Goal: Task Accomplishment & Management: Manage account settings

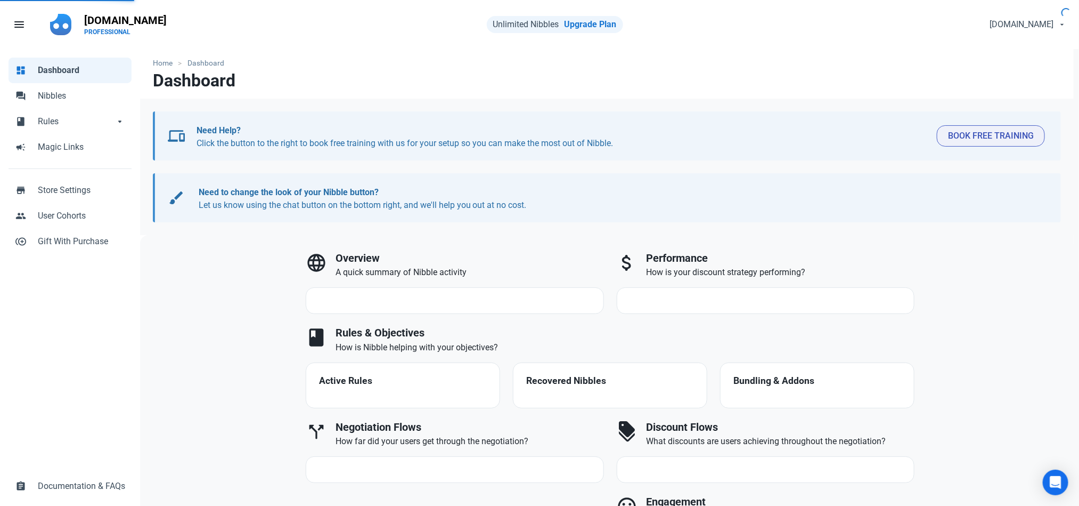
select select "7d"
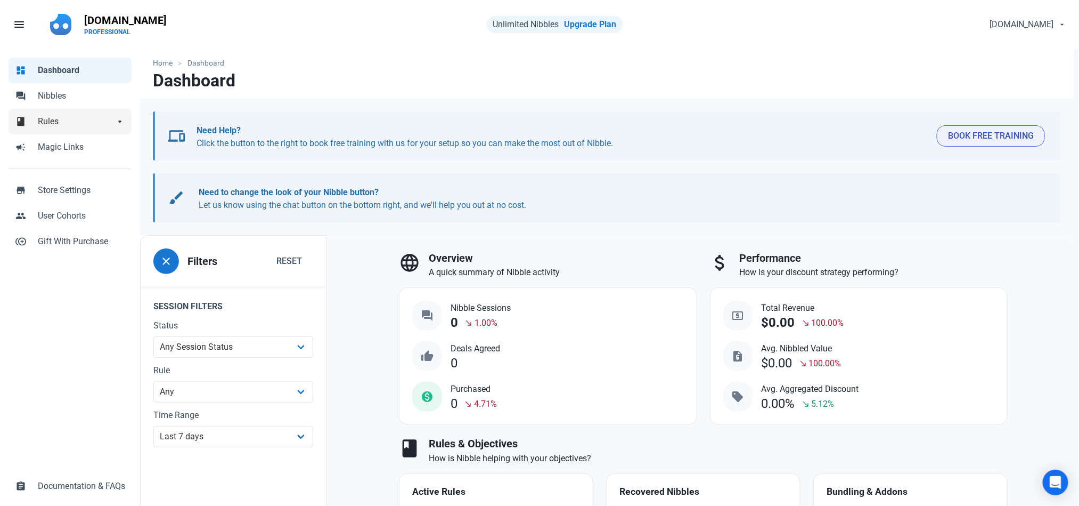
click at [90, 120] on span "Rules" at bounding box center [76, 121] width 77 height 13
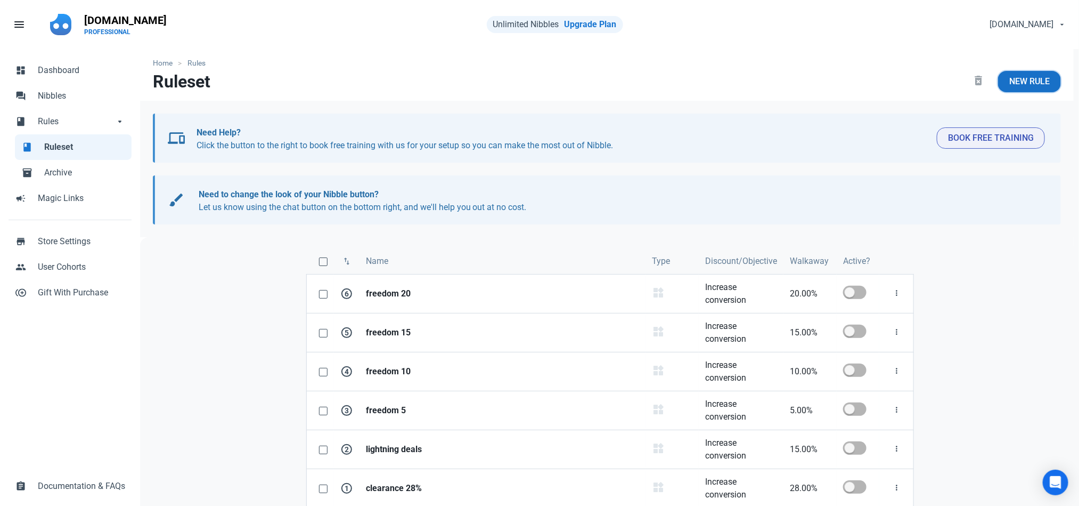
click at [1030, 82] on span "New Rule" at bounding box center [1030, 81] width 40 height 13
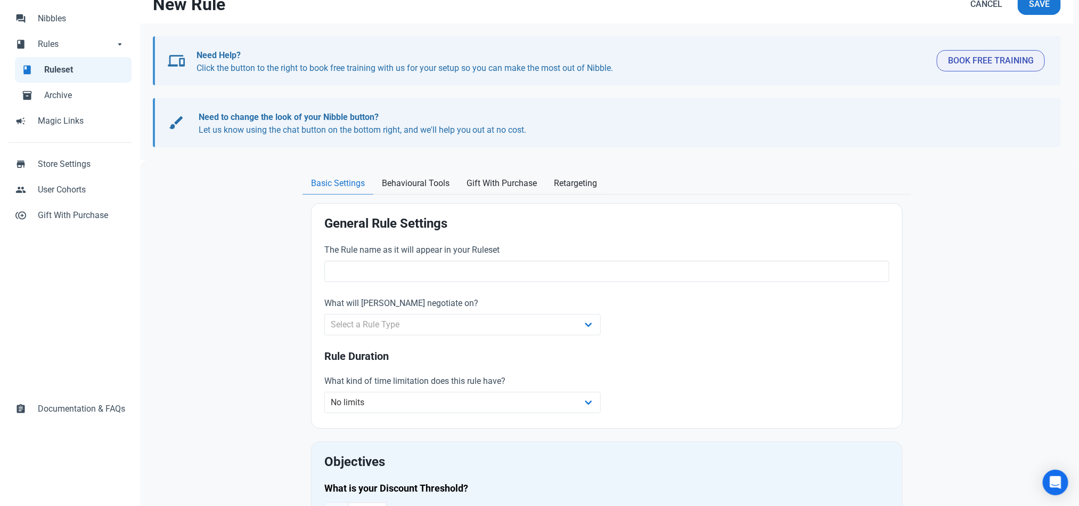
scroll to position [101, 0]
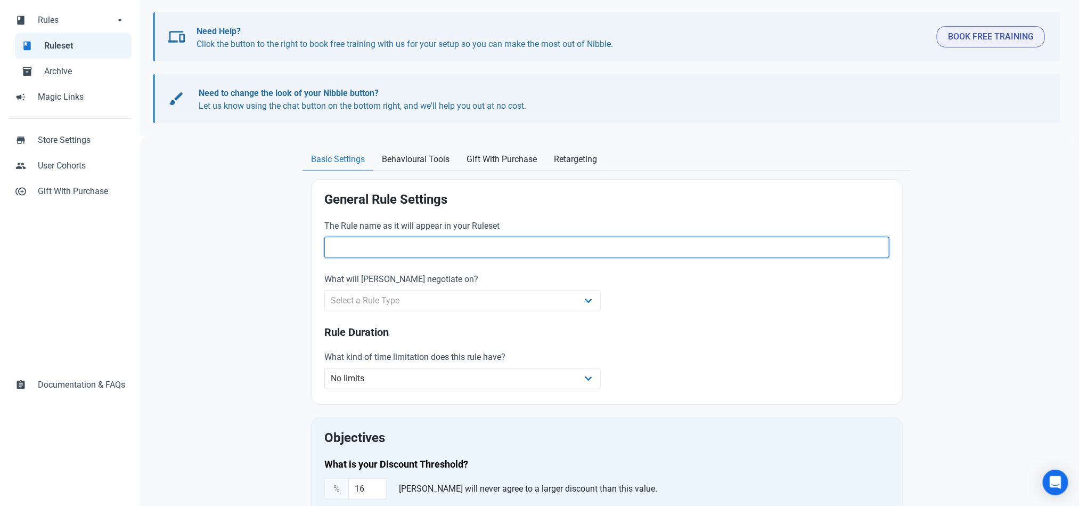
click at [627, 245] on input "text" at bounding box center [606, 247] width 565 height 21
type input "Lightning Deal"
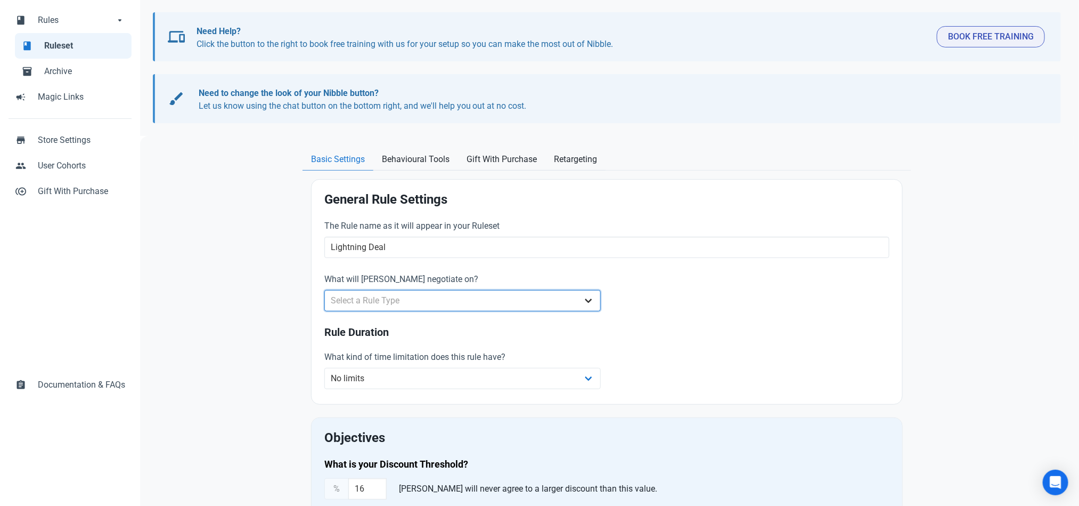
click at [465, 299] on select "Select a Rule Type Whole Store Individual Products Product Categories Cart" at bounding box center [462, 300] width 277 height 21
select select "product_category"
click at [324, 290] on select "Select a Rule Type Whole Store Individual Products Product Categories Cart" at bounding box center [462, 300] width 277 height 21
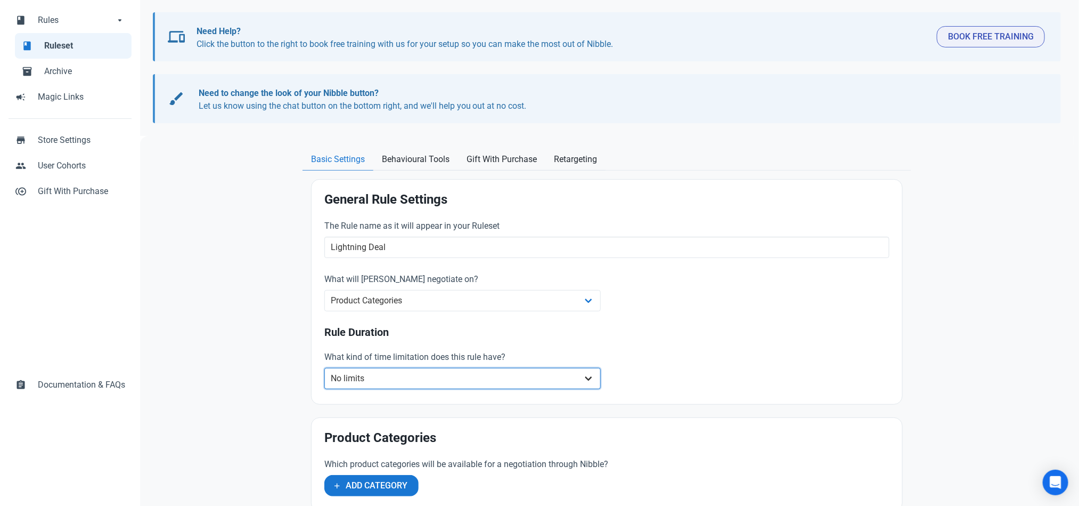
click at [502, 384] on select "No limits Date range Recurring date/time" at bounding box center [462, 378] width 277 height 21
click at [633, 307] on div "The Rule name as it will appear in your Ruleset Lightning Deal What will Nibble…" at bounding box center [607, 305] width 578 height 185
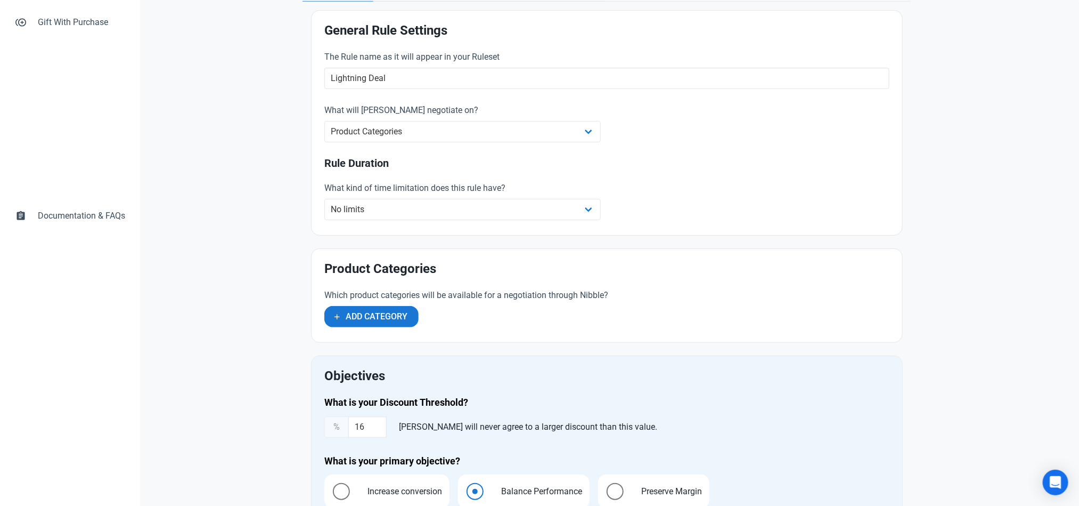
scroll to position [326, 0]
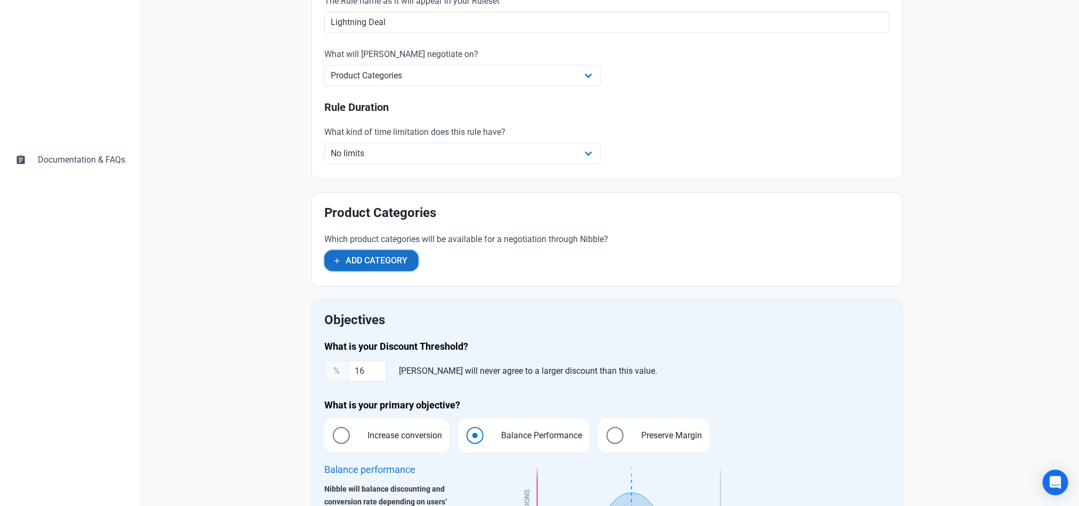
click at [398, 269] on button "Add Category" at bounding box center [371, 260] width 94 height 21
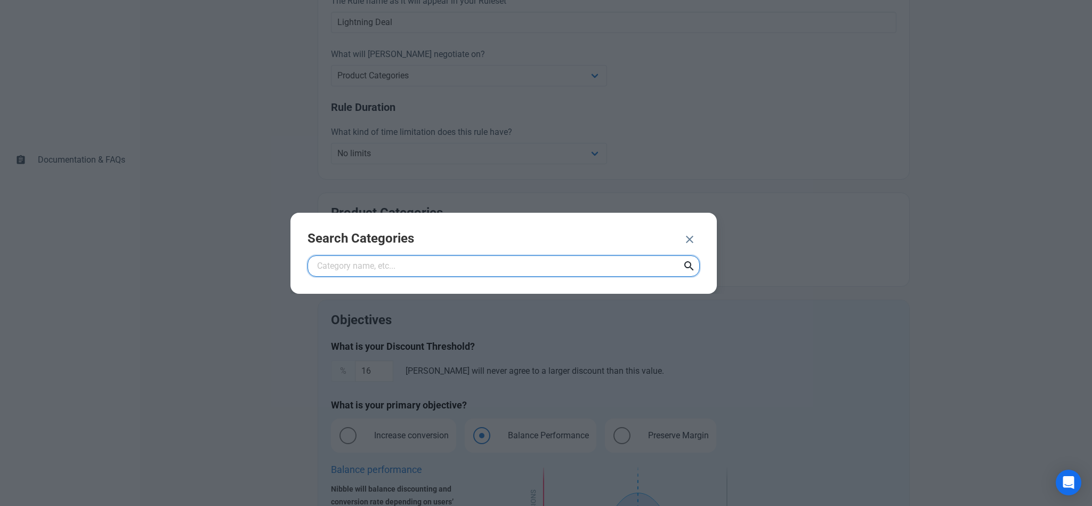
click at [398, 269] on input "text" at bounding box center [503, 265] width 392 height 21
paste input "Nibble Lowest Price Collection - Discount - 8%"
type input "Nibble Lowest Price Collection - Discount - 8%"
click at [689, 265] on div "Search Categories Nibble Lowest Price Collection - Discount - 8%" at bounding box center [503, 253] width 426 height 81
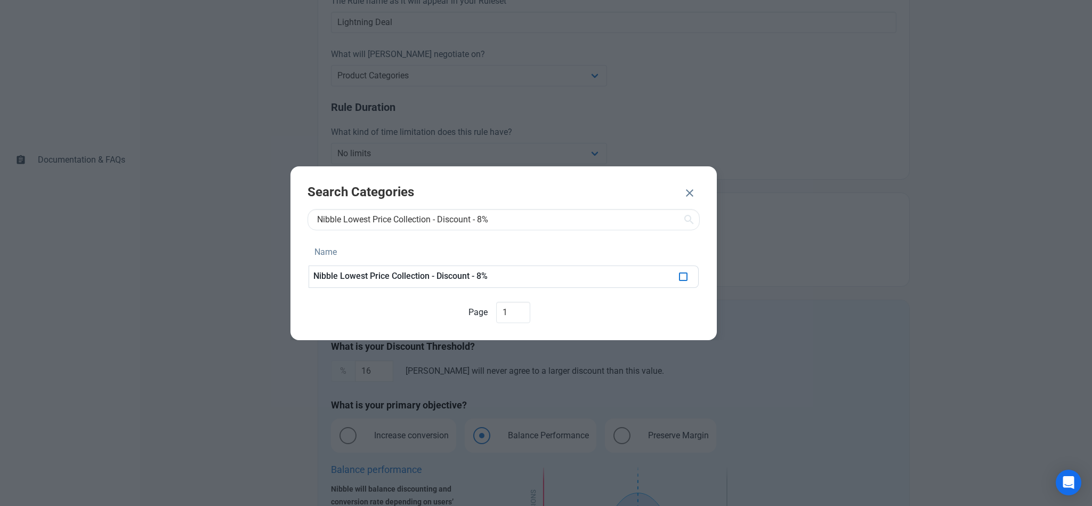
click at [686, 275] on span at bounding box center [683, 276] width 9 height 9
checkbox input "true"
click at [625, 192] on span "ADD 1 CATEGORY" at bounding box center [629, 194] width 69 height 13
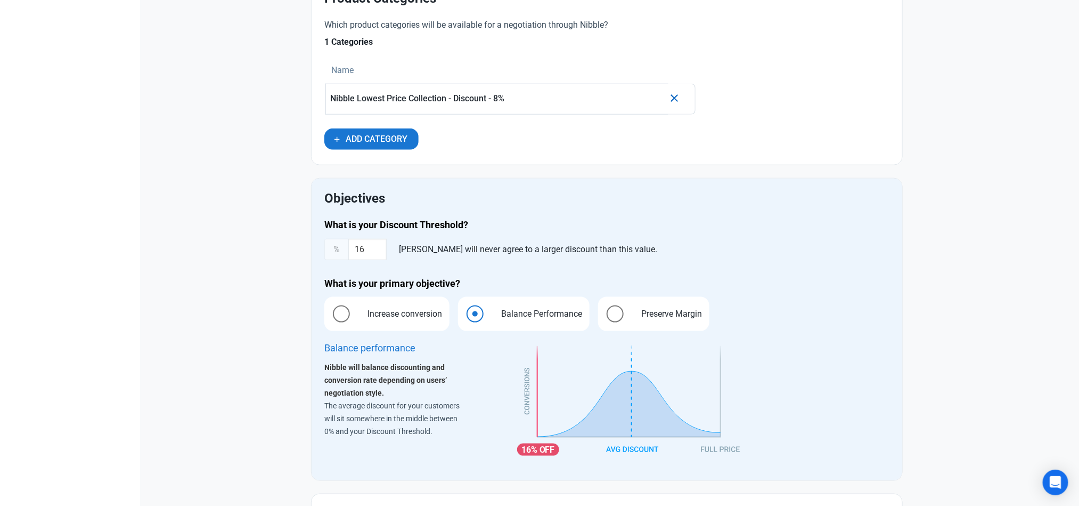
scroll to position [544, 0]
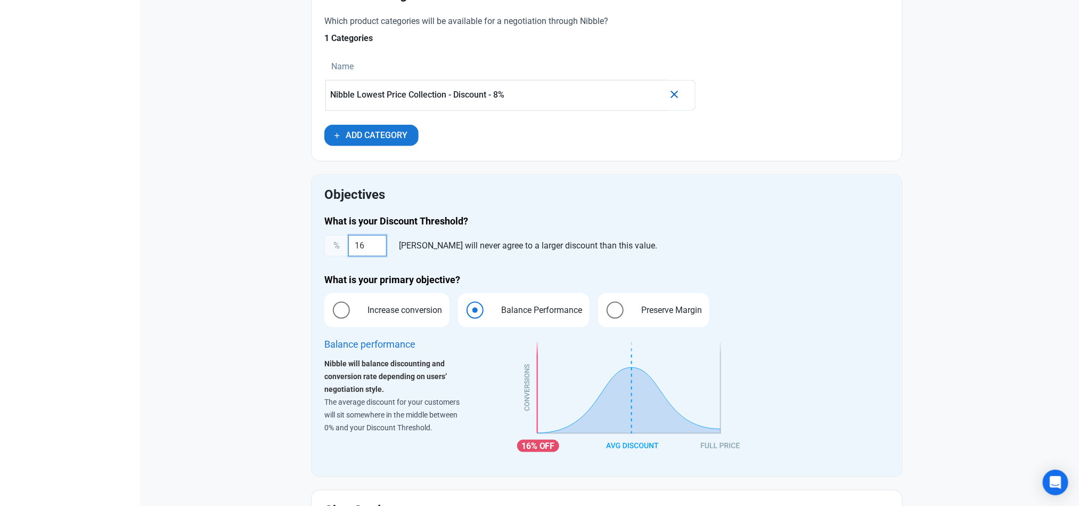
drag, startPoint x: 376, startPoint y: 248, endPoint x: 334, endPoint y: 248, distance: 42.1
click at [334, 248] on div "% 16 Nibble will never agree to a larger discount than this value." at bounding box center [606, 245] width 565 height 21
type input "8"
click at [1023, 257] on div "Home Rules Rule New Rule Cancel Save devices Need Help? Click the button to the…" at bounding box center [607, 107] width 934 height 1204
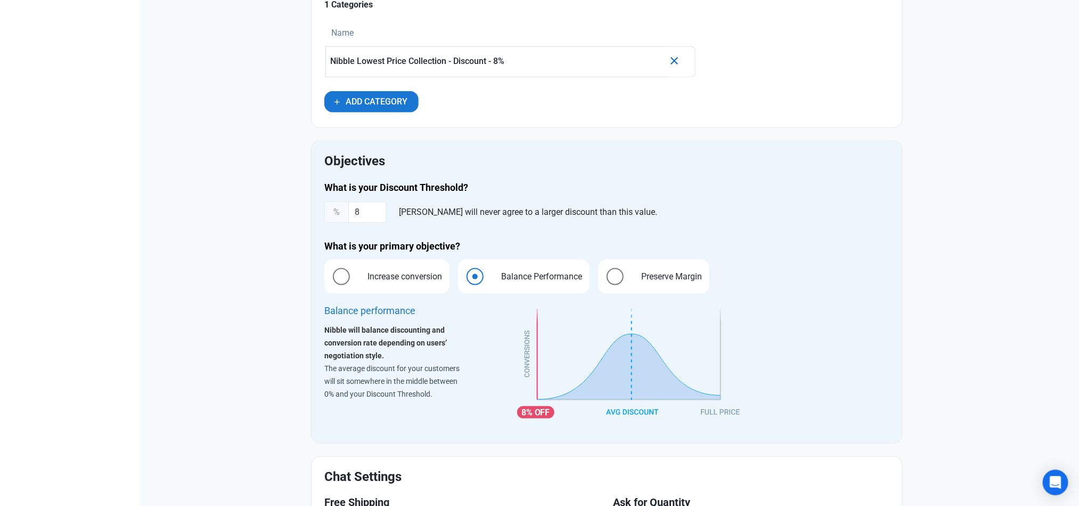
scroll to position [583, 0]
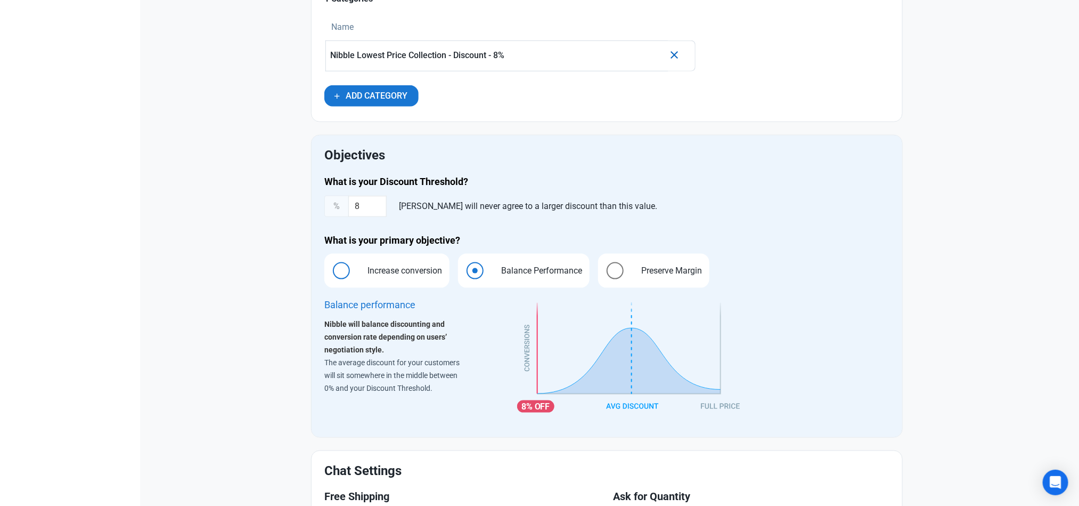
click at [341, 275] on span at bounding box center [341, 270] width 17 height 17
click at [331, 274] on input "Increase conversion" at bounding box center [327, 270] width 7 height 7
radio input "true"
radio input "false"
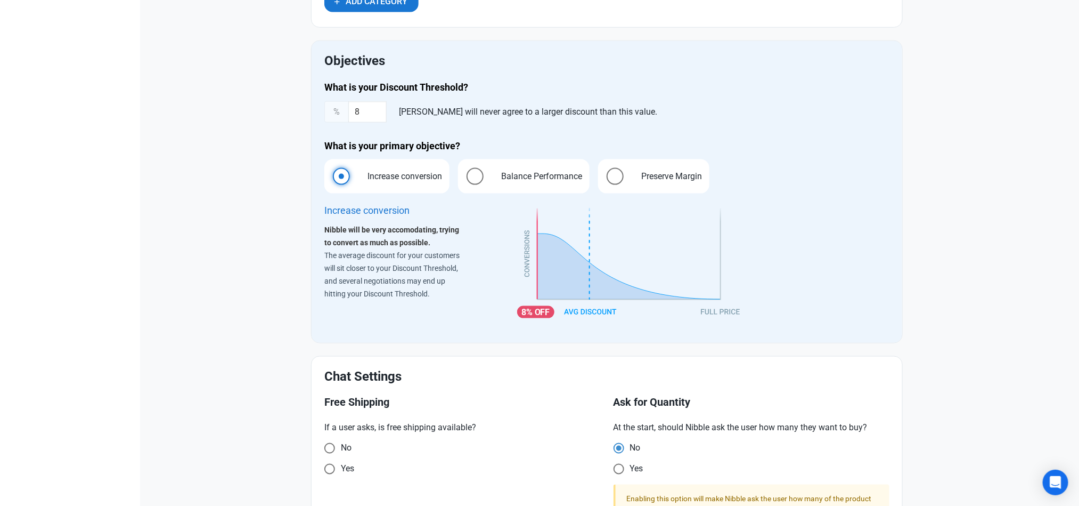
scroll to position [745, 0]
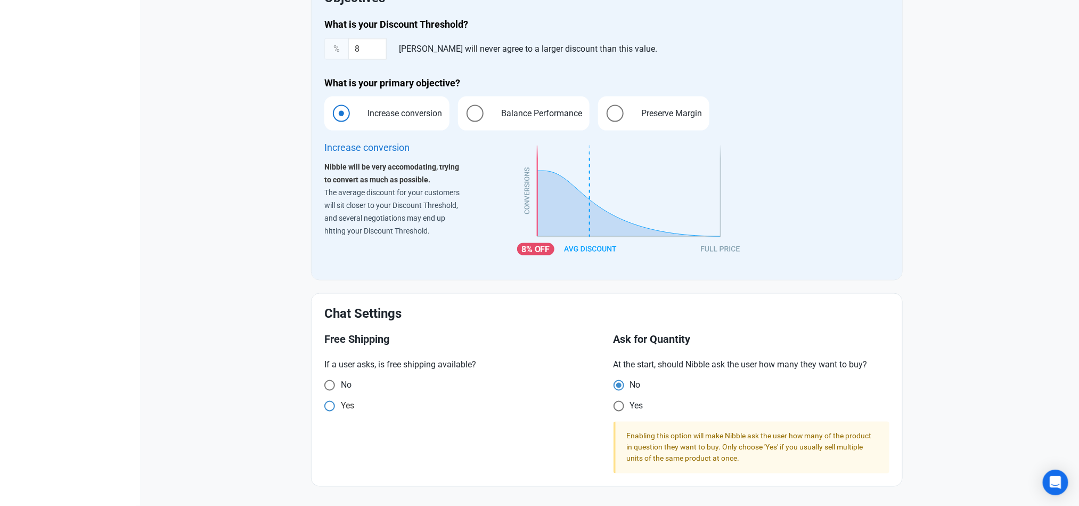
click at [328, 402] on span at bounding box center [329, 406] width 11 height 11
click at [328, 402] on input "Yes" at bounding box center [327, 405] width 7 height 7
radio input "true"
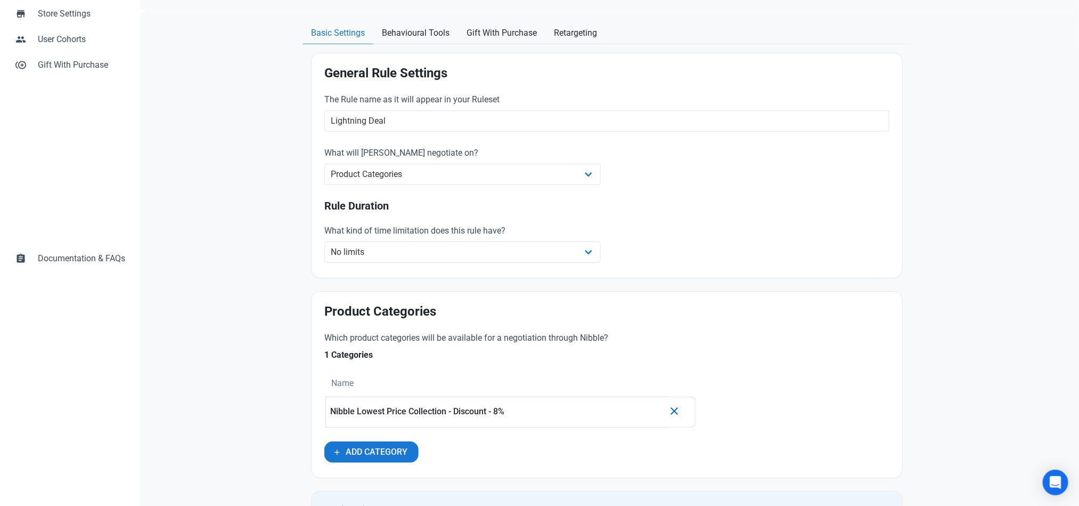
scroll to position [0, 0]
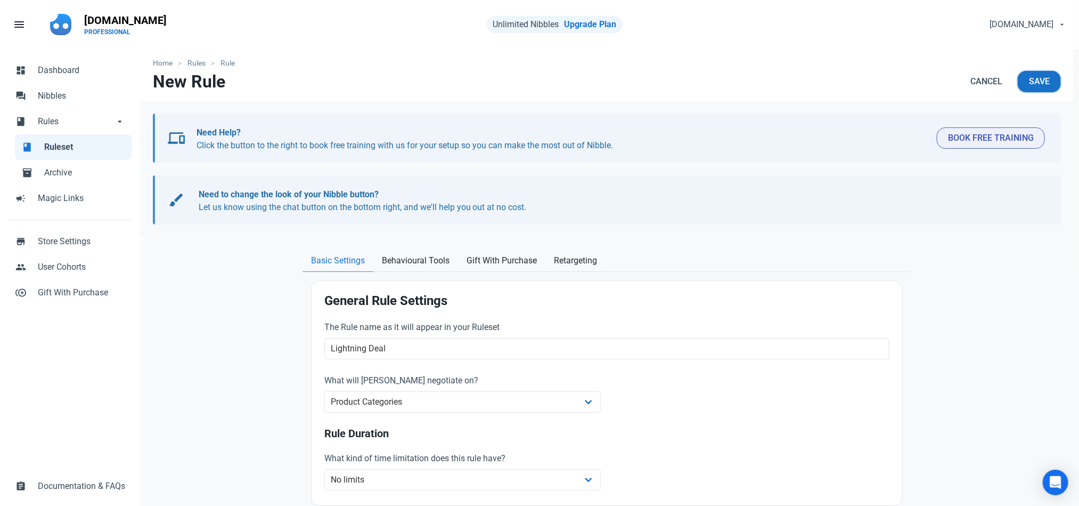
click at [1036, 80] on span "Save" at bounding box center [1039, 81] width 21 height 13
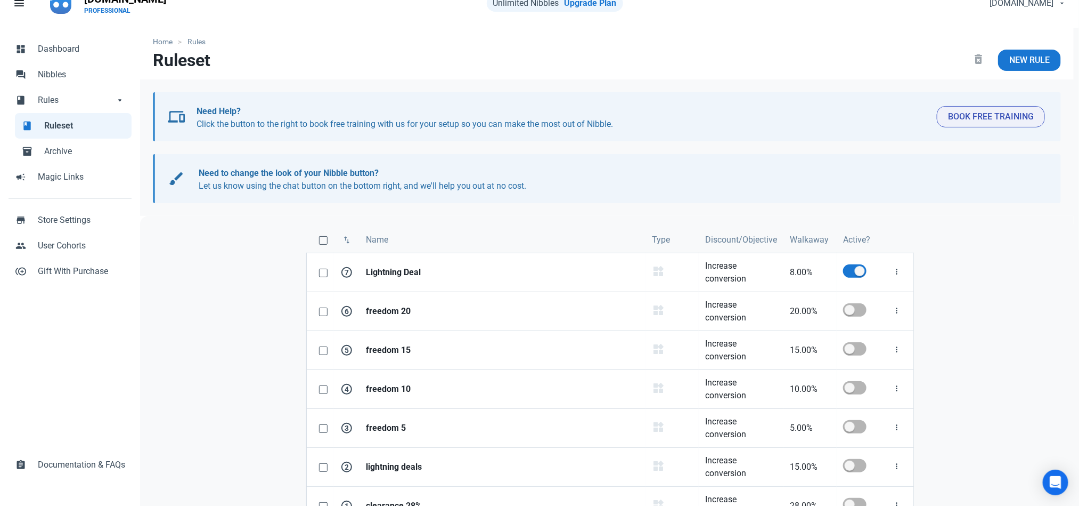
scroll to position [19, 0]
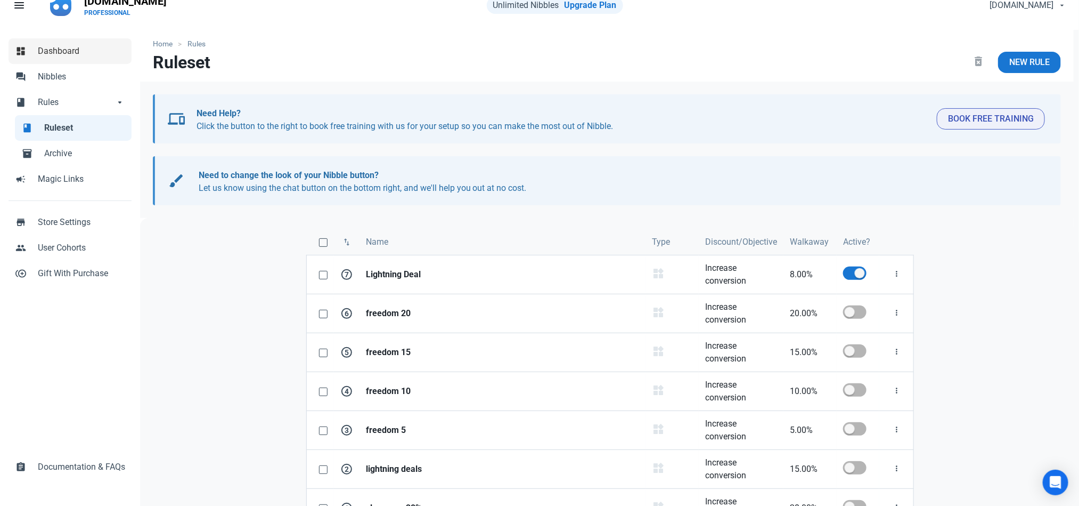
click at [87, 54] on span "Dashboard" at bounding box center [81, 51] width 87 height 13
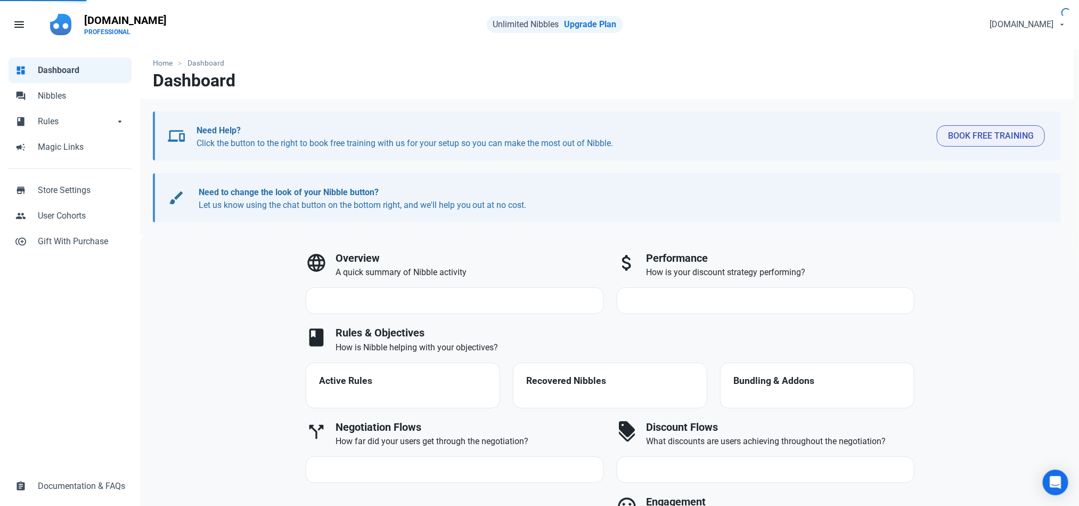
select select "7d"
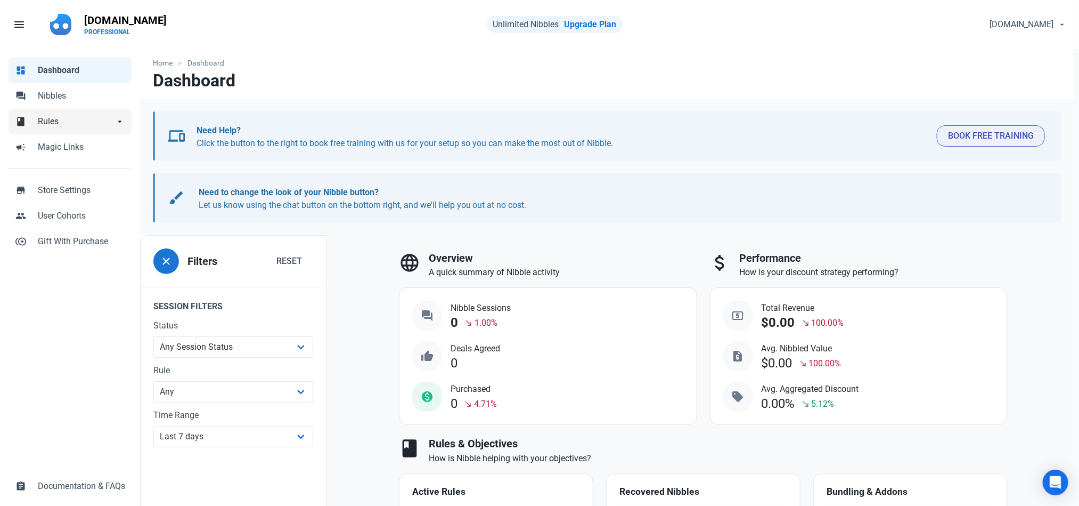
click at [117, 124] on span "arrow_drop_down" at bounding box center [120, 120] width 11 height 11
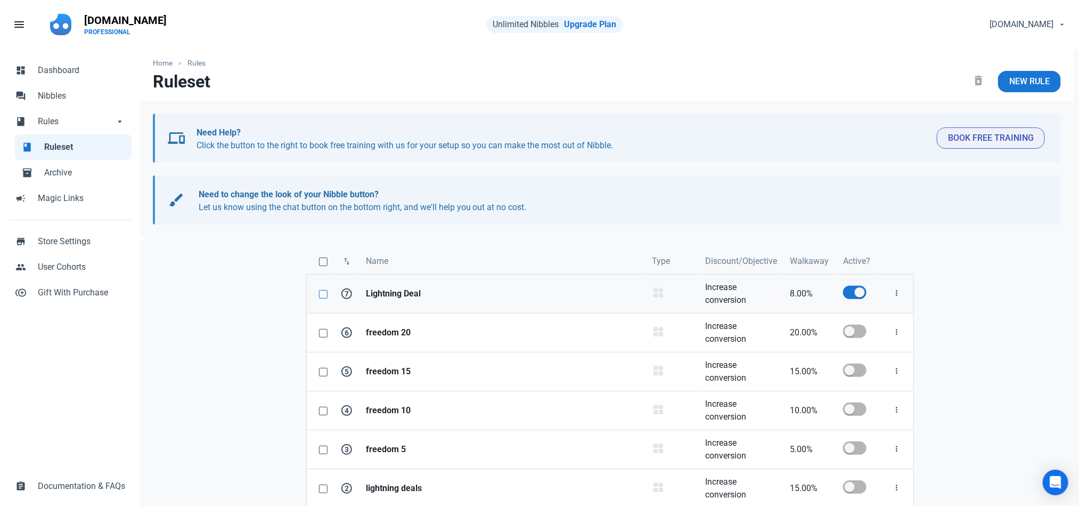
click at [322, 295] on span at bounding box center [323, 294] width 9 height 9
checkbox input "true"
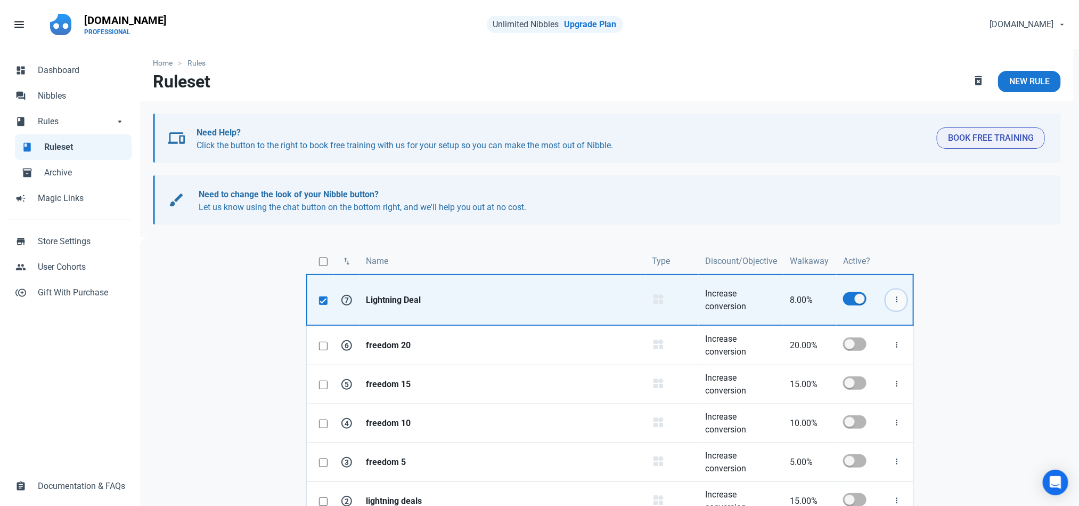
click at [895, 304] on icon "button" at bounding box center [896, 299] width 9 height 13
click at [876, 320] on link "Edit" at bounding box center [878, 326] width 59 height 18
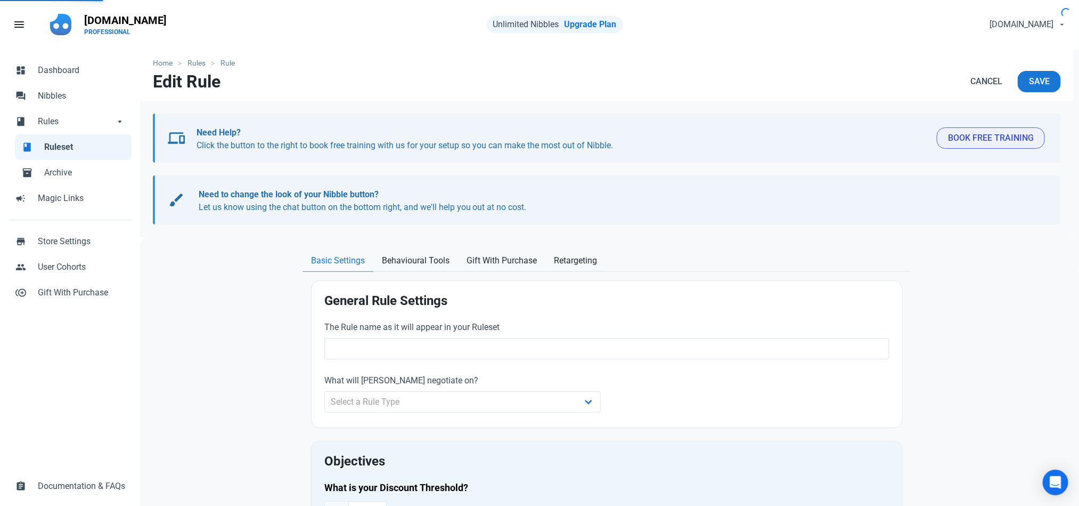
type input "Lightning Deal"
select select "product_category"
type input "8.00"
radio input "true"
radio input "false"
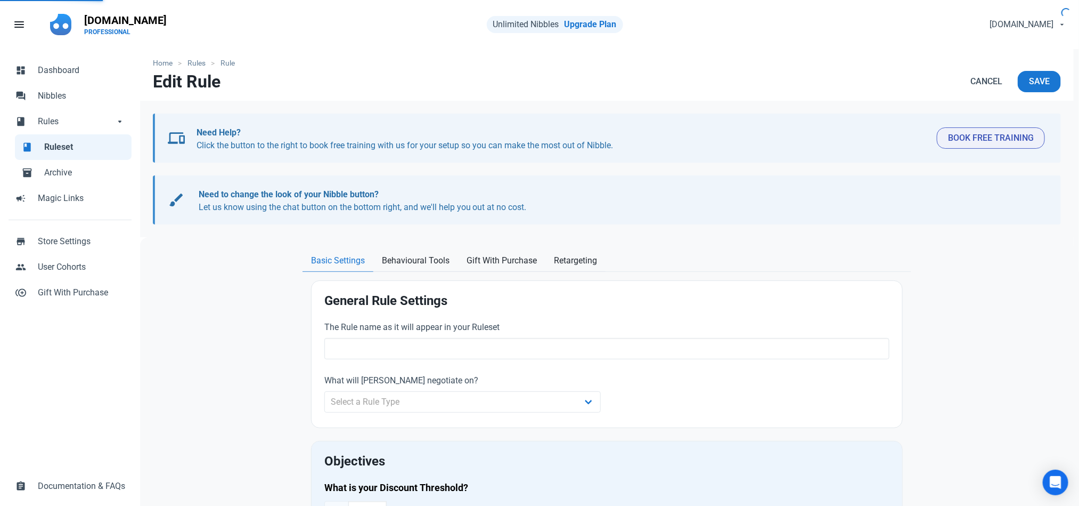
radio input "true"
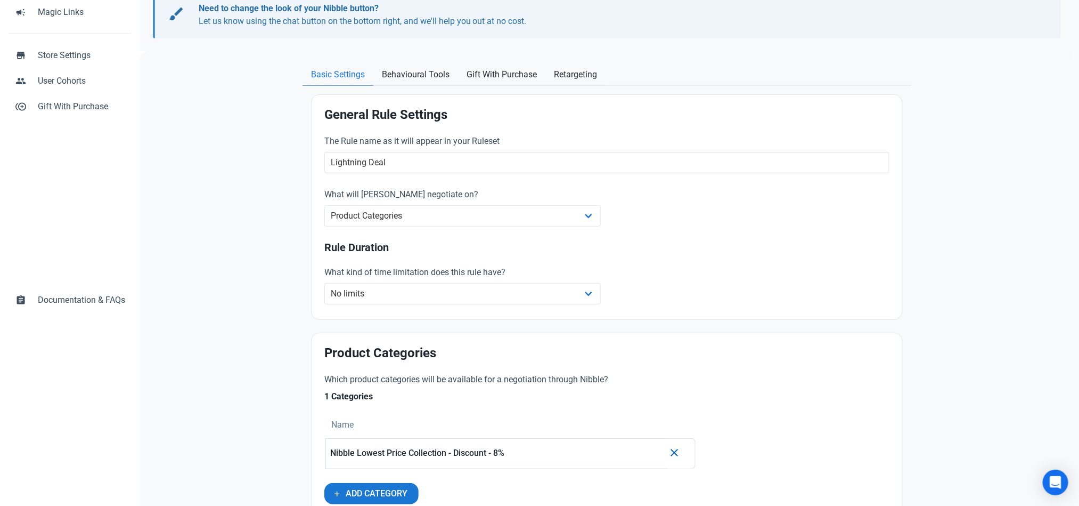
scroll to position [182, 0]
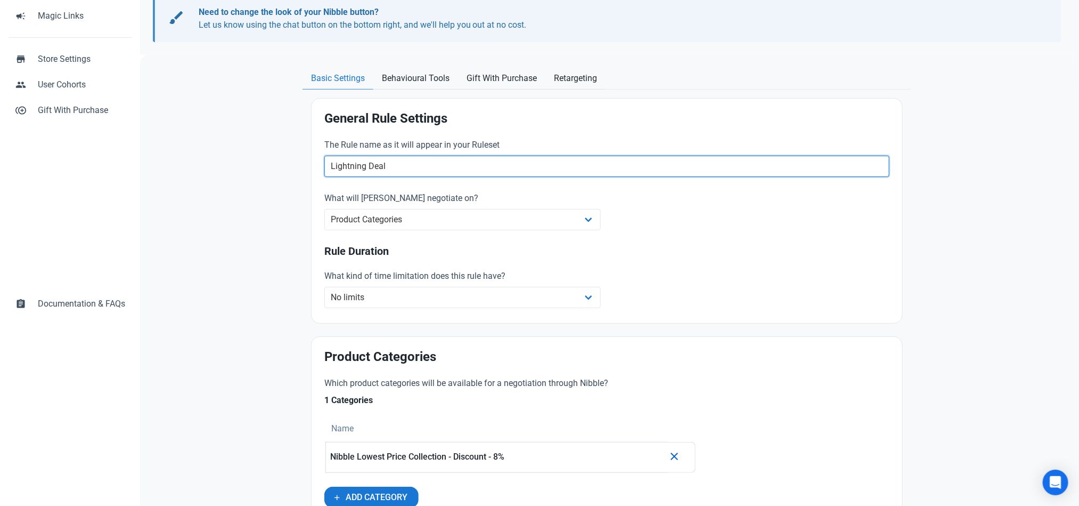
click at [570, 177] on input "Lightning Deal" at bounding box center [606, 166] width 565 height 21
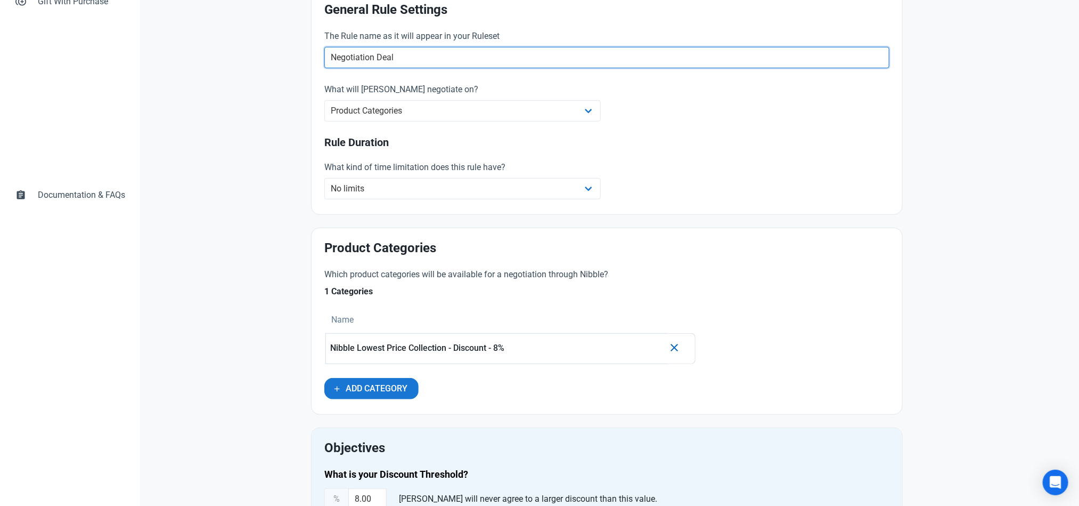
scroll to position [0, 0]
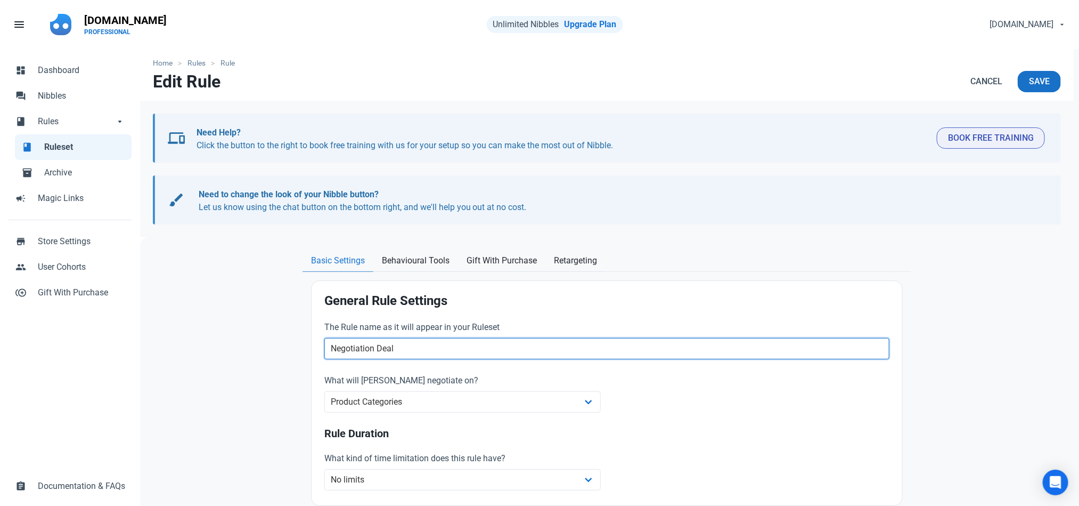
type input "Negotiation Deal"
click at [1025, 79] on button "Save" at bounding box center [1039, 81] width 43 height 21
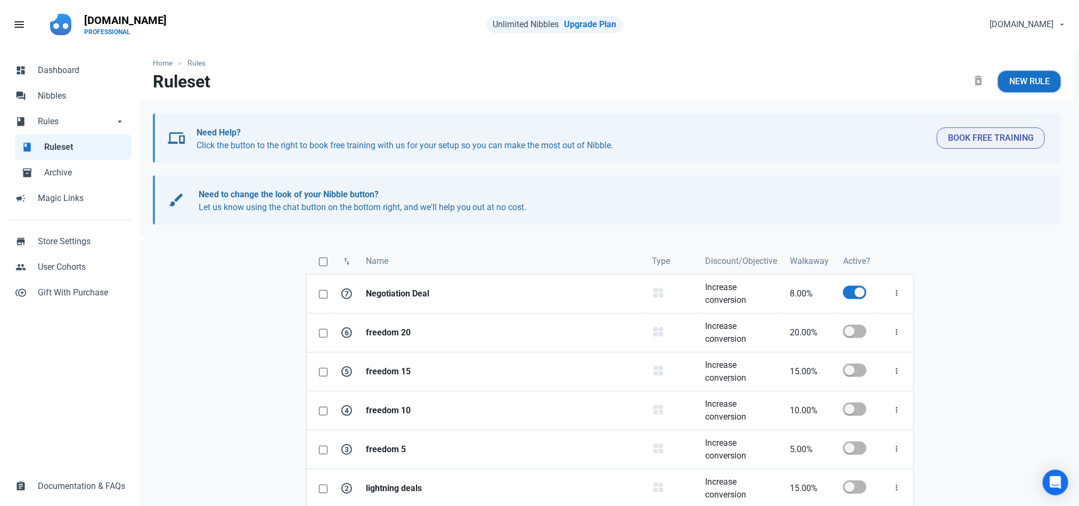
click at [1020, 77] on span "New Rule" at bounding box center [1030, 81] width 40 height 13
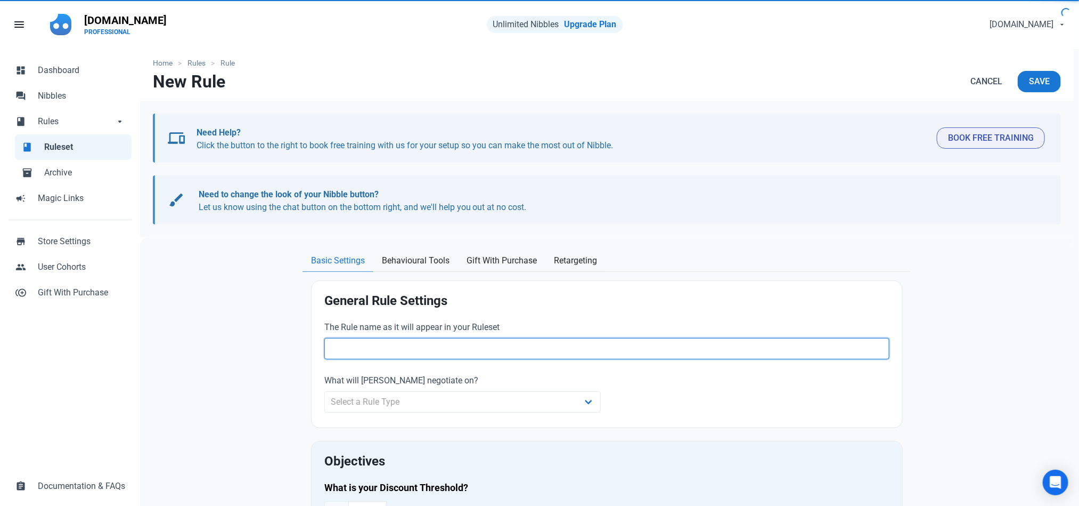
click at [547, 354] on input "text" at bounding box center [606, 348] width 565 height 21
paste input "Negotiation Deal"
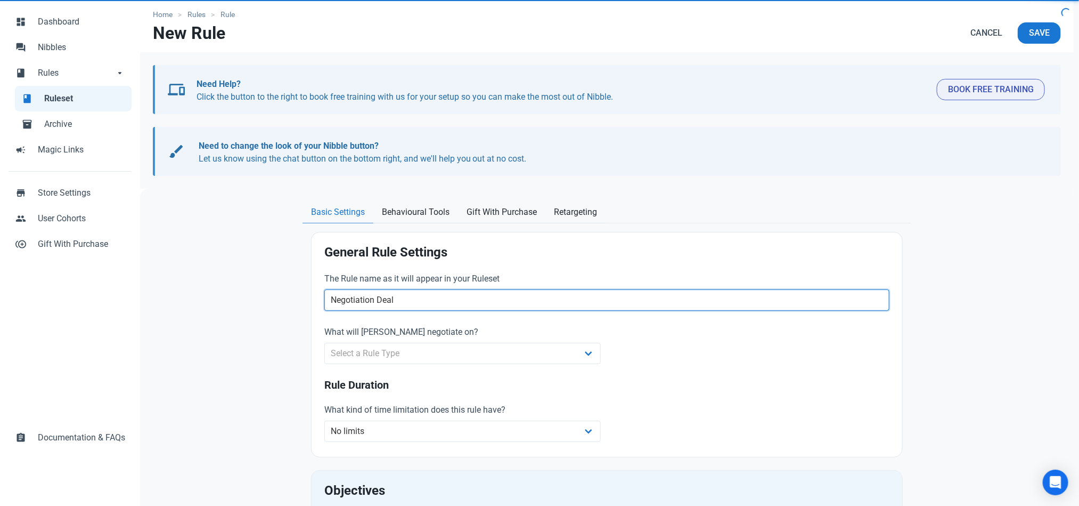
scroll to position [61, 0]
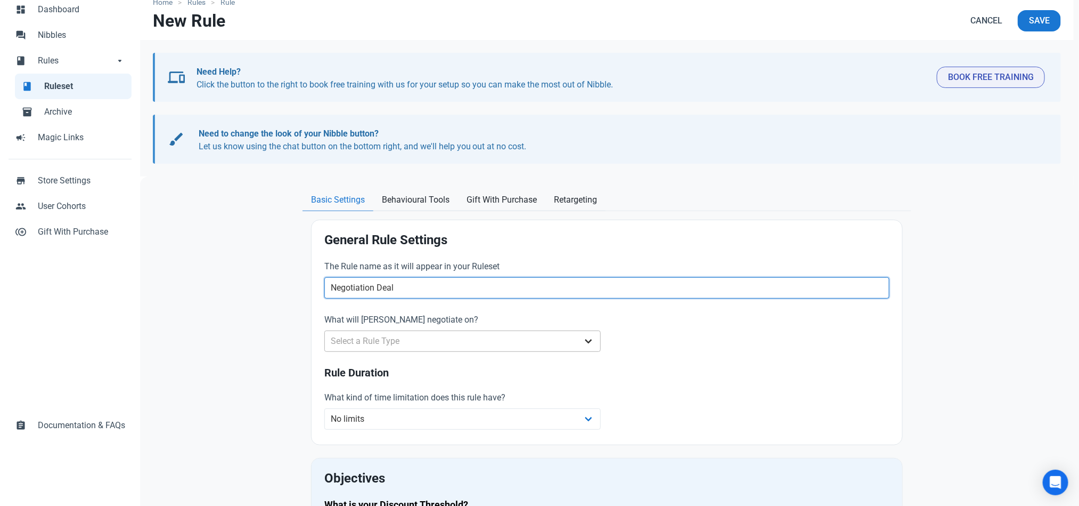
type input "Negotiation Deal"
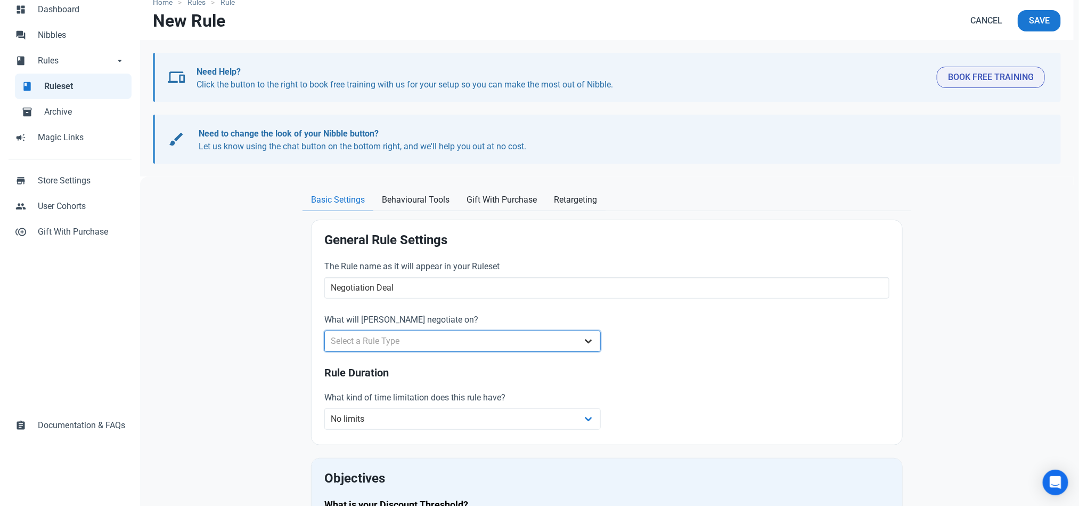
click at [460, 339] on select "Select a Rule Type Whole Store Individual Products Product Categories Cart" at bounding box center [462, 340] width 277 height 21
select select "product_category"
click at [324, 331] on select "Select a Rule Type Whole Store Individual Products Product Categories Cart" at bounding box center [462, 340] width 277 height 21
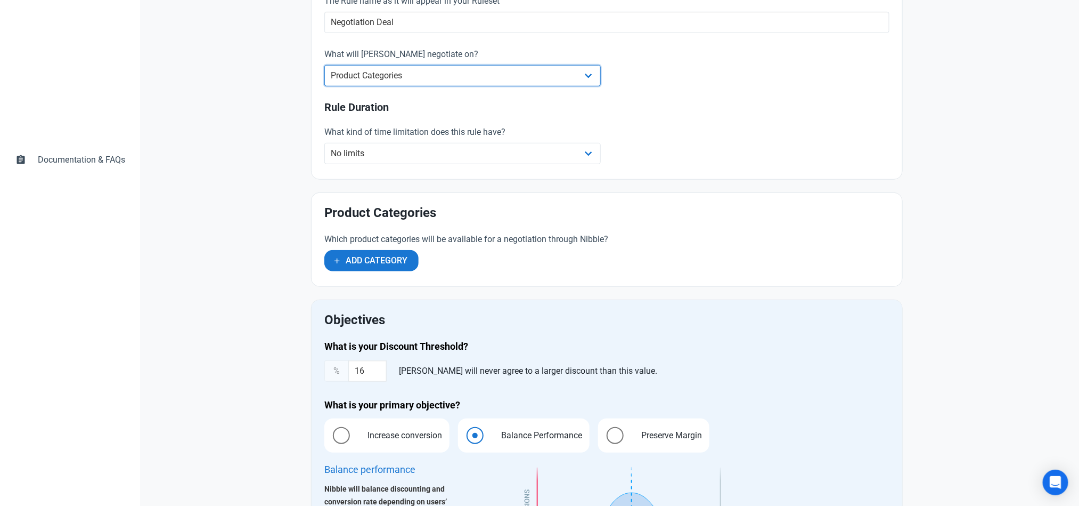
scroll to position [336, 0]
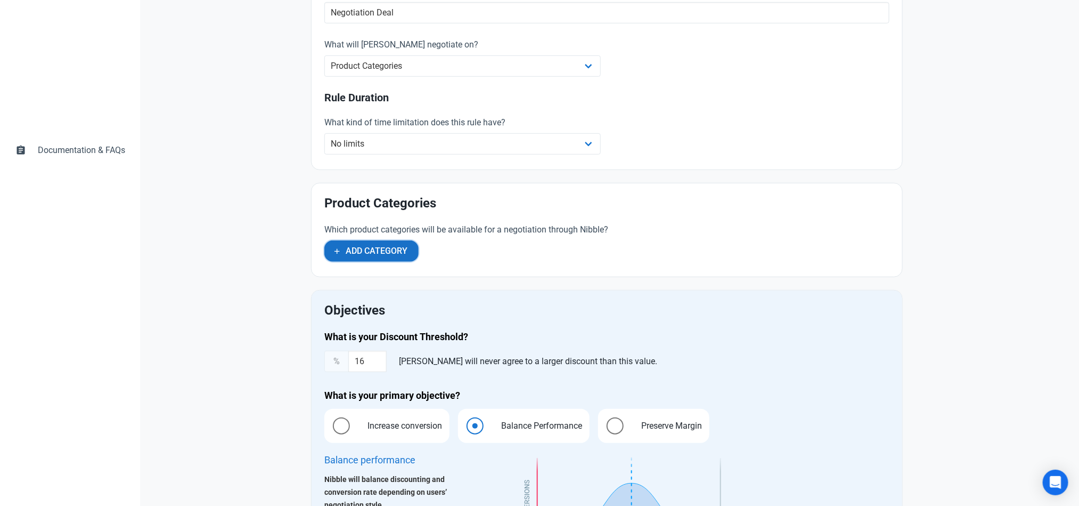
click at [395, 250] on span "Add Category" at bounding box center [377, 251] width 62 height 13
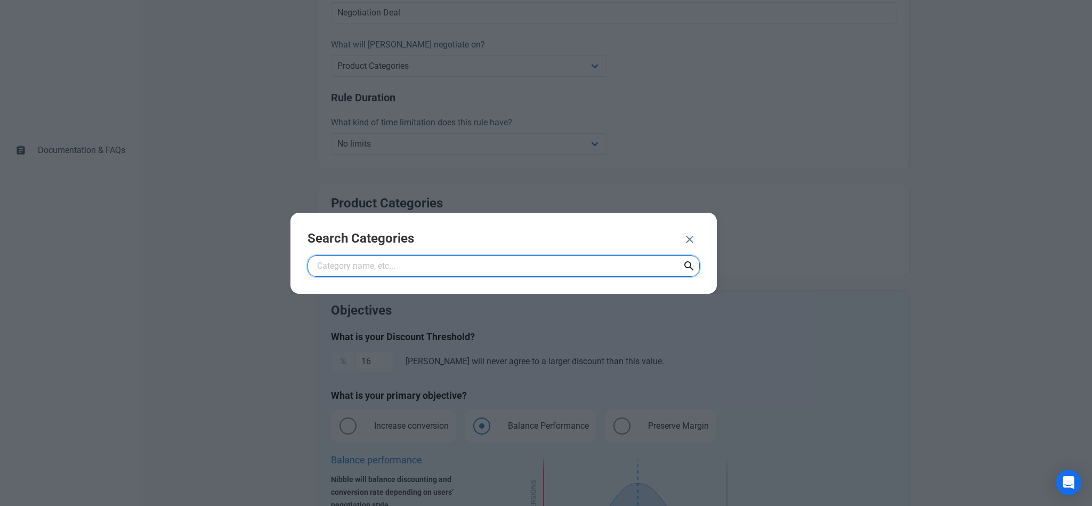
click at [396, 261] on input "text" at bounding box center [503, 265] width 392 height 21
paste input "Nibble Lowest Price Collection - Discount - 14%"
type input "Nibble Lowest Price Collection - Discount - 14%"
click at [686, 273] on icon at bounding box center [689, 265] width 13 height 19
click at [683, 264] on div "Search Categories Nibble Lowest Price Collection - Discount - 14%" at bounding box center [503, 253] width 426 height 81
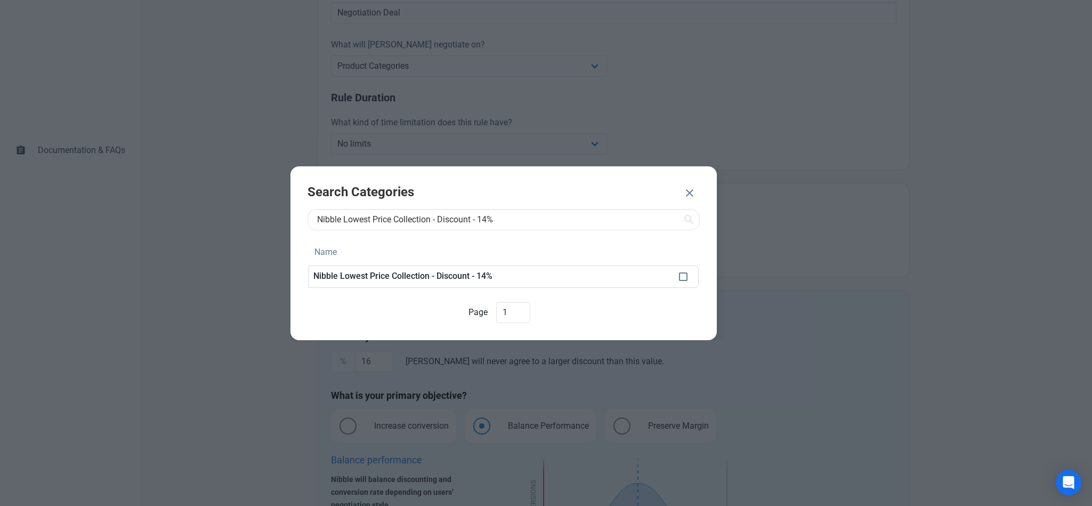
click at [656, 279] on p "Nibble Lowest Price Collection - Discount - 14%" at bounding box center [491, 276] width 357 height 10
click at [683, 275] on span at bounding box center [683, 276] width 9 height 9
checkbox input "true"
click at [638, 194] on span "ADD 1 CATEGORY" at bounding box center [629, 194] width 69 height 13
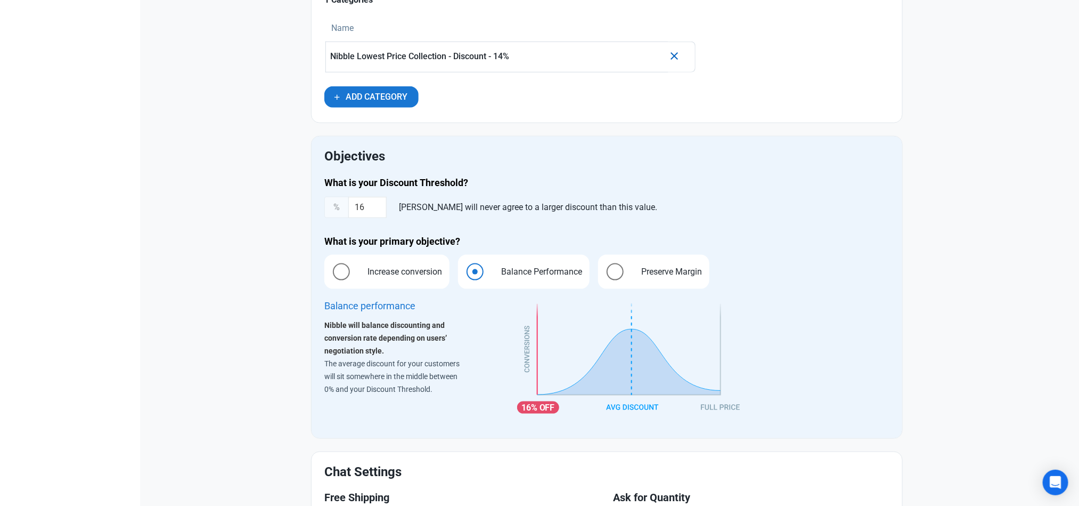
scroll to position [587, 0]
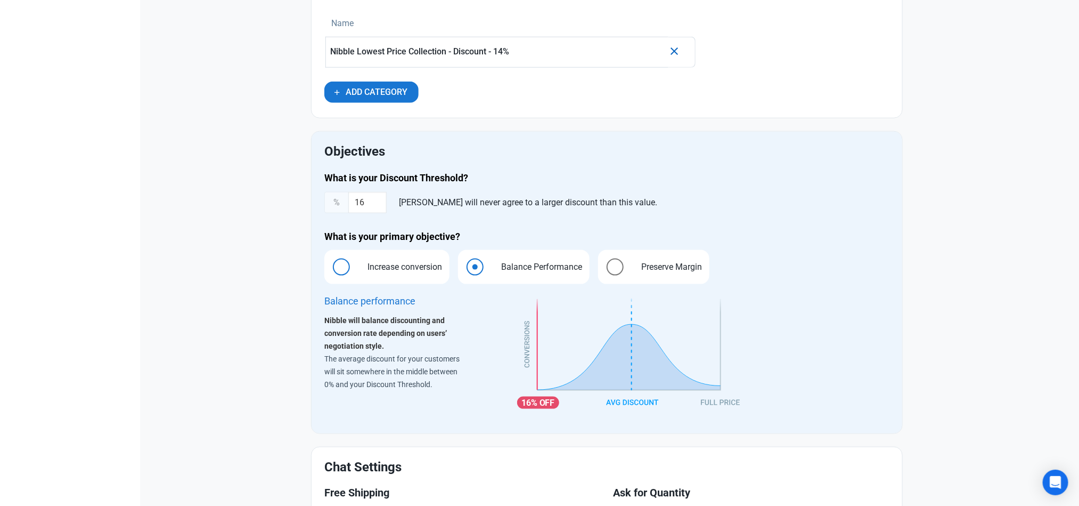
click at [393, 267] on span "Increase conversion" at bounding box center [401, 267] width 91 height 13
click at [331, 267] on input "Increase conversion" at bounding box center [327, 267] width 7 height 7
radio input "true"
radio input "false"
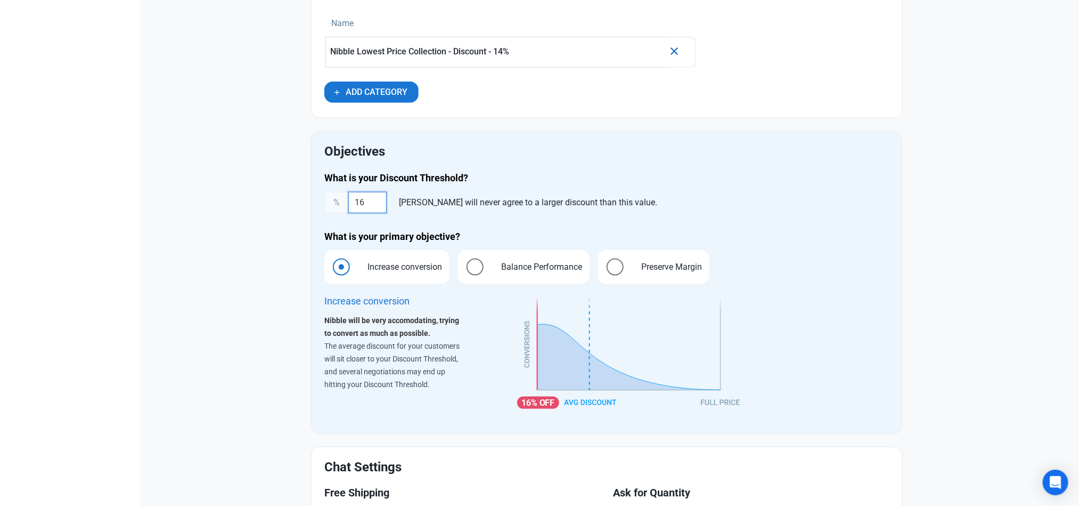
click at [371, 206] on input "16" at bounding box center [367, 202] width 38 height 21
type input "14"
click at [972, 269] on div "Home Rules Rule New Rule Cancel Save devices Need Help? Click the button to the…" at bounding box center [607, 64] width 934 height 1204
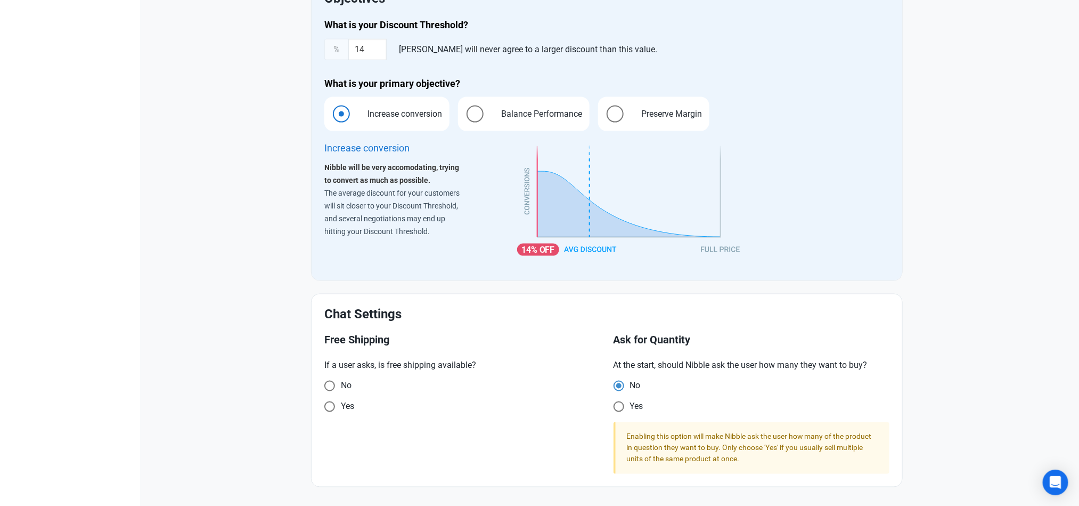
scroll to position [745, 0]
click at [330, 410] on span at bounding box center [329, 406] width 11 height 11
click at [330, 409] on input "Yes" at bounding box center [327, 405] width 7 height 7
radio input "true"
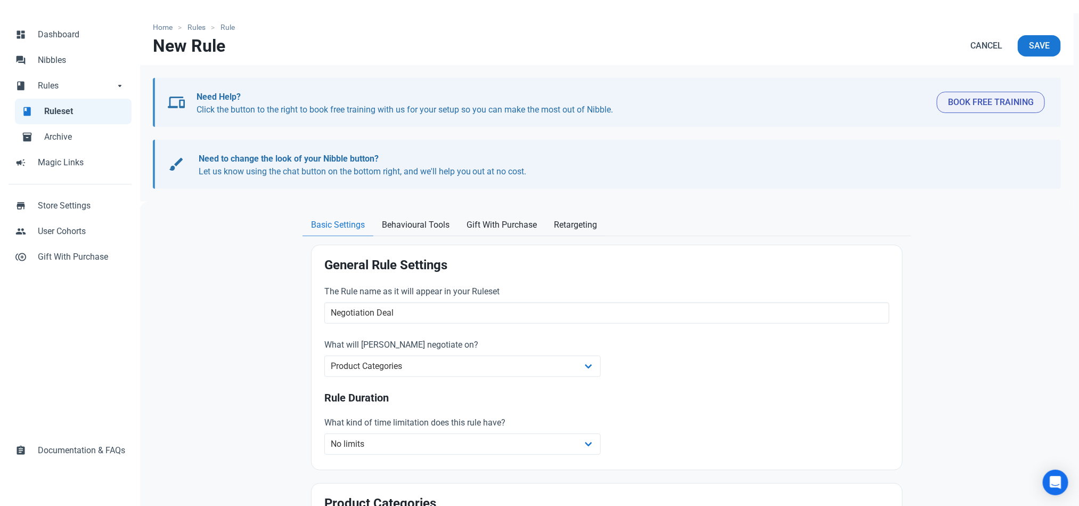
scroll to position [29, 0]
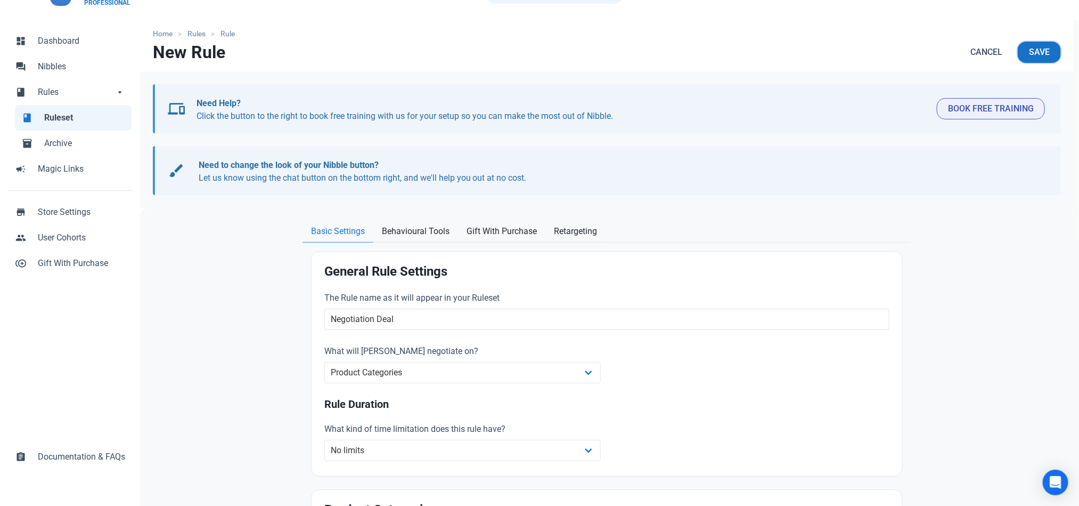
click at [1041, 50] on span "Save" at bounding box center [1039, 52] width 21 height 13
click at [1042, 53] on span "Save" at bounding box center [1039, 52] width 21 height 13
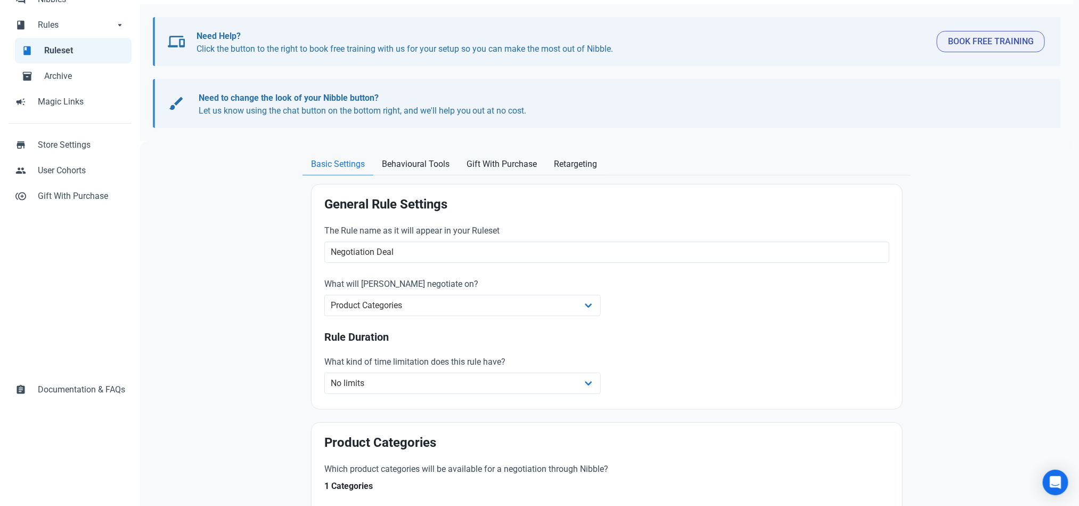
scroll to position [0, 0]
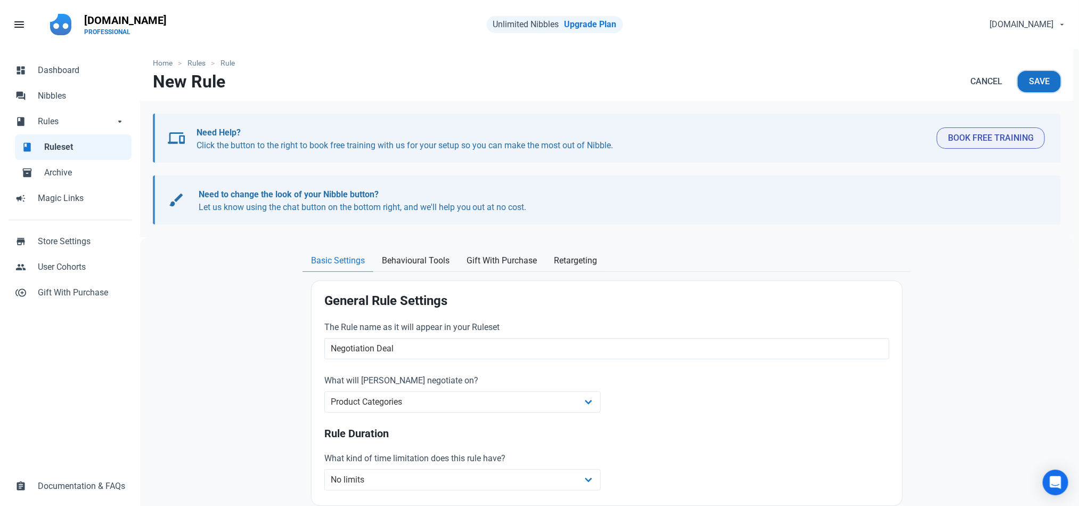
click at [1039, 82] on span "Save" at bounding box center [1039, 81] width 21 height 13
click at [72, 146] on span "Ruleset" at bounding box center [84, 147] width 81 height 13
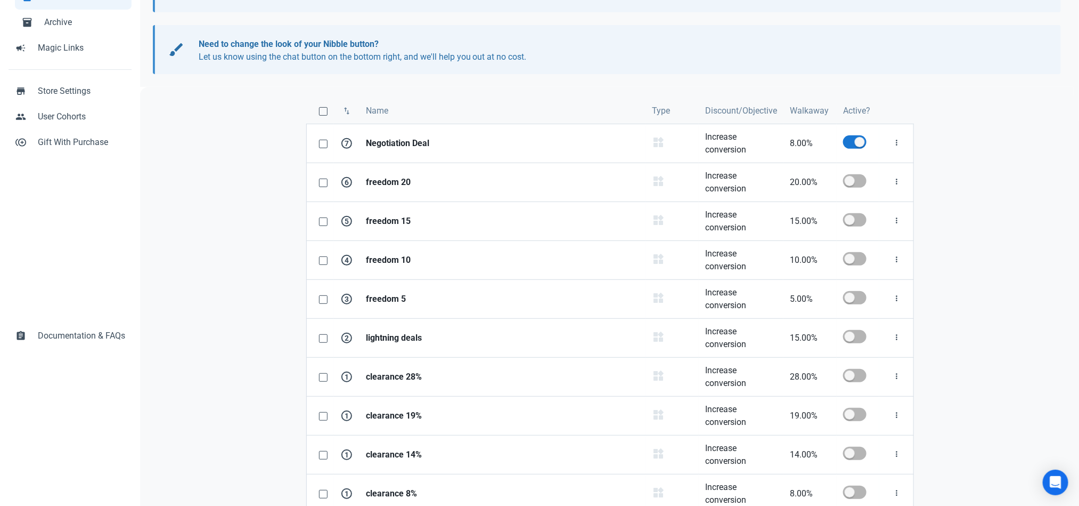
scroll to position [144, 0]
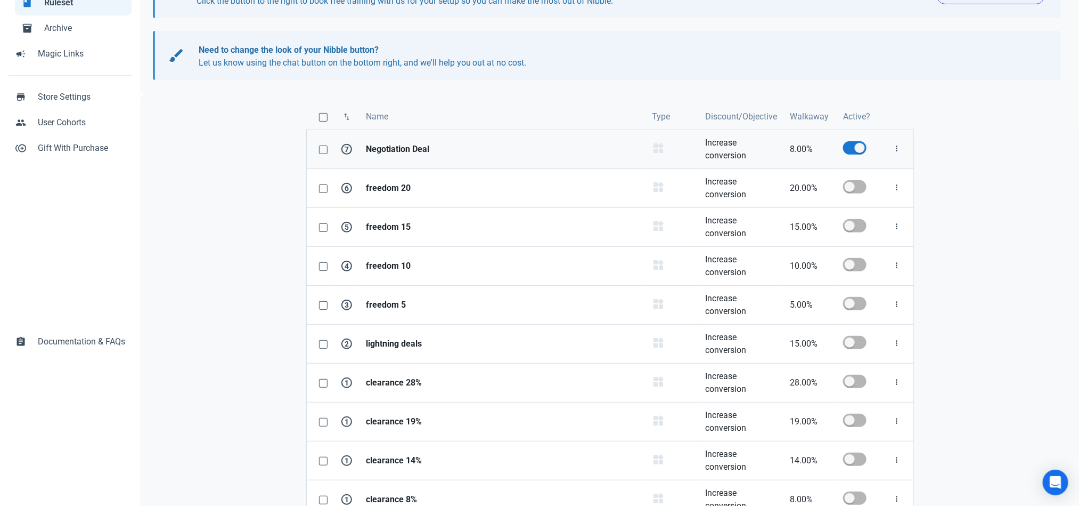
click at [448, 151] on strong "Negotiation Deal" at bounding box center [502, 149] width 273 height 13
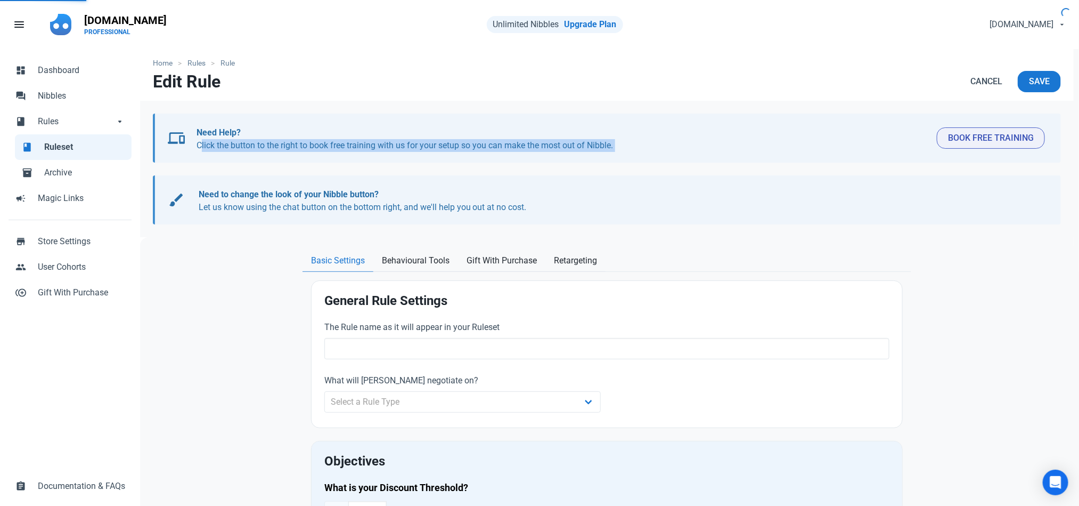
click at [448, 151] on p "Need Help? Click the button to the right to book free training with us for your…" at bounding box center [563, 139] width 732 height 26
type input "Negotiation Deal"
select select "product_category"
type input "8.00"
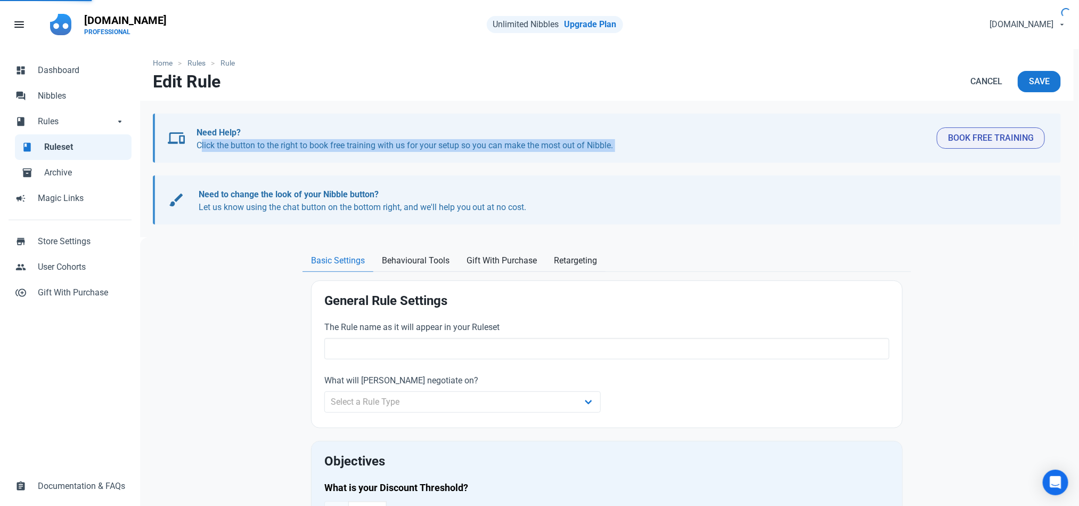
radio input "true"
radio input "false"
radio input "true"
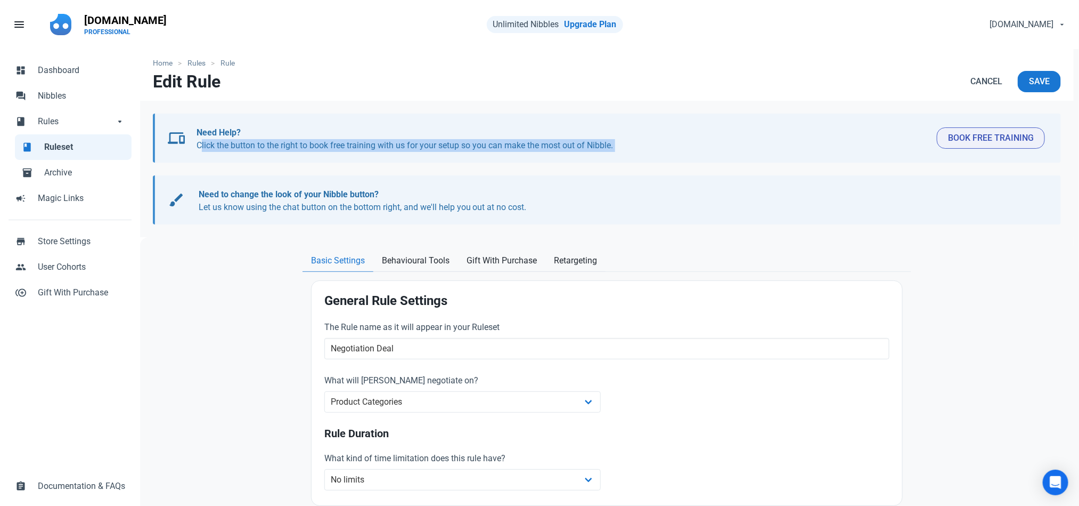
click at [74, 146] on span "Ruleset" at bounding box center [84, 147] width 81 height 13
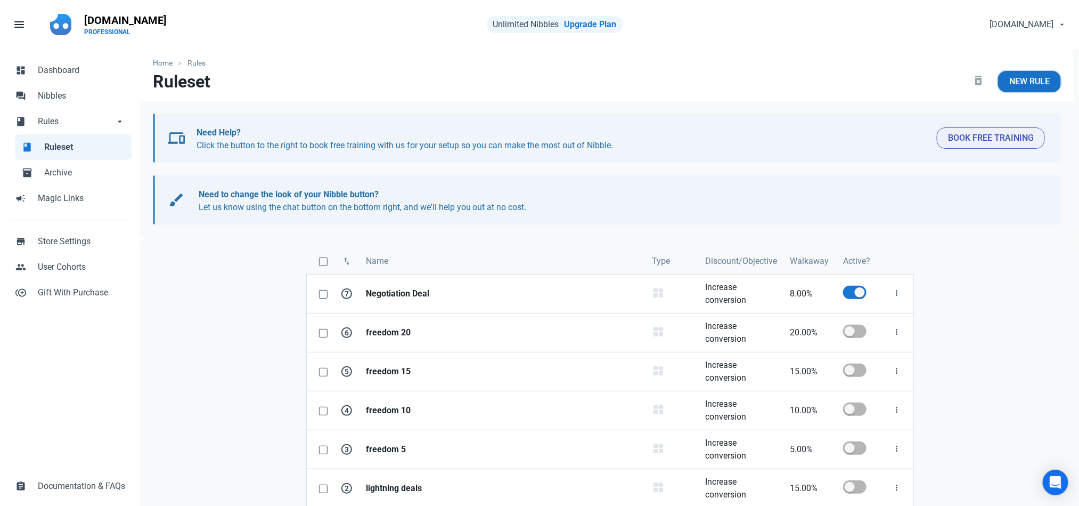
click at [1020, 85] on span "New Rule" at bounding box center [1030, 81] width 40 height 13
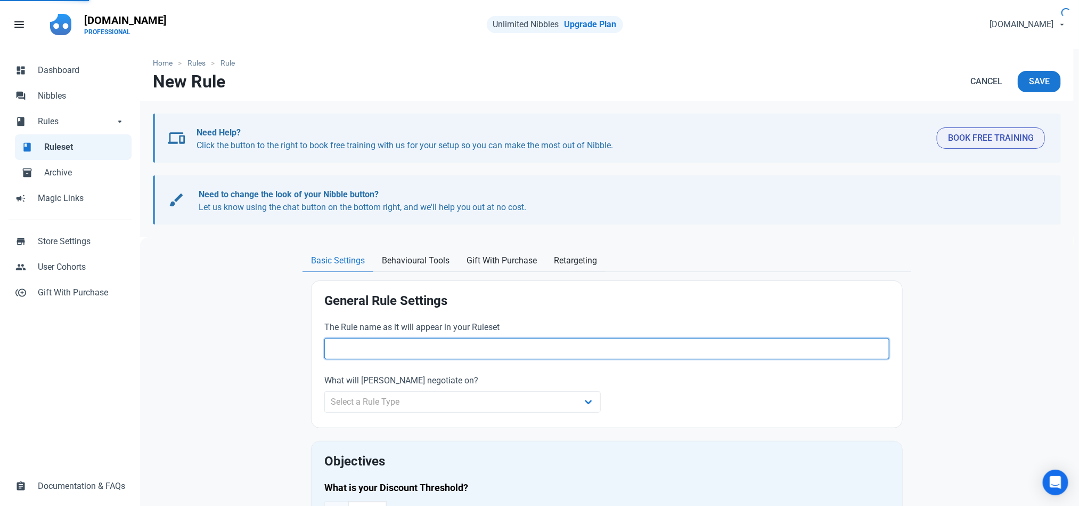
click at [451, 350] on input "text" at bounding box center [606, 348] width 565 height 21
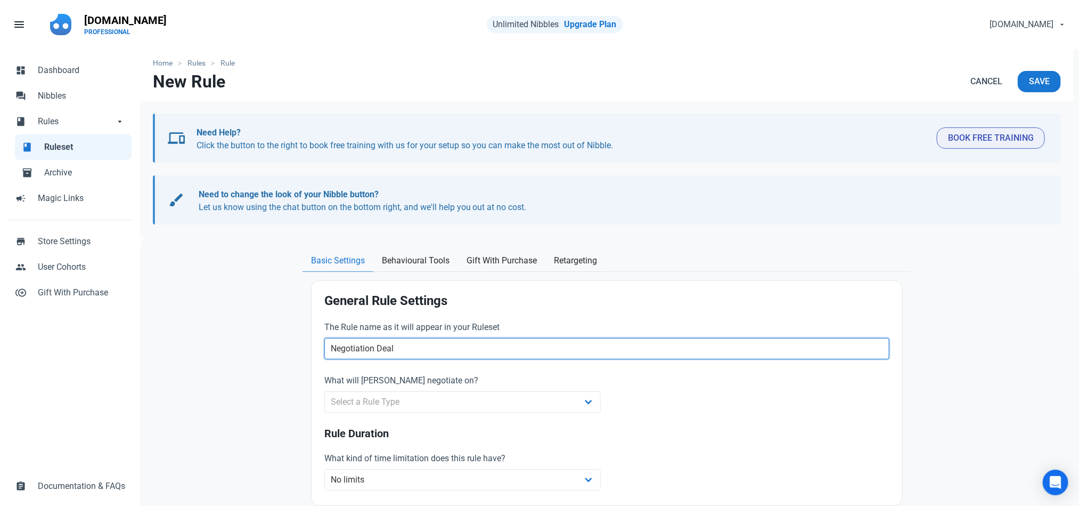
type input "Negotiation Deal"
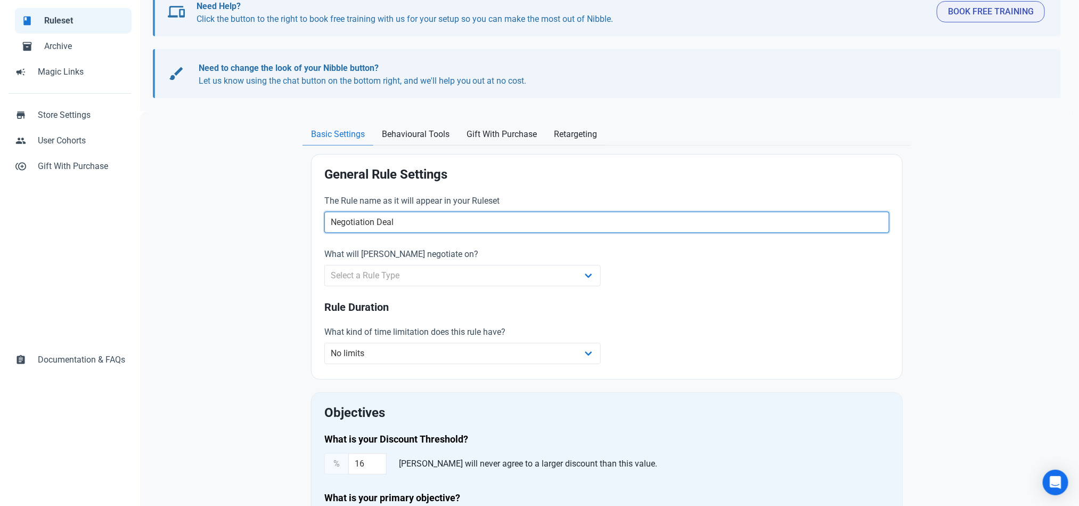
scroll to position [193, 0]
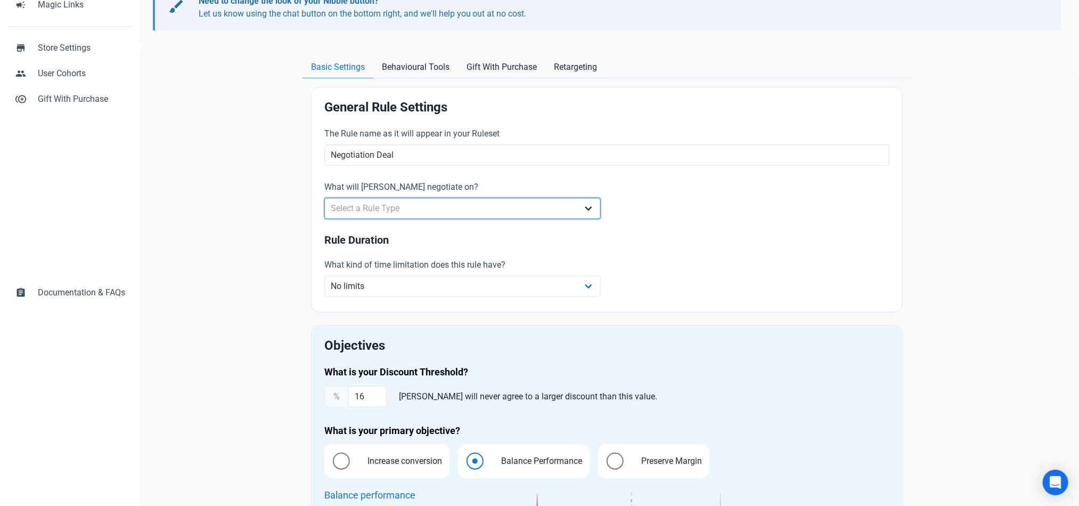
click at [569, 214] on select "Select a Rule Type Whole Store Individual Products Product Categories Cart" at bounding box center [462, 208] width 277 height 21
select select "product_category"
click at [324, 198] on select "Select a Rule Type Whole Store Individual Products Product Categories Cart" at bounding box center [462, 208] width 277 height 21
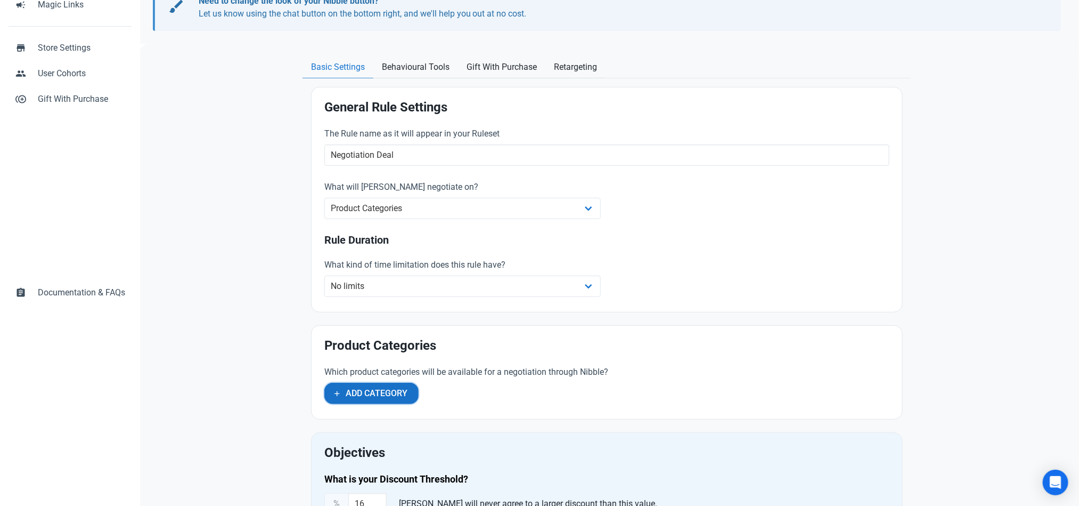
click at [377, 399] on span "Add Category" at bounding box center [377, 393] width 62 height 13
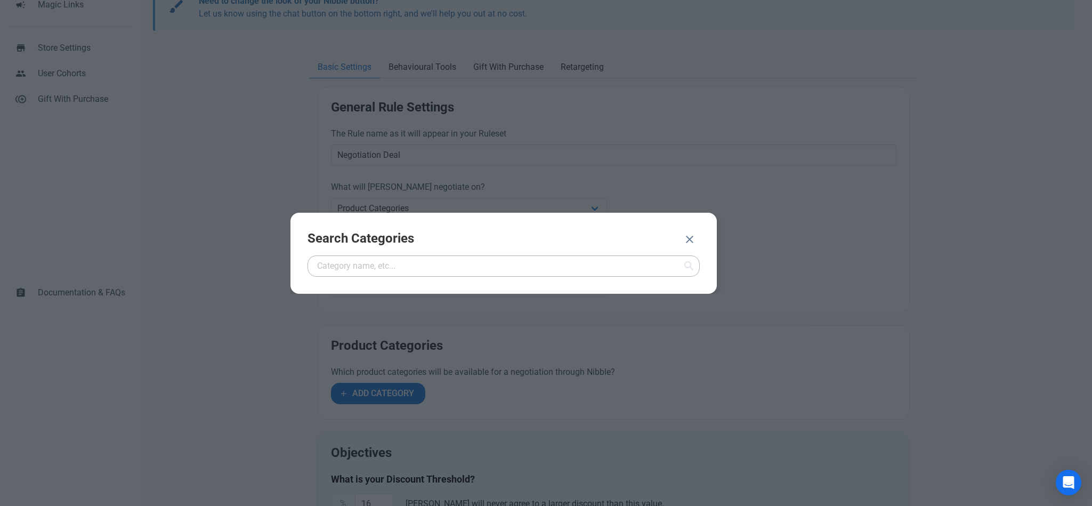
drag, startPoint x: 597, startPoint y: 251, endPoint x: 613, endPoint y: 264, distance: 20.5
click at [613, 264] on div "Search Categories" at bounding box center [503, 253] width 426 height 81
paste input "Nibble Lowest Price Collection - Discount - 14%"
click at [613, 264] on input "Nibble Lowest Price Collection - Discount - 14%" at bounding box center [503, 265] width 392 height 21
type input "Nibble Lowest Price Collection - Discount - 14%"
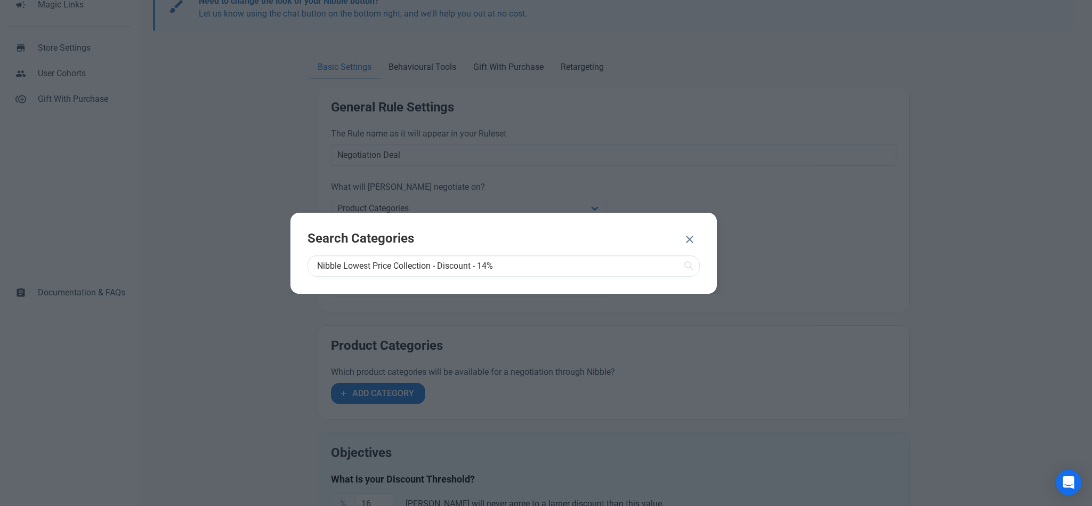
click at [685, 265] on icon at bounding box center [689, 265] width 13 height 19
click at [570, 267] on input "Nibble Lowest Price Collection - Discount - 14%" at bounding box center [503, 265] width 392 height 21
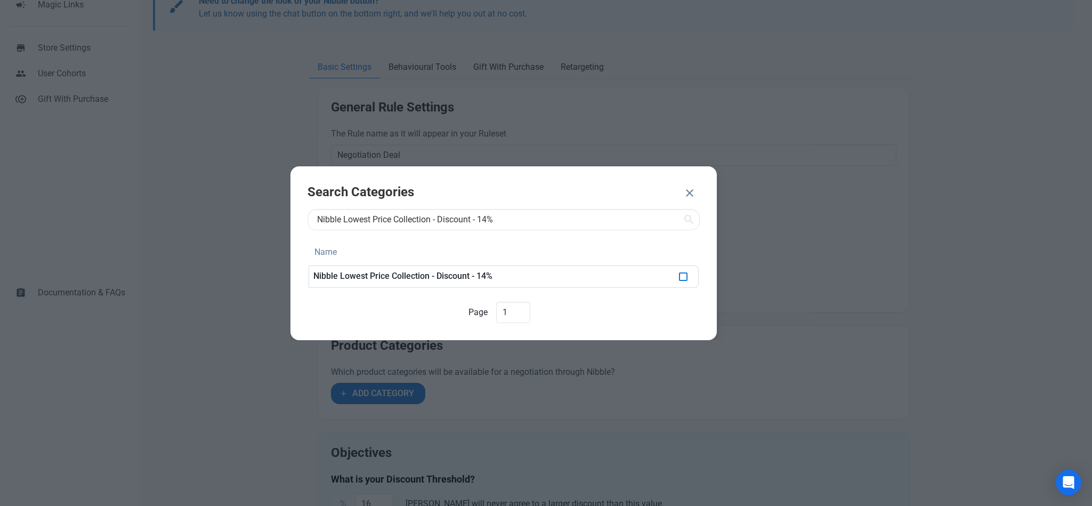
click at [681, 275] on span at bounding box center [683, 276] width 9 height 9
checkbox input "true"
click at [638, 195] on span "ADD 1 CATEGORY" at bounding box center [629, 194] width 69 height 13
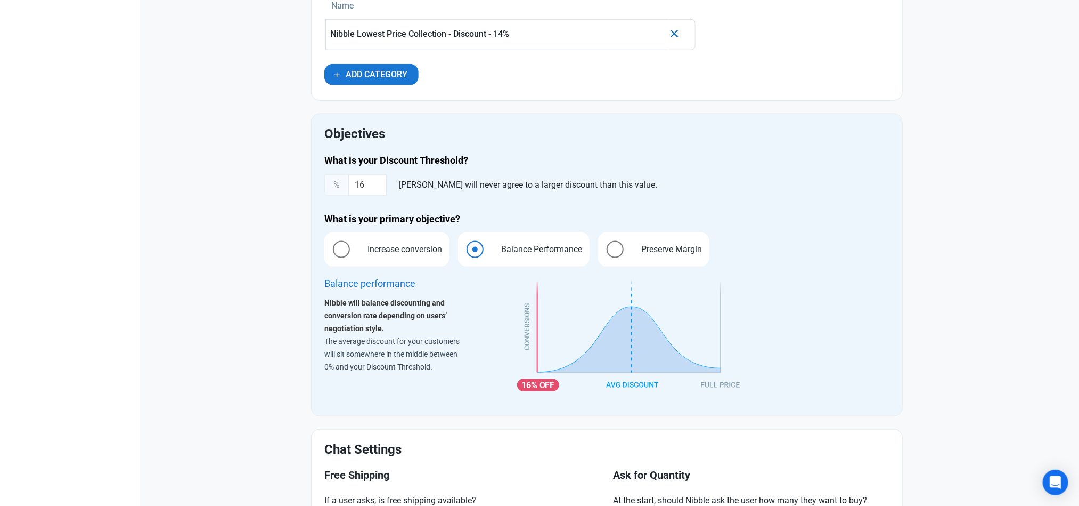
scroll to position [622, 0]
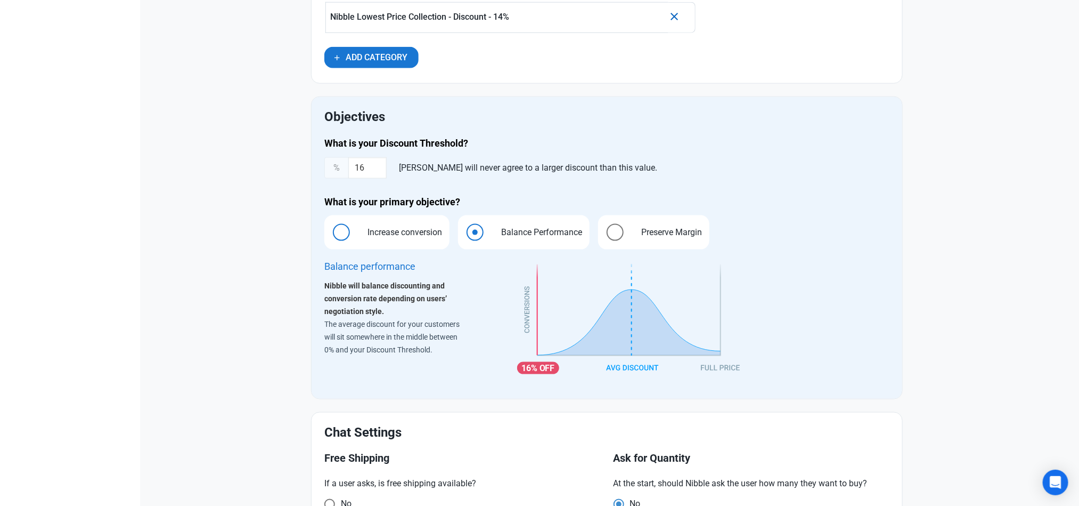
click at [411, 232] on span "Increase conversion" at bounding box center [401, 232] width 91 height 13
click at [331, 232] on input "Increase conversion" at bounding box center [327, 232] width 7 height 7
radio input "true"
radio input "false"
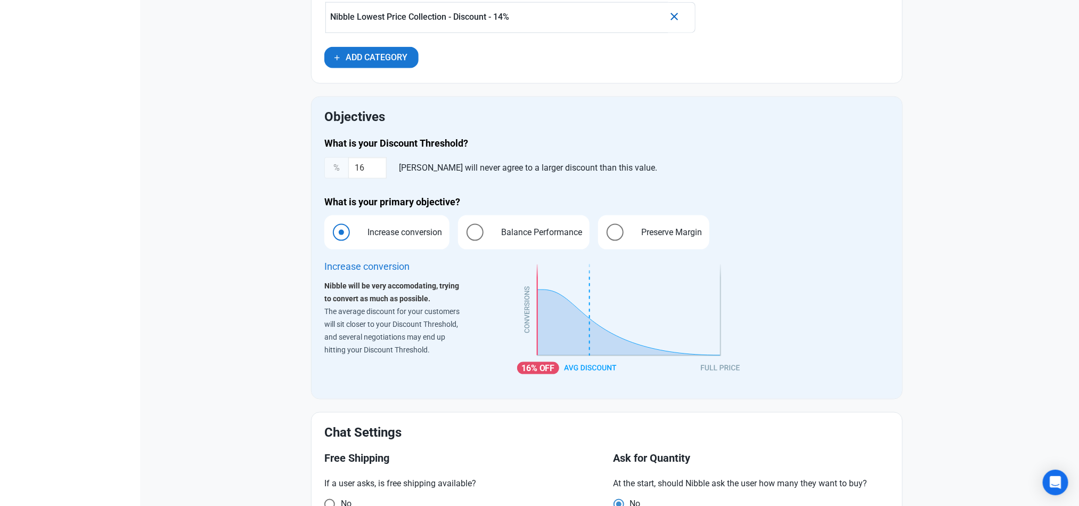
click at [371, 158] on div "What is your Discount Threshold? % 16 Nibble will never agree to a larger disco…" at bounding box center [606, 158] width 565 height 42
click at [371, 173] on input "16" at bounding box center [367, 167] width 38 height 21
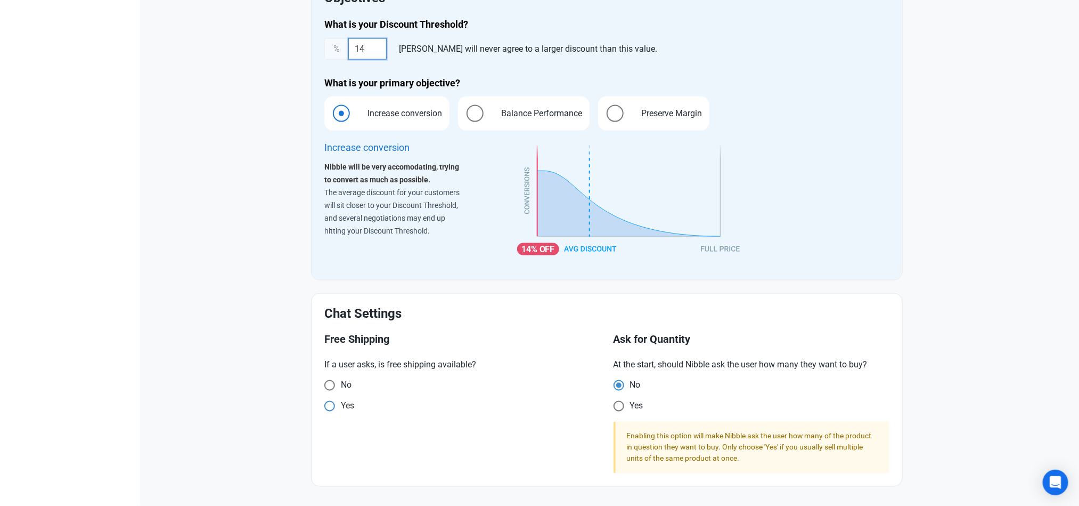
type input "14"
click at [335, 406] on span at bounding box center [329, 406] width 11 height 11
click at [331, 406] on input "Yes" at bounding box center [327, 405] width 7 height 7
radio input "true"
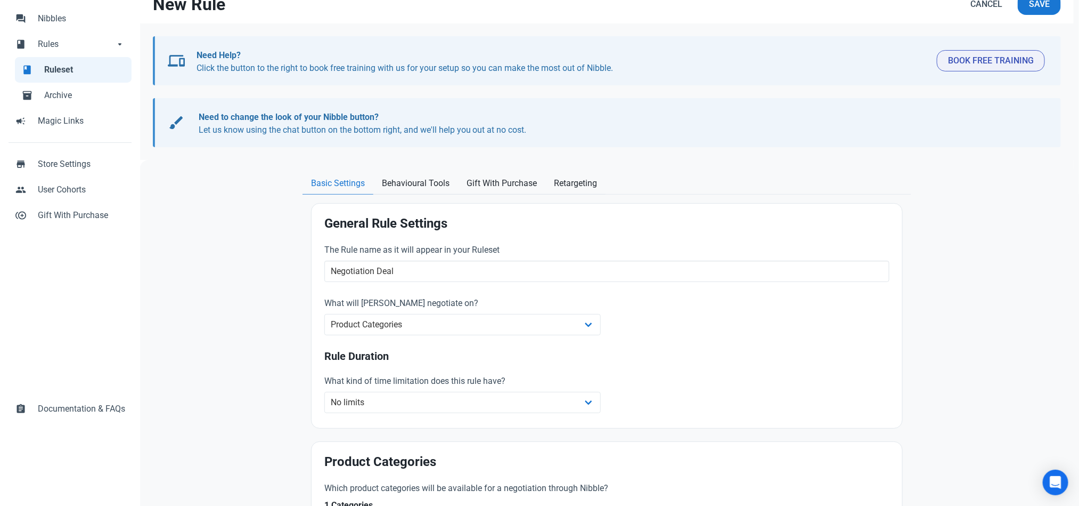
scroll to position [0, 0]
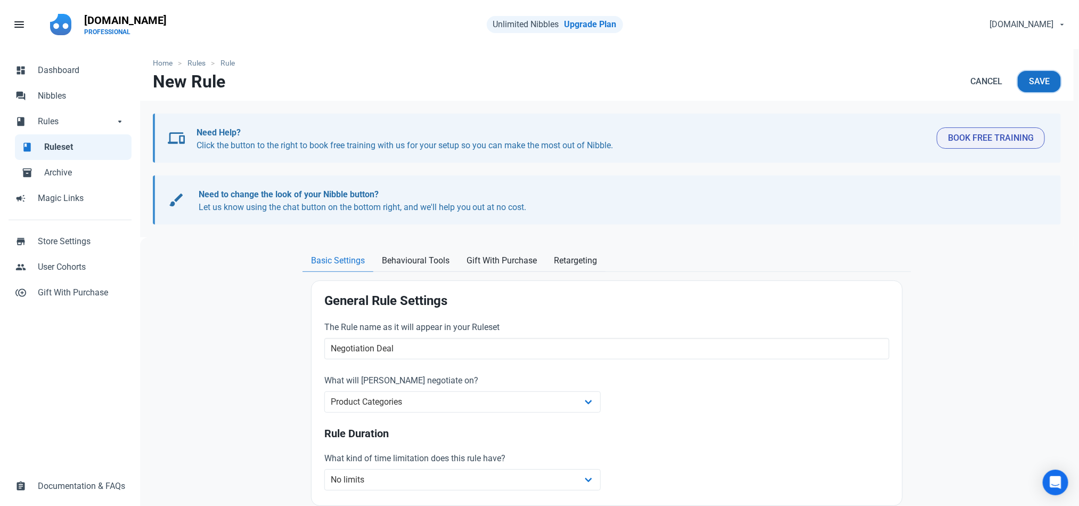
click at [1039, 83] on span "Save" at bounding box center [1039, 81] width 21 height 13
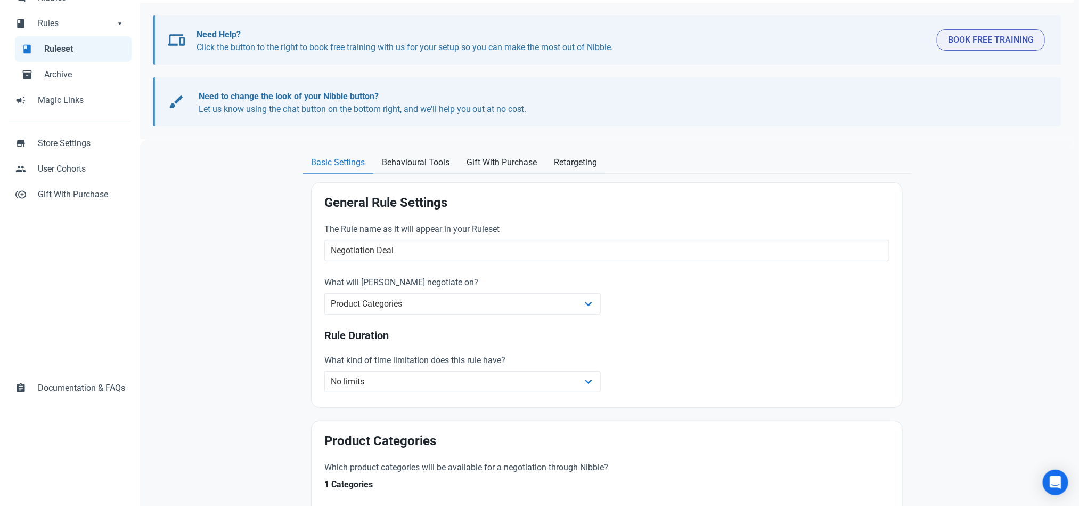
scroll to position [96, 0]
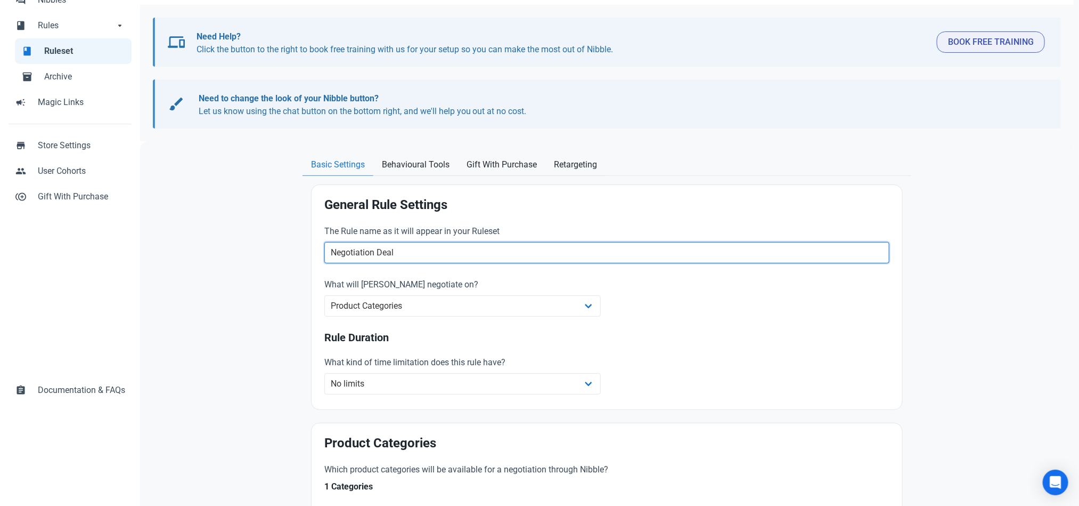
click at [490, 243] on input "Negotiation Deal" at bounding box center [606, 252] width 565 height 21
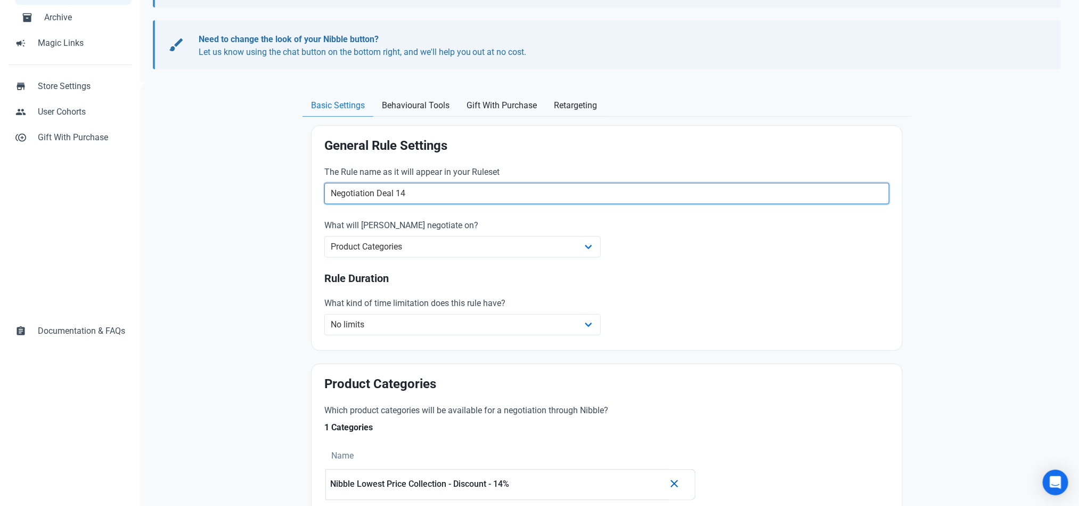
scroll to position [152, 0]
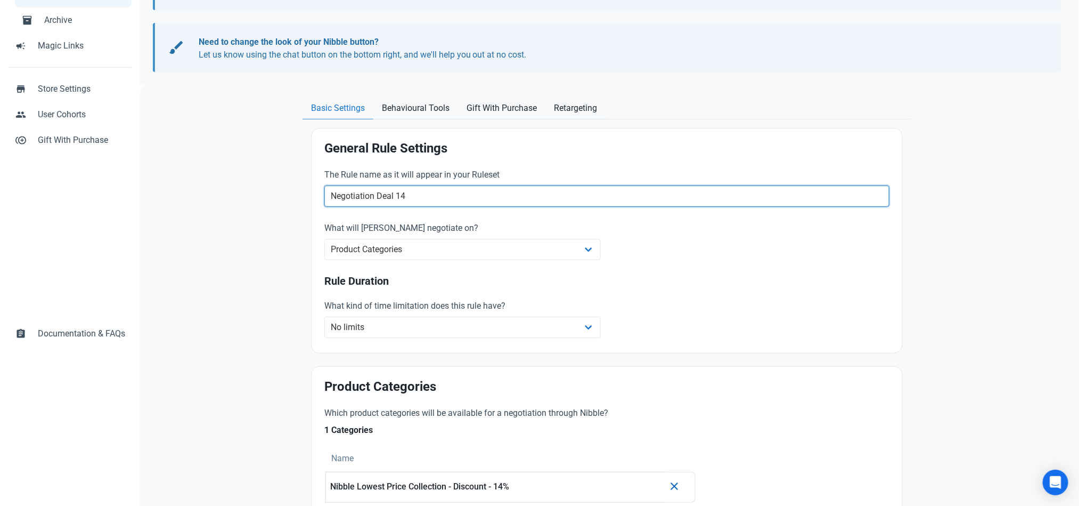
type input "Negotiation Deal 14"
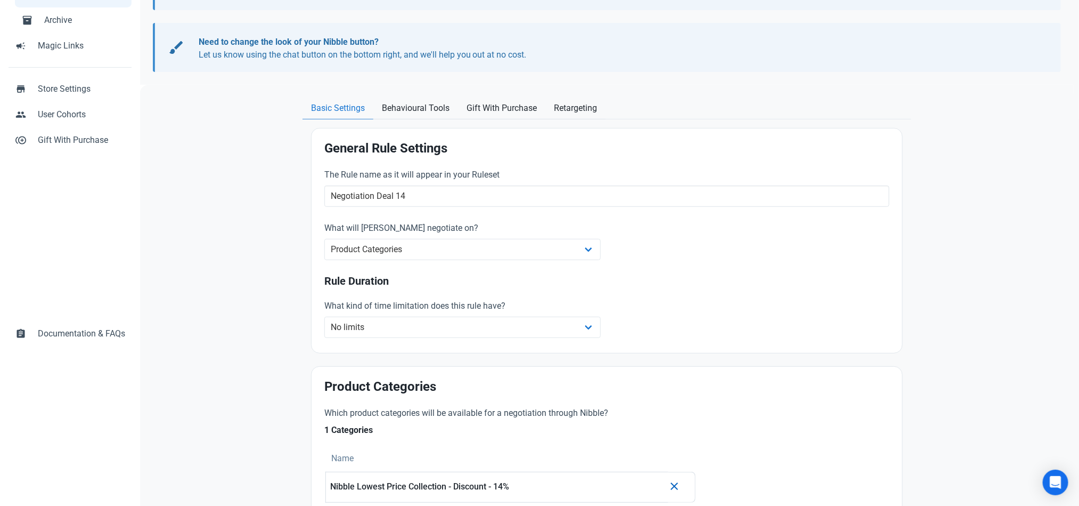
click at [1028, 151] on div "Home Rules Rule New Rule Cancel Save devices Need Help? Click the button to the…" at bounding box center [607, 499] width 934 height 1204
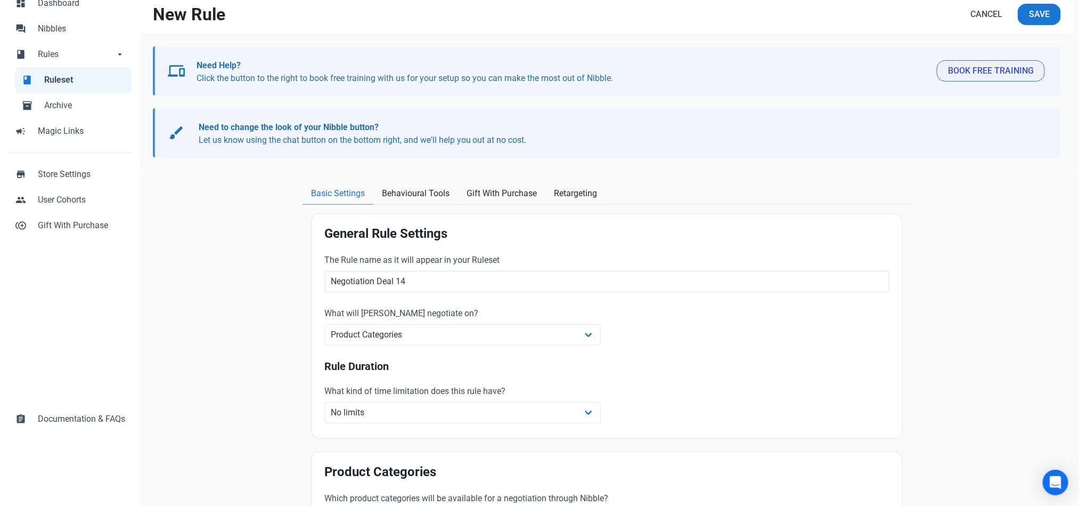
scroll to position [19, 0]
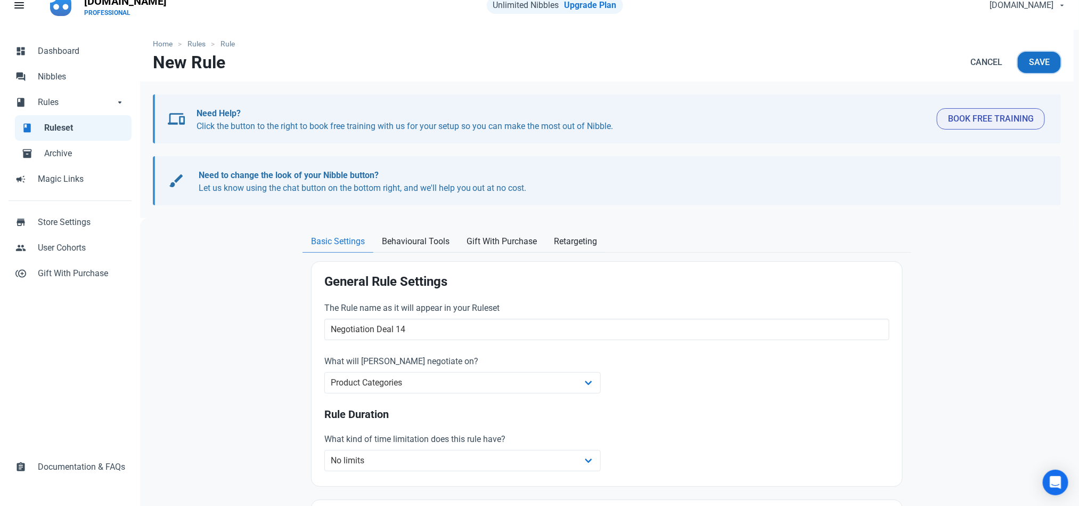
click at [1033, 64] on span "Save" at bounding box center [1039, 62] width 21 height 13
click at [69, 122] on span "Ruleset" at bounding box center [84, 127] width 81 height 13
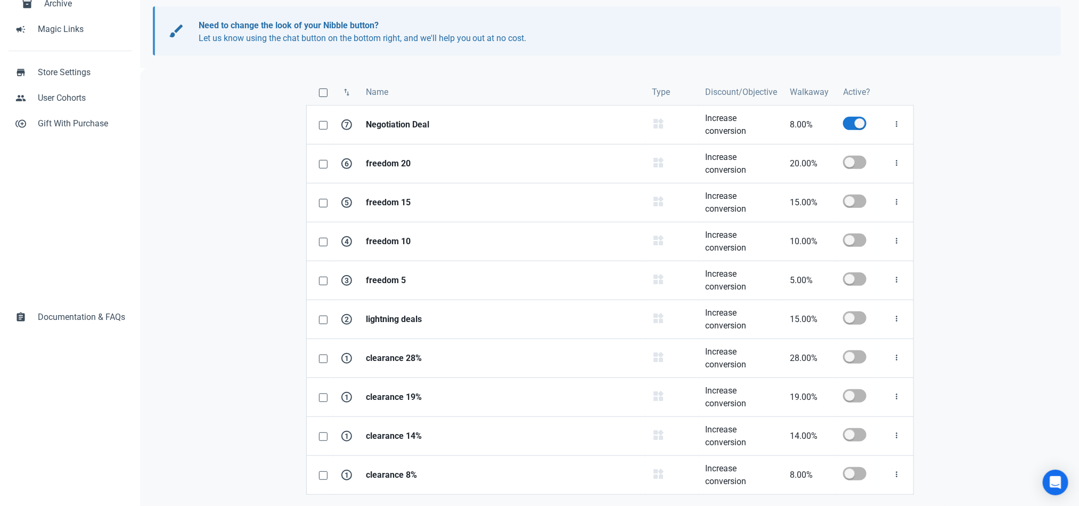
scroll to position [164, 0]
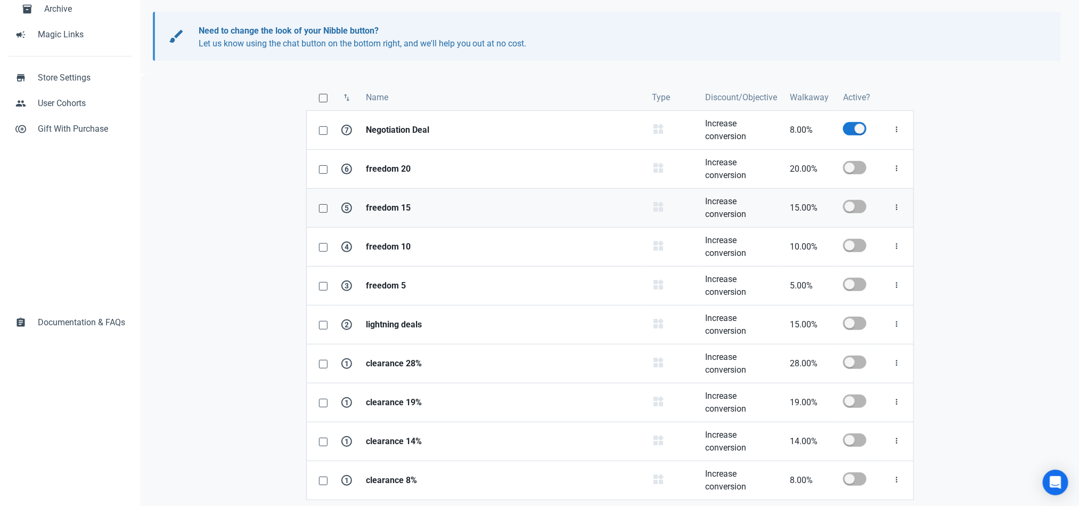
click at [534, 208] on strong "freedom 15" at bounding box center [502, 207] width 273 height 13
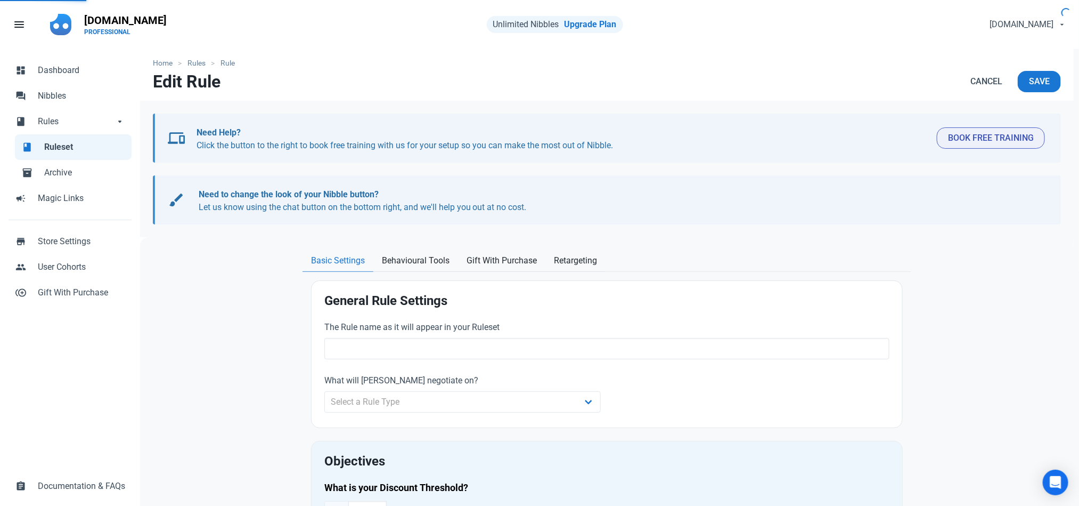
type input "freedom 15"
select select "product_category"
type input "15.00"
radio input "true"
radio input "false"
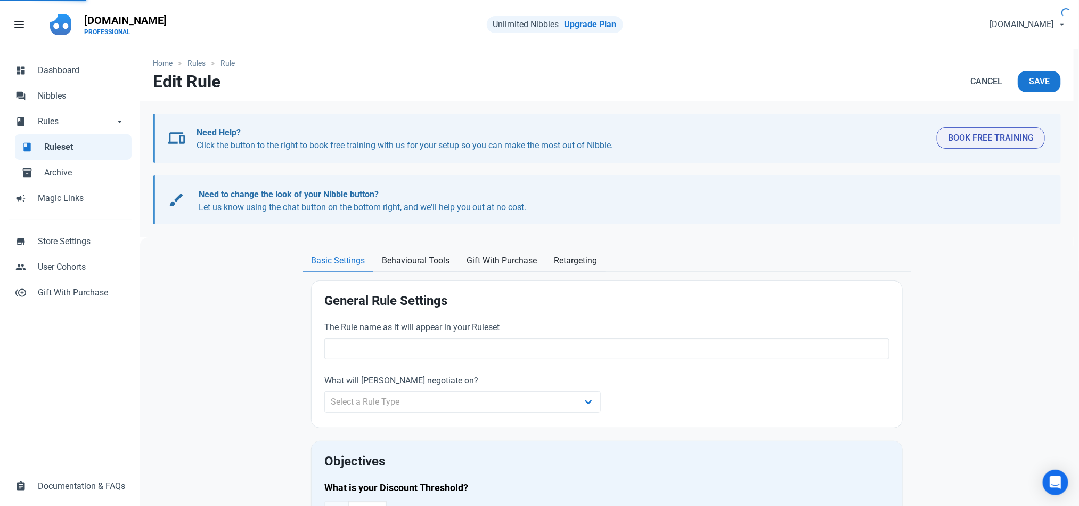
radio input "true"
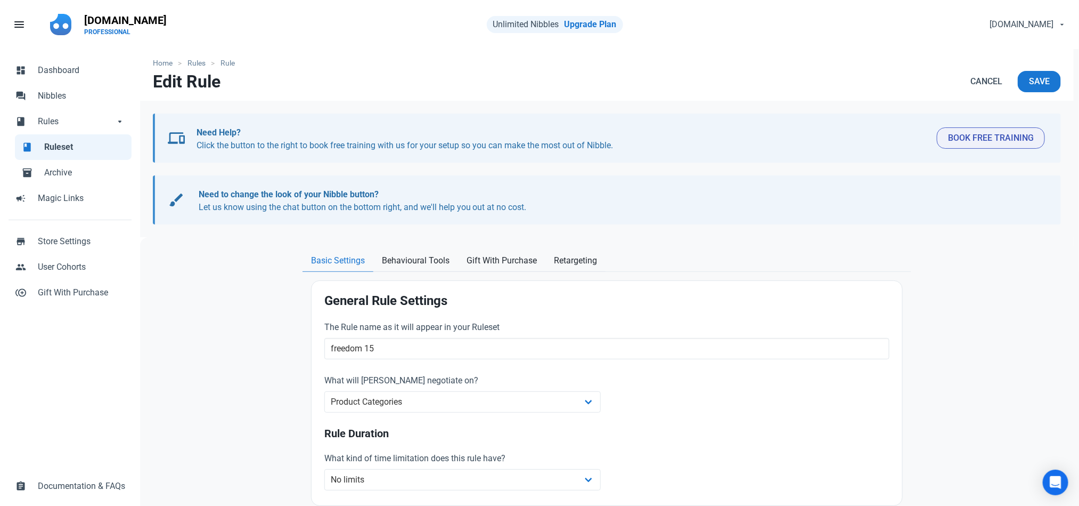
click at [77, 144] on span "Ruleset" at bounding box center [84, 147] width 81 height 13
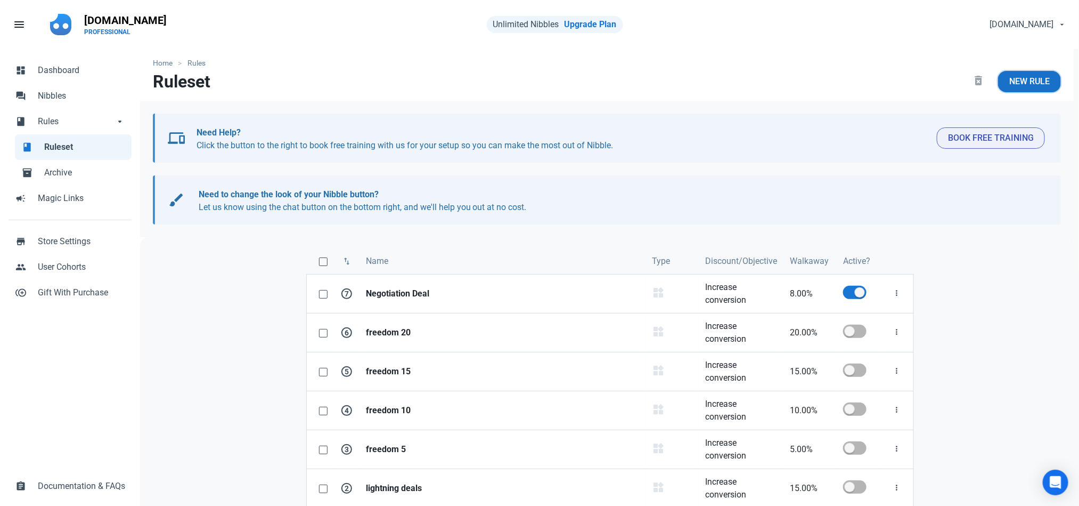
click at [1028, 75] on span "New Rule" at bounding box center [1030, 81] width 40 height 13
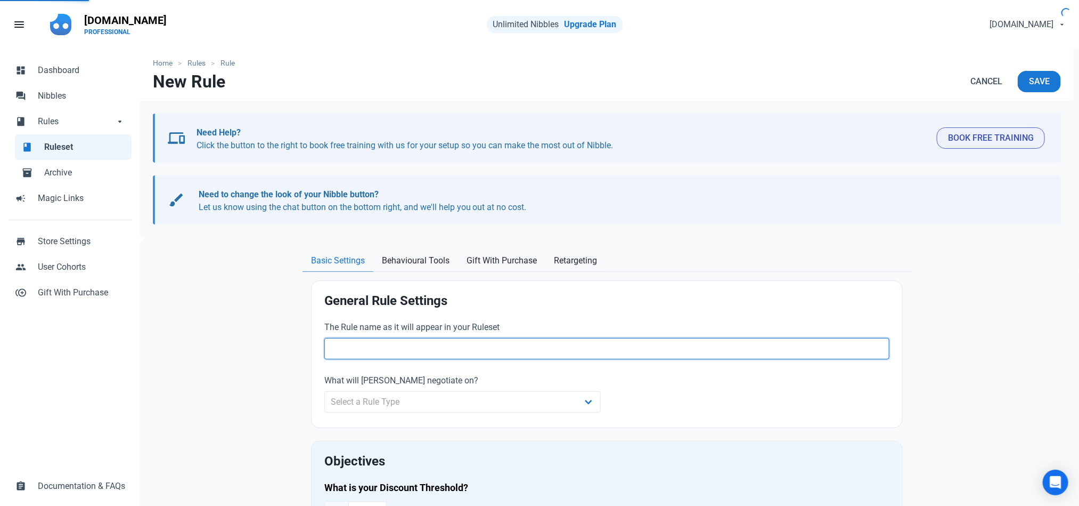
click at [560, 355] on input "text" at bounding box center [606, 348] width 565 height 21
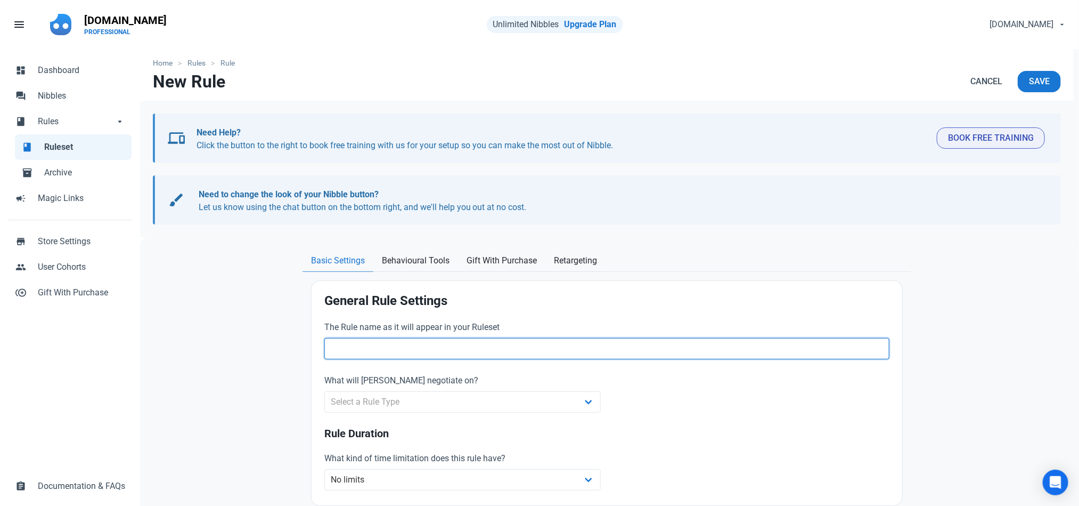
paste input "N"
type input "Negotiation Deal 14"
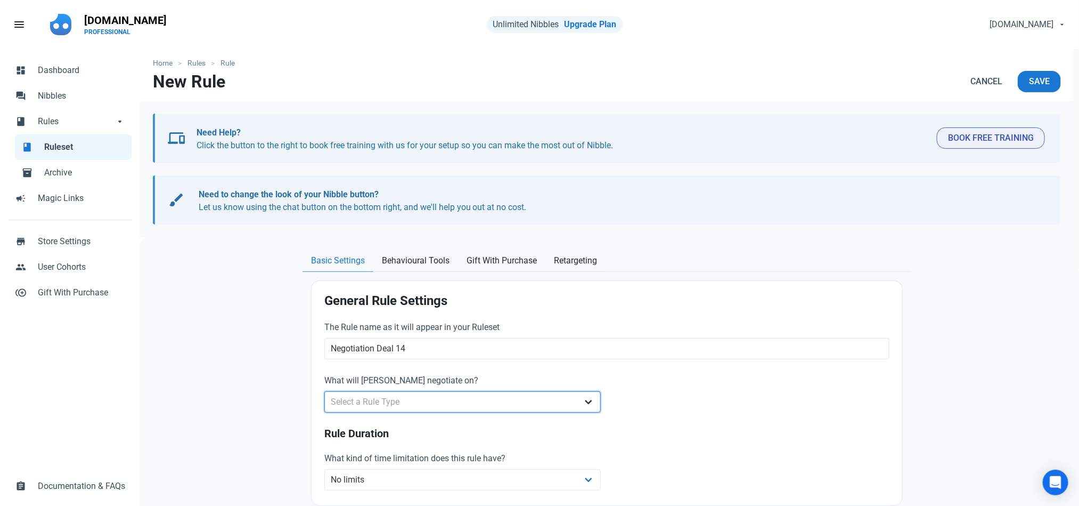
click at [518, 404] on select "Select a Rule Type Whole Store Individual Products Product Categories Cart" at bounding box center [462, 401] width 277 height 21
select select "product_category"
click at [324, 392] on select "Select a Rule Type Whole Store Individual Products Product Categories Cart" at bounding box center [462, 401] width 277 height 21
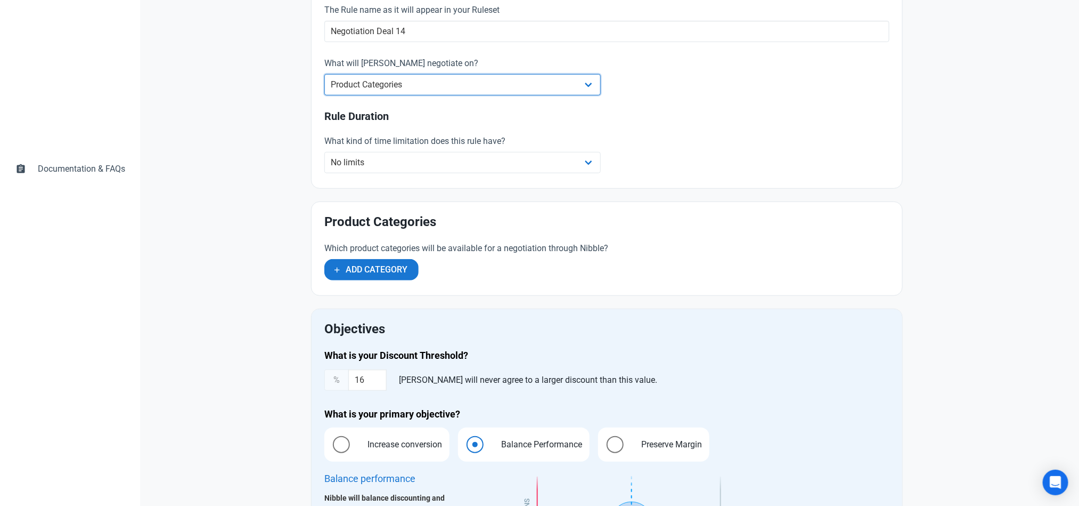
scroll to position [321, 0]
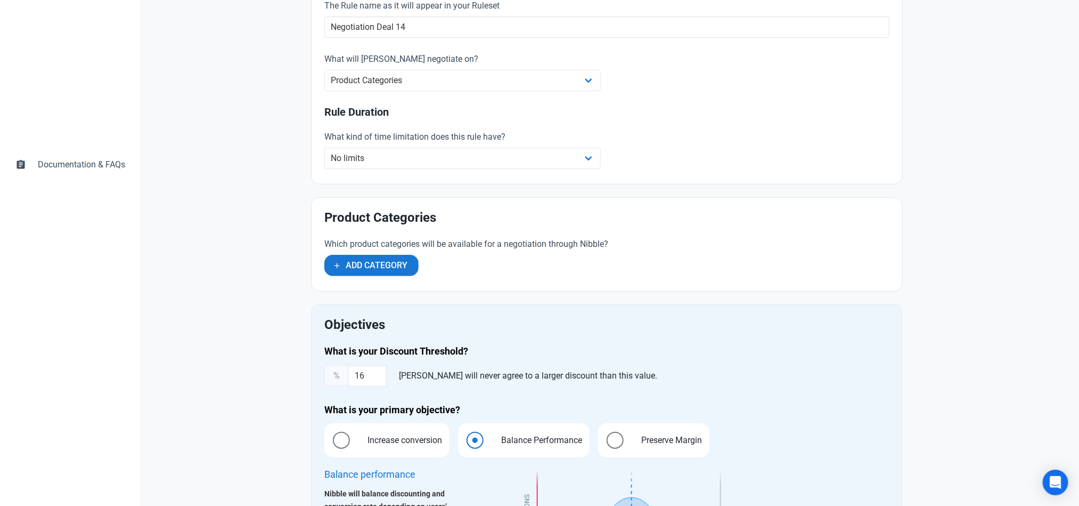
click at [376, 255] on div "Which product categories will be available for a negotiation through Nibble? Ad…" at bounding box center [510, 257] width 372 height 38
click at [383, 267] on span "Add Category" at bounding box center [377, 265] width 62 height 13
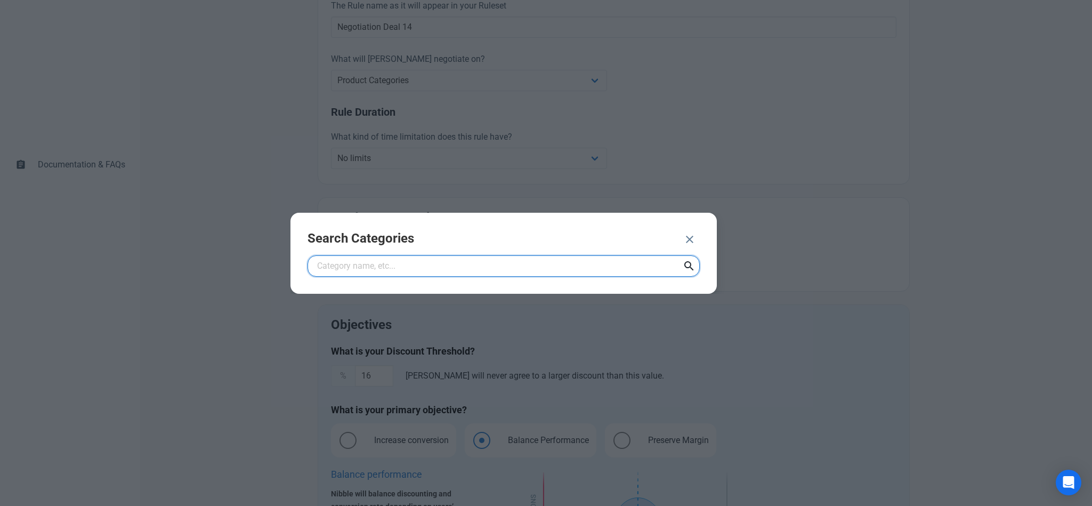
click at [418, 263] on input "text" at bounding box center [503, 265] width 392 height 21
type input "Nibble Lowest Price Collection - Discount - 14%"
click at [686, 267] on icon at bounding box center [689, 265] width 13 height 19
click at [686, 265] on icon at bounding box center [689, 265] width 13 height 19
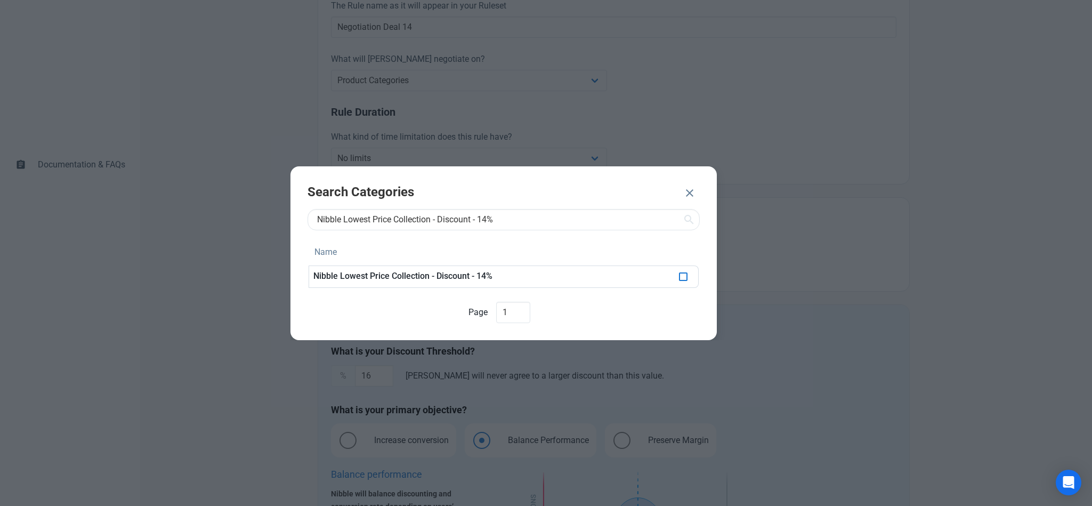
click at [680, 275] on span at bounding box center [683, 276] width 9 height 9
checkbox input "true"
click at [632, 189] on span "ADD 1 CATEGORY" at bounding box center [629, 194] width 69 height 13
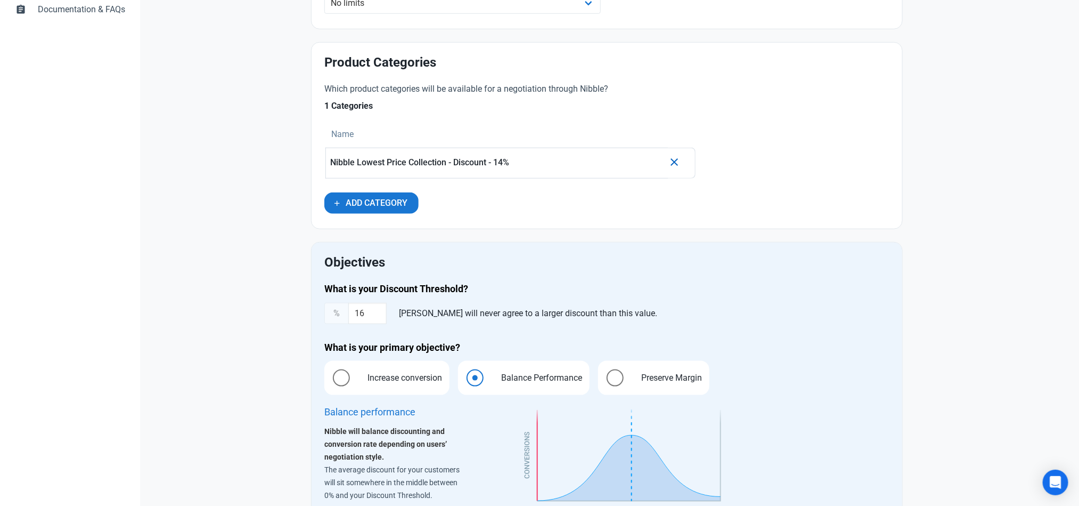
scroll to position [480, 0]
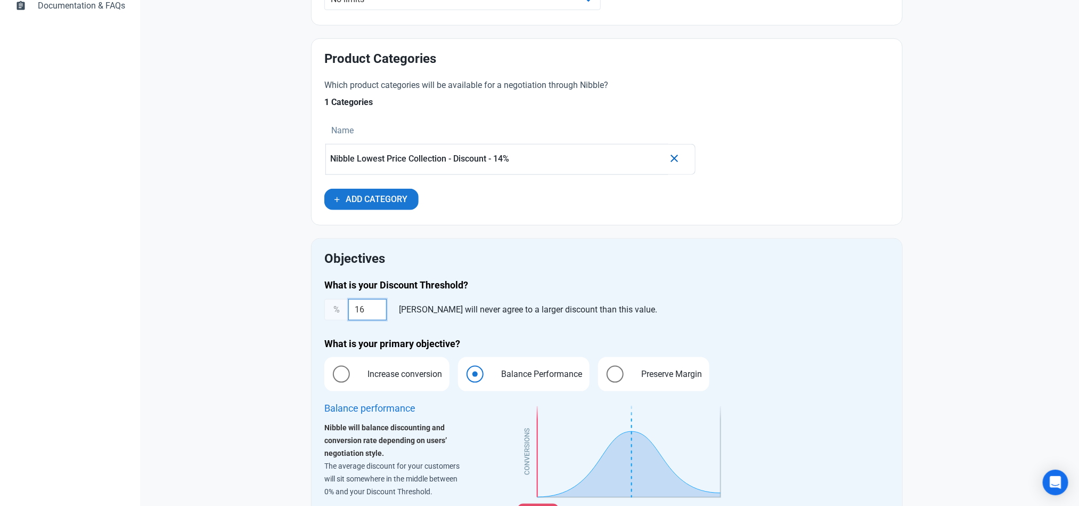
click at [369, 311] on input "16" at bounding box center [367, 309] width 38 height 21
type input "14"
click at [343, 376] on span at bounding box center [341, 374] width 17 height 17
click at [331, 376] on input "Increase conversion" at bounding box center [327, 374] width 7 height 7
radio input "true"
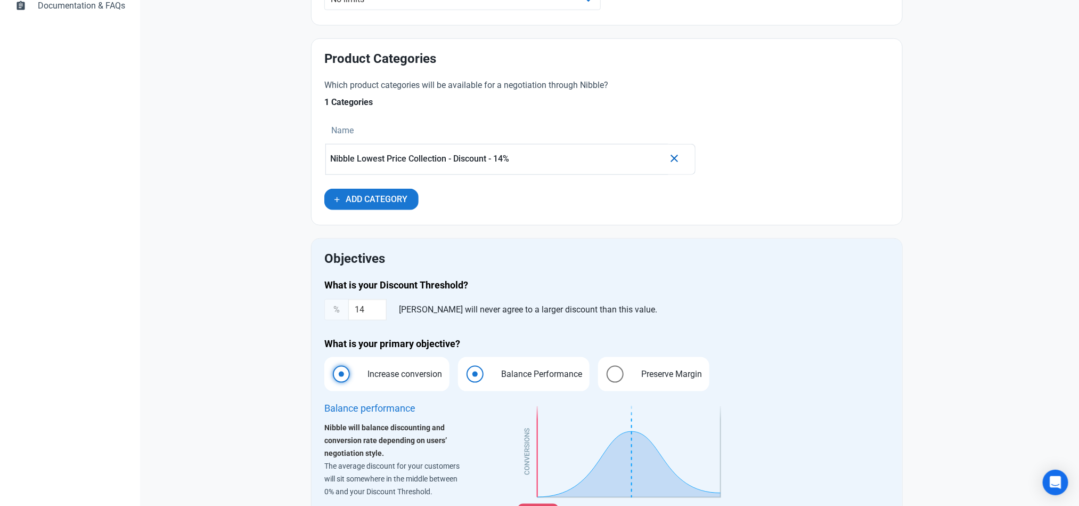
radio input "false"
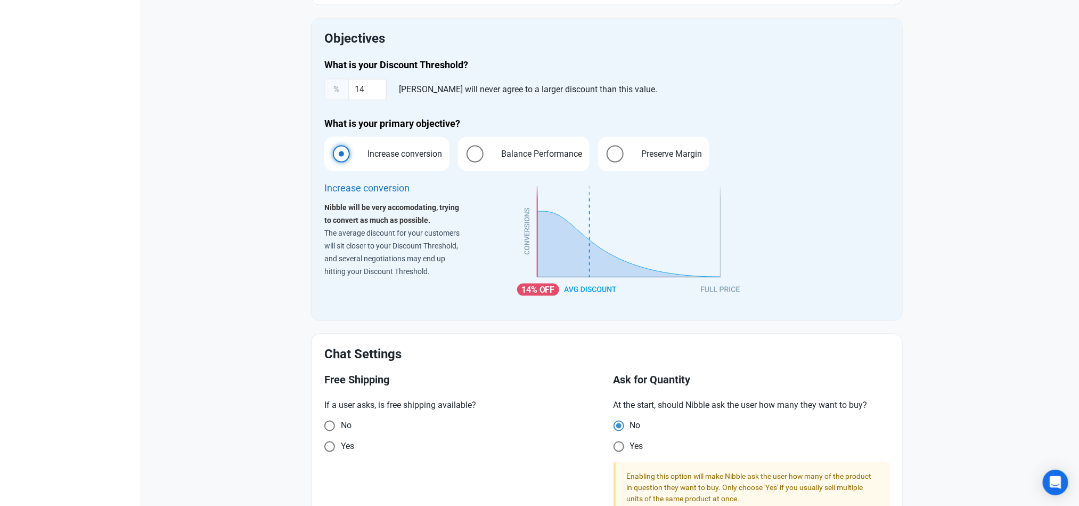
scroll to position [745, 0]
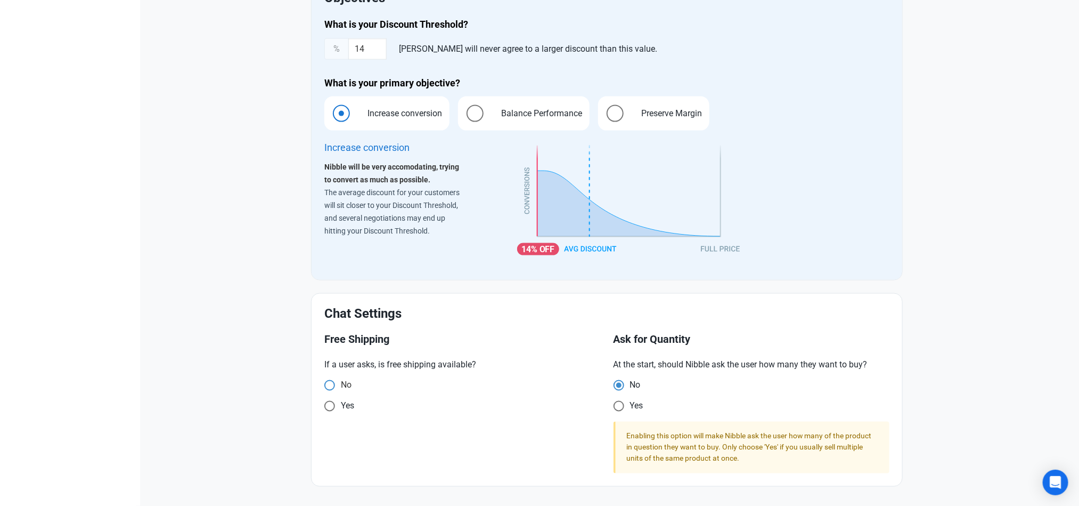
click at [326, 387] on span at bounding box center [329, 385] width 11 height 11
click at [326, 387] on input "No" at bounding box center [327, 384] width 7 height 7
radio input "true"
click at [622, 403] on span at bounding box center [619, 406] width 11 height 11
click at [621, 403] on input "Yes" at bounding box center [617, 405] width 7 height 7
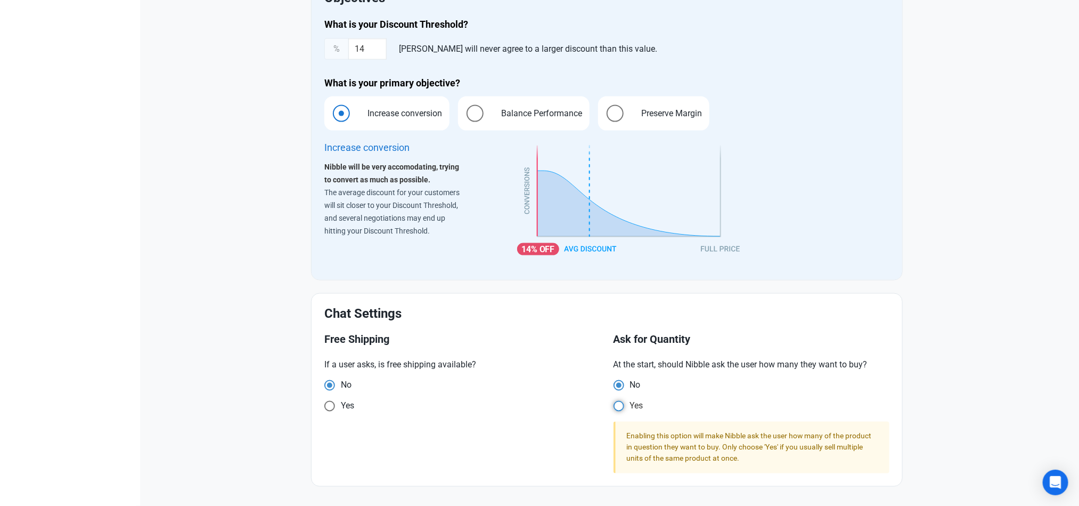
radio input "true"
click at [619, 380] on span at bounding box center [619, 385] width 11 height 11
click at [619, 381] on input "No" at bounding box center [617, 384] width 7 height 7
radio input "true"
radio input "false"
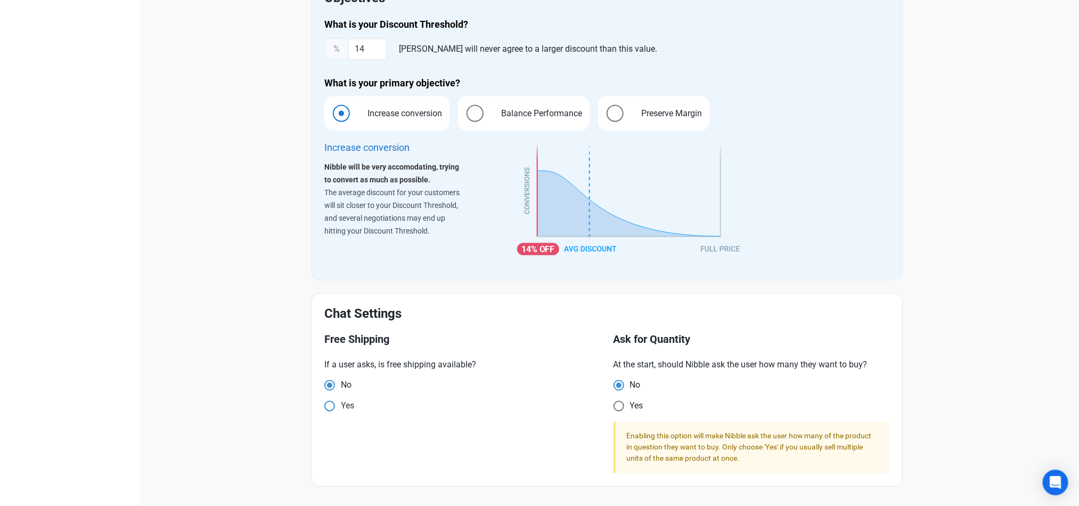
click at [336, 403] on span "Yes" at bounding box center [344, 406] width 19 height 11
click at [331, 403] on input "Yes" at bounding box center [327, 405] width 7 height 7
radio input "true"
radio input "false"
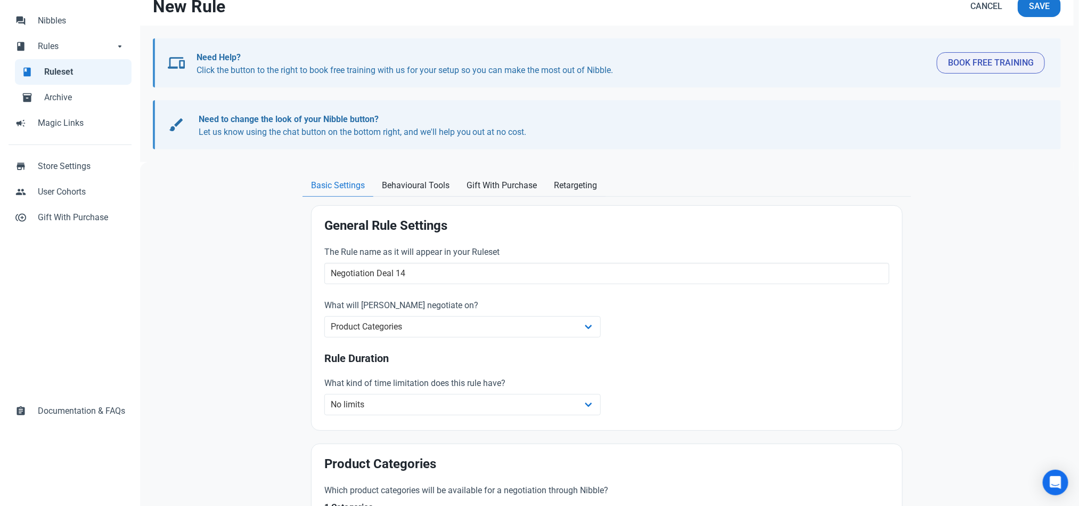
scroll to position [0, 0]
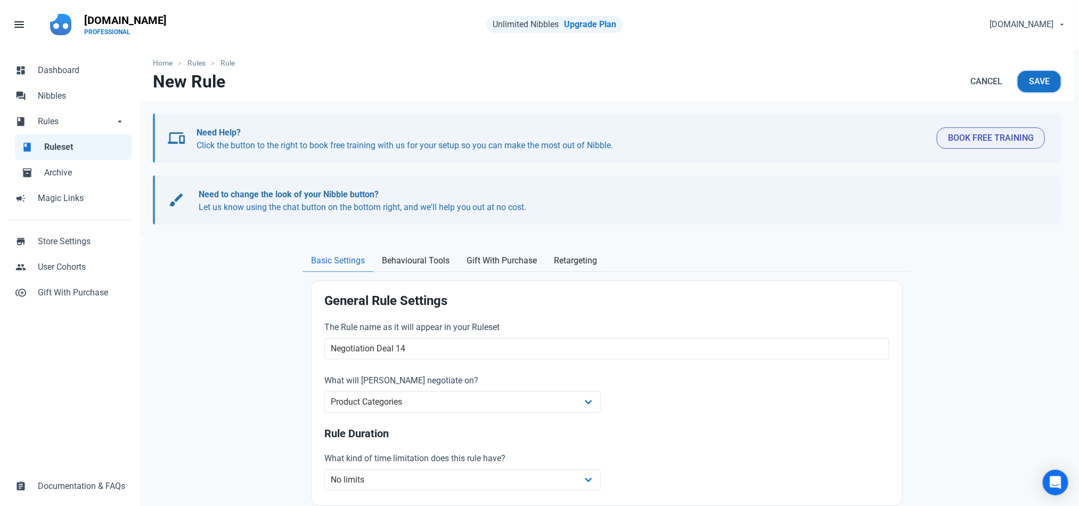
click at [1036, 84] on span "Save" at bounding box center [1039, 81] width 21 height 13
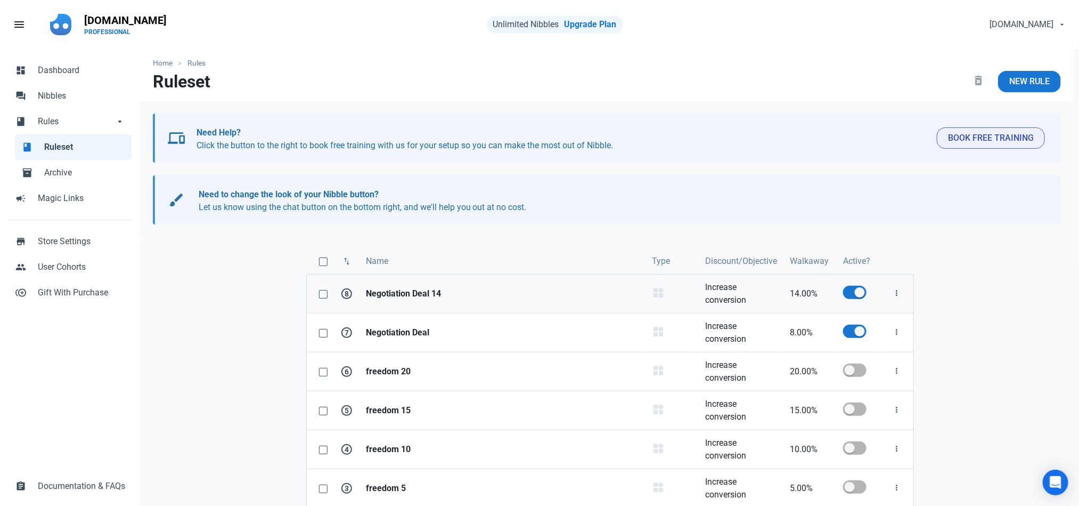
click at [443, 287] on strong "Negotiation Deal 14" at bounding box center [502, 293] width 273 height 13
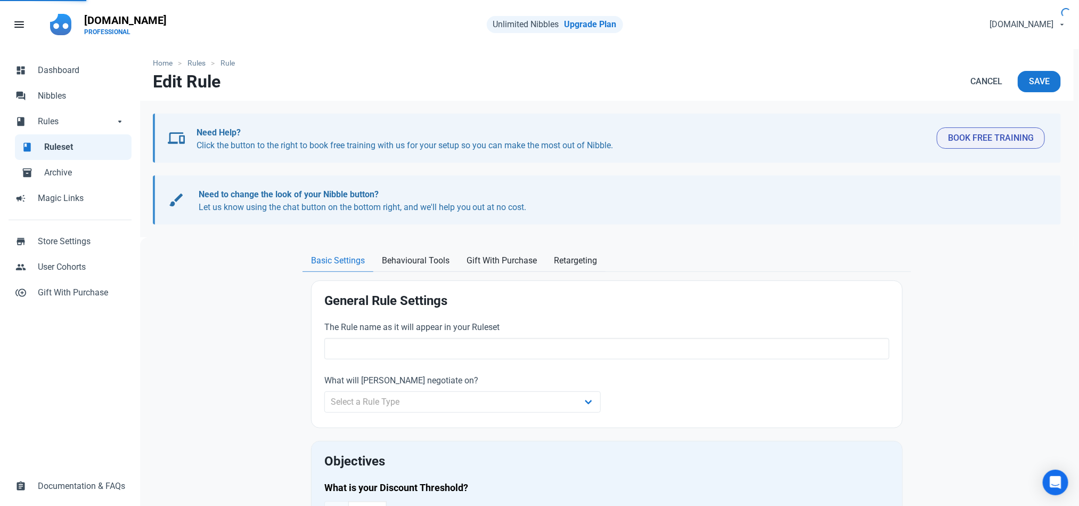
type input "Negotiation Deal 14"
select select "product_category"
type input "14.00"
radio input "true"
radio input "false"
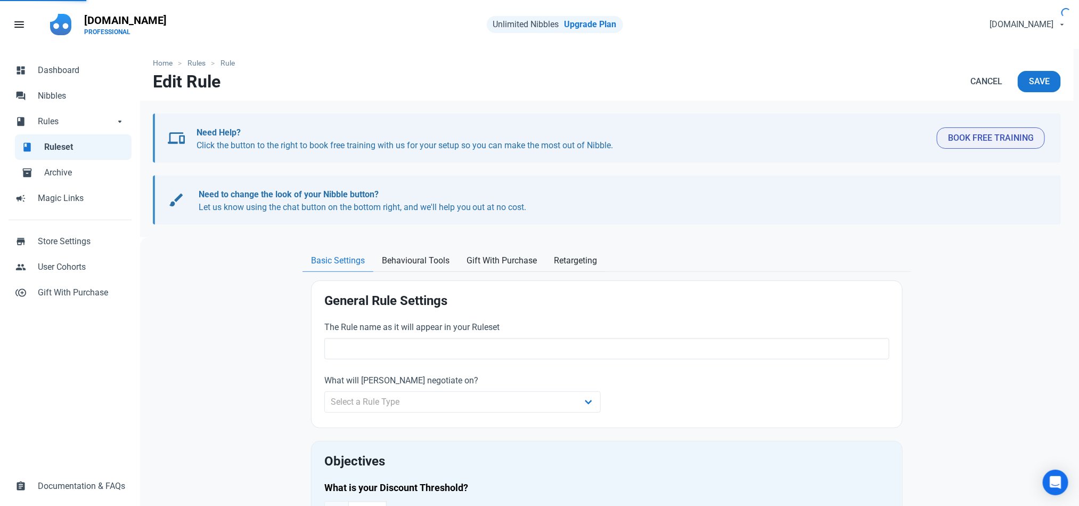
radio input "true"
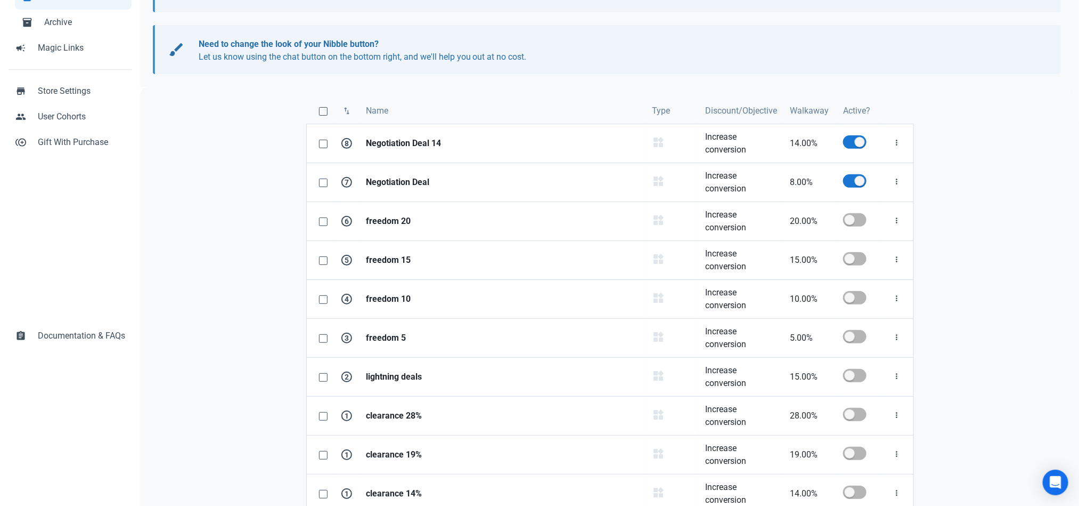
scroll to position [153, 0]
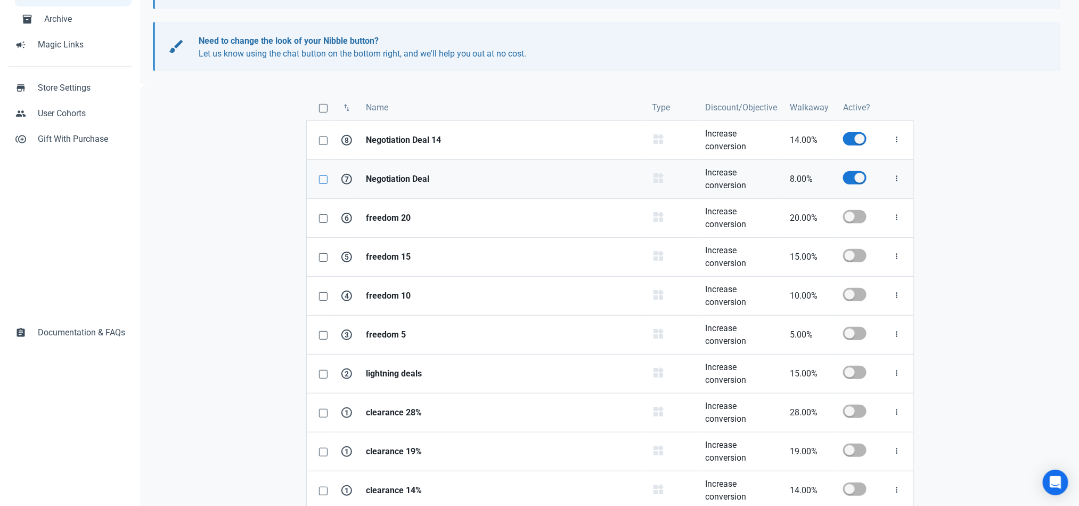
click at [322, 181] on span at bounding box center [323, 179] width 9 height 9
checkbox input "true"
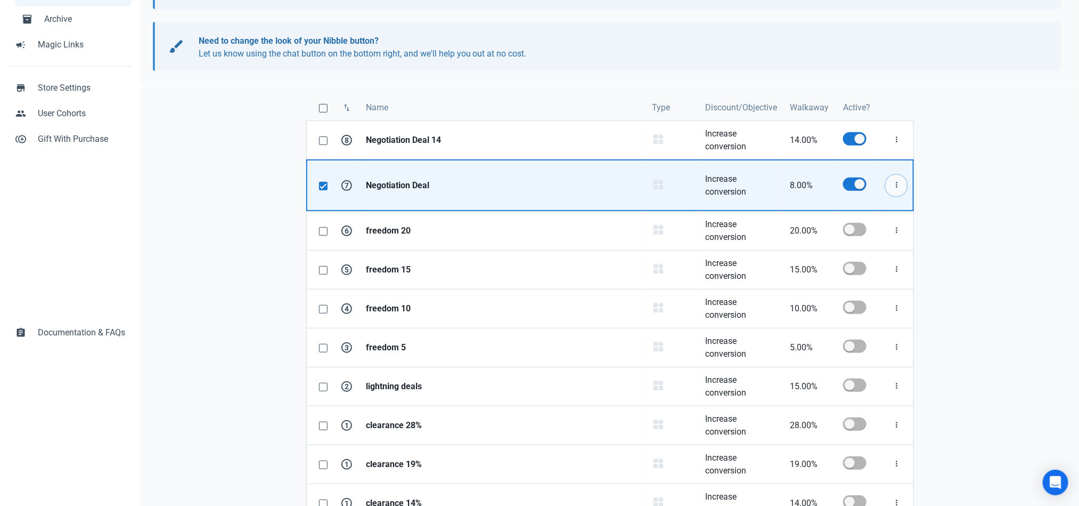
click at [898, 189] on icon "button" at bounding box center [896, 184] width 9 height 13
click at [873, 215] on link "Edit" at bounding box center [878, 211] width 59 height 18
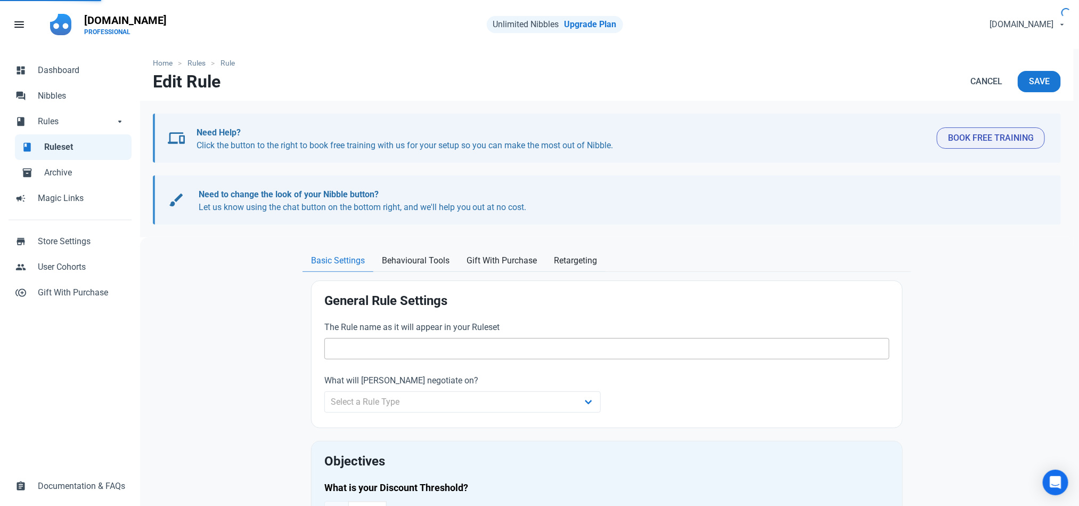
type input "Negotiation Deal"
select select "product_category"
type input "8.00"
radio input "true"
radio input "false"
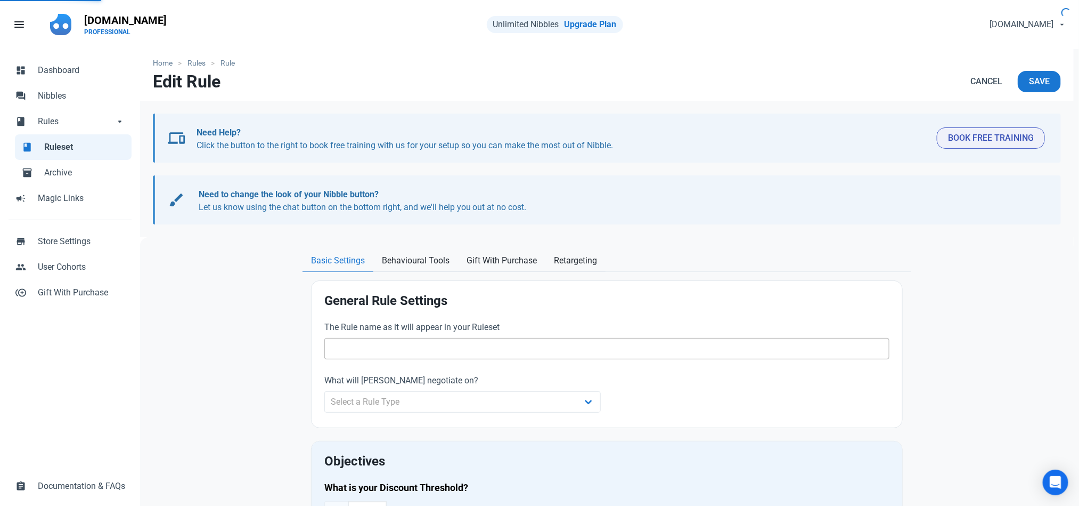
radio input "true"
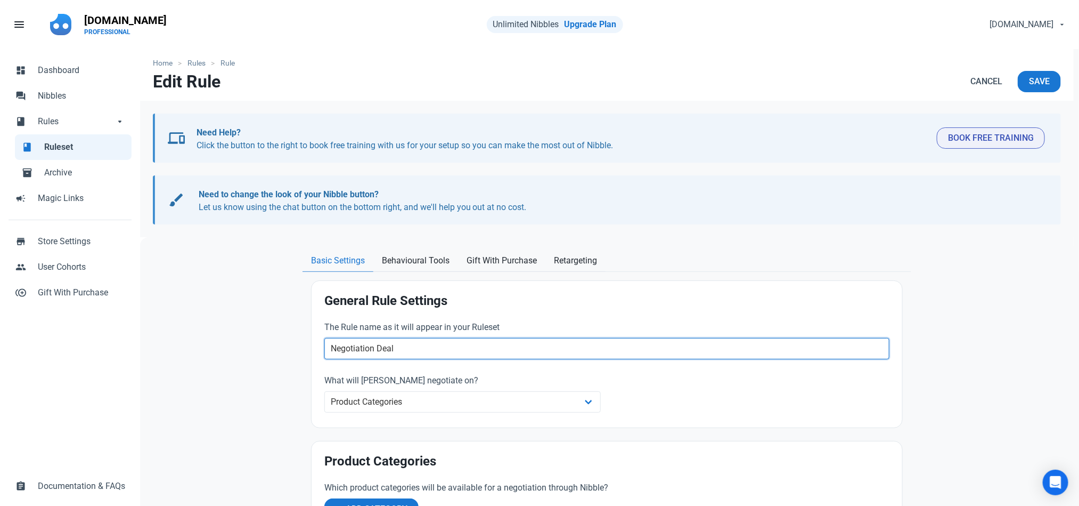
click at [428, 351] on input "Negotiation Deal" at bounding box center [606, 348] width 565 height 21
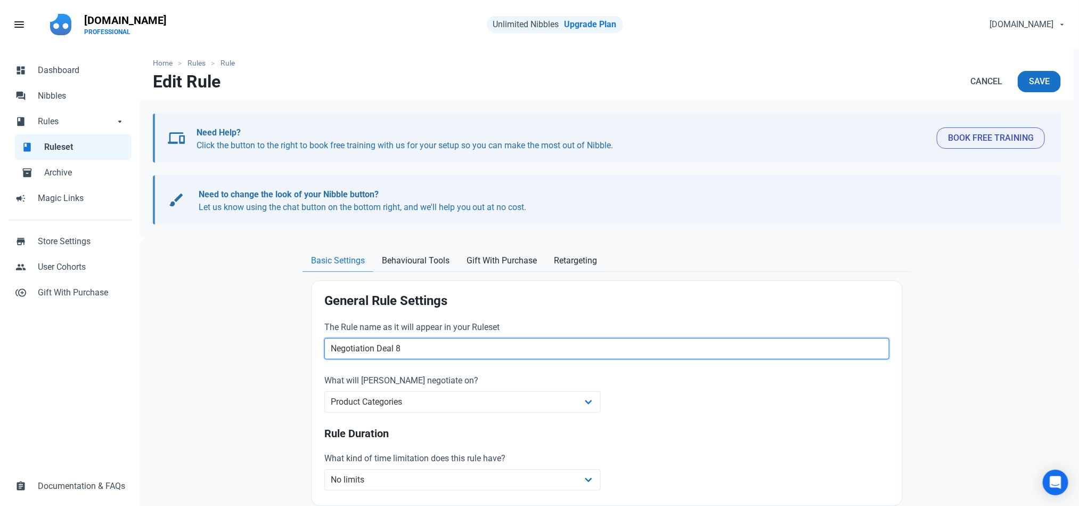
type input "Negotiation Deal 8"
click at [1039, 80] on span "Save" at bounding box center [1039, 81] width 21 height 13
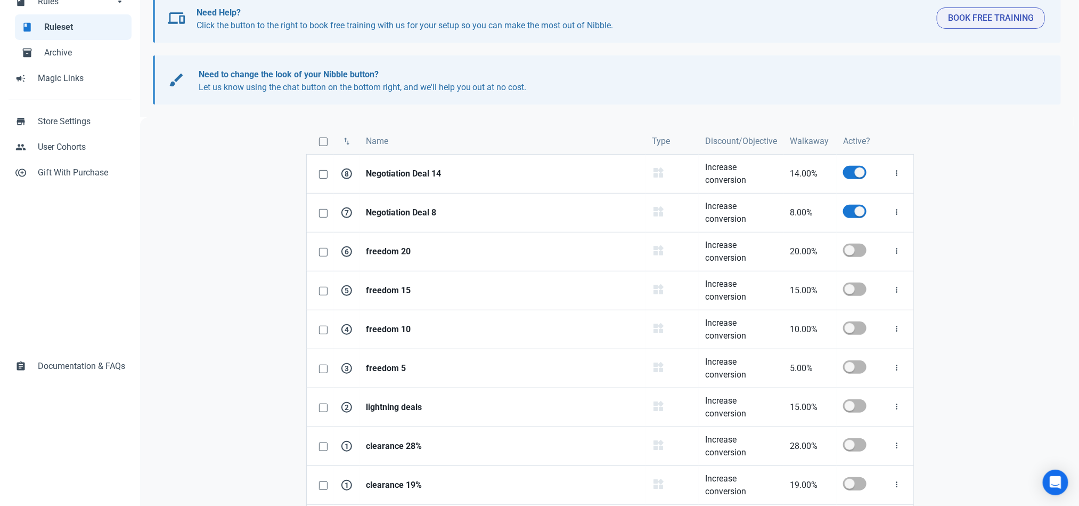
scroll to position [124, 0]
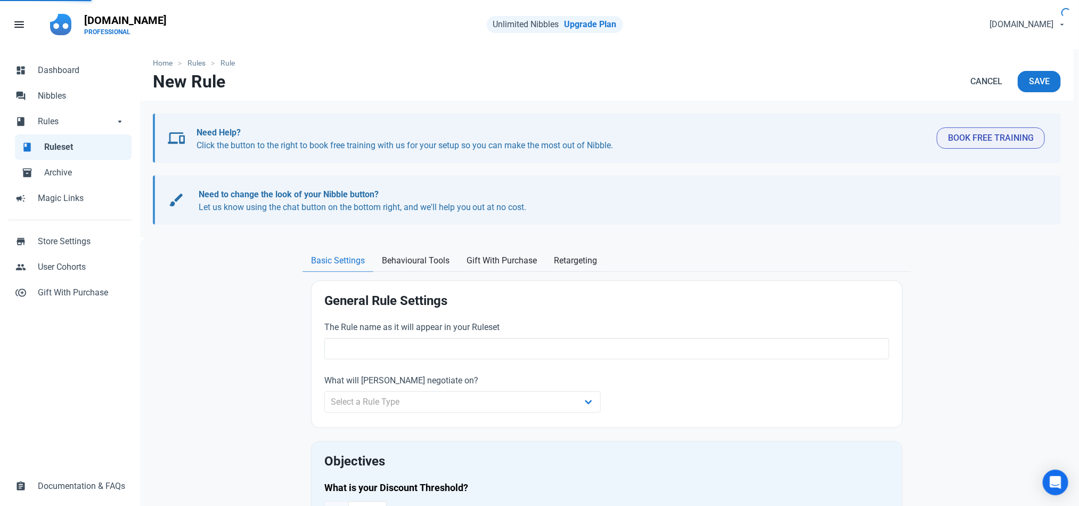
click at [56, 149] on span "Ruleset" at bounding box center [84, 147] width 81 height 13
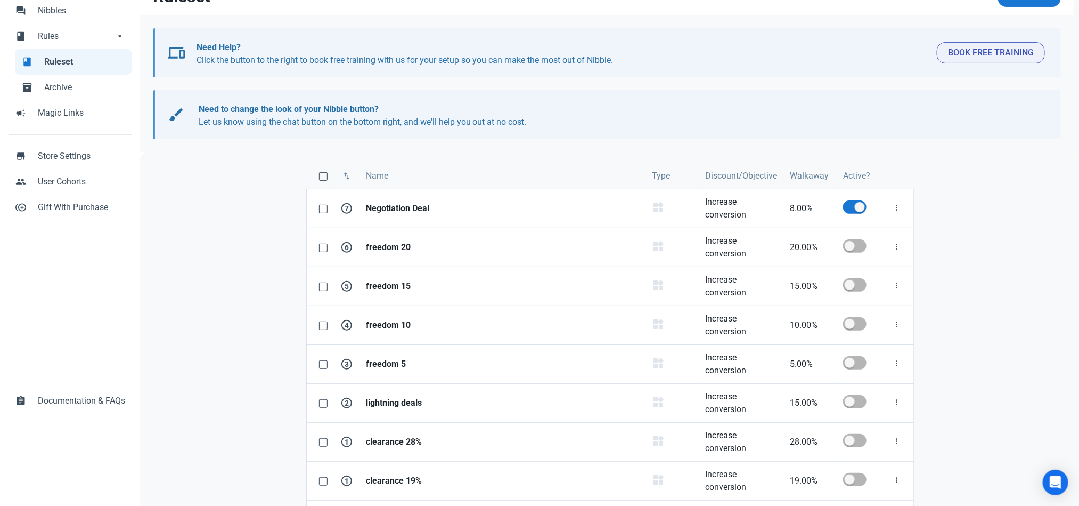
scroll to position [86, 0]
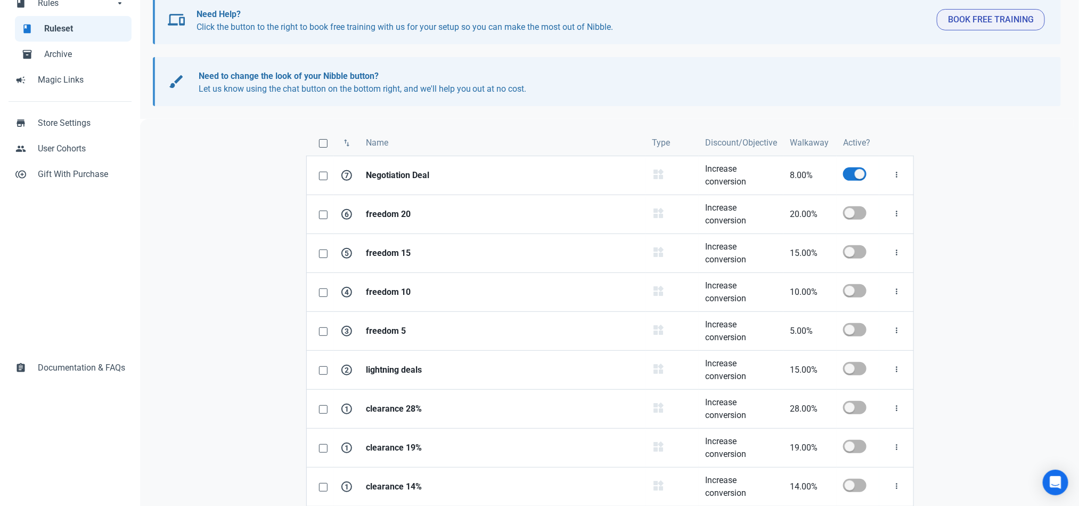
scroll to position [116, 0]
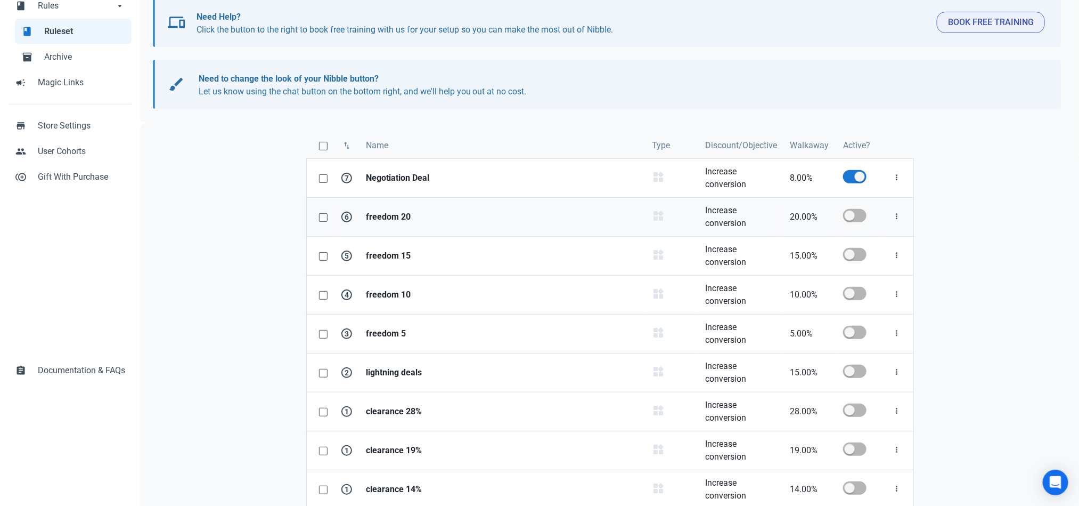
click at [387, 228] on link "freedom 20" at bounding box center [503, 217] width 286 height 38
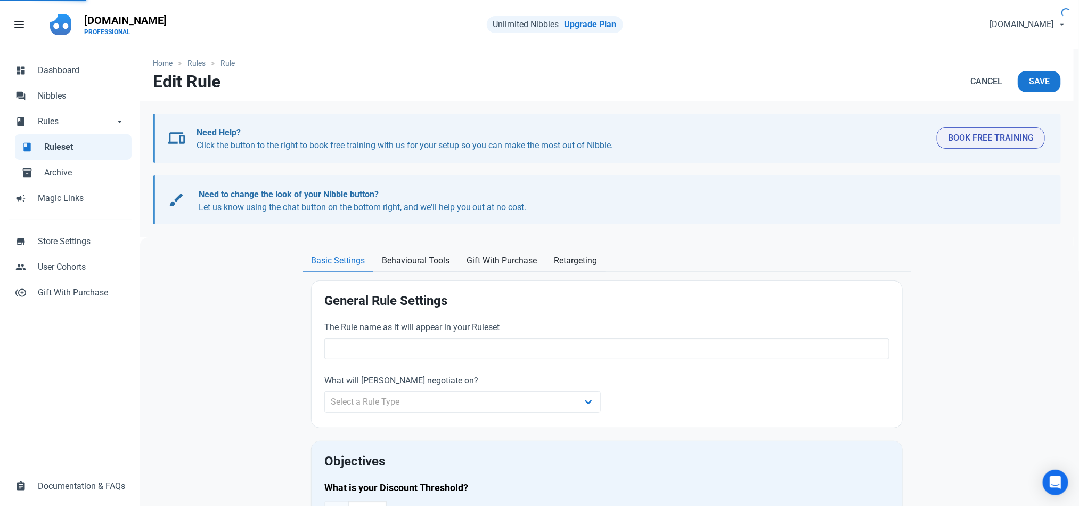
type input "freedom 20"
select select "product_category"
type input "20.00"
radio input "true"
radio input "false"
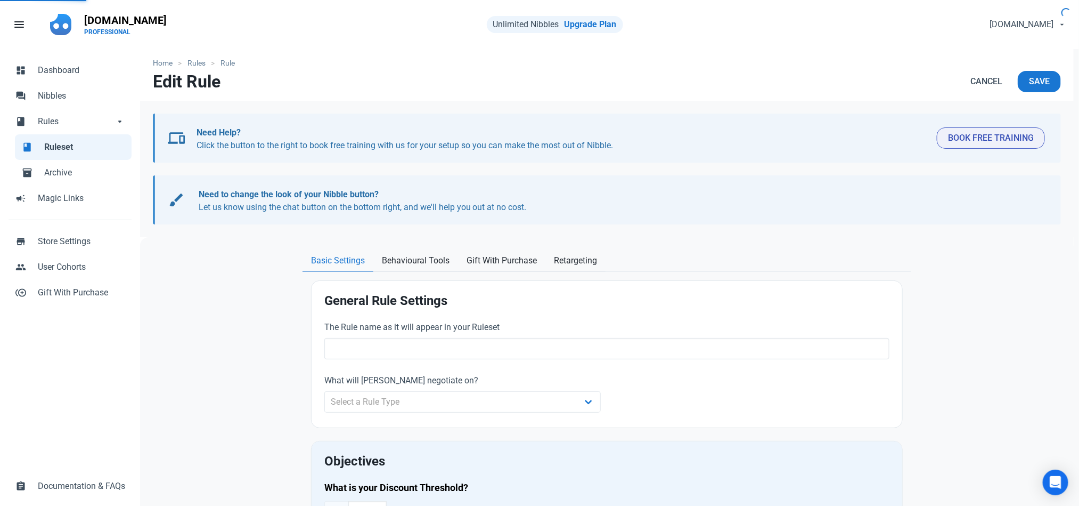
radio input "true"
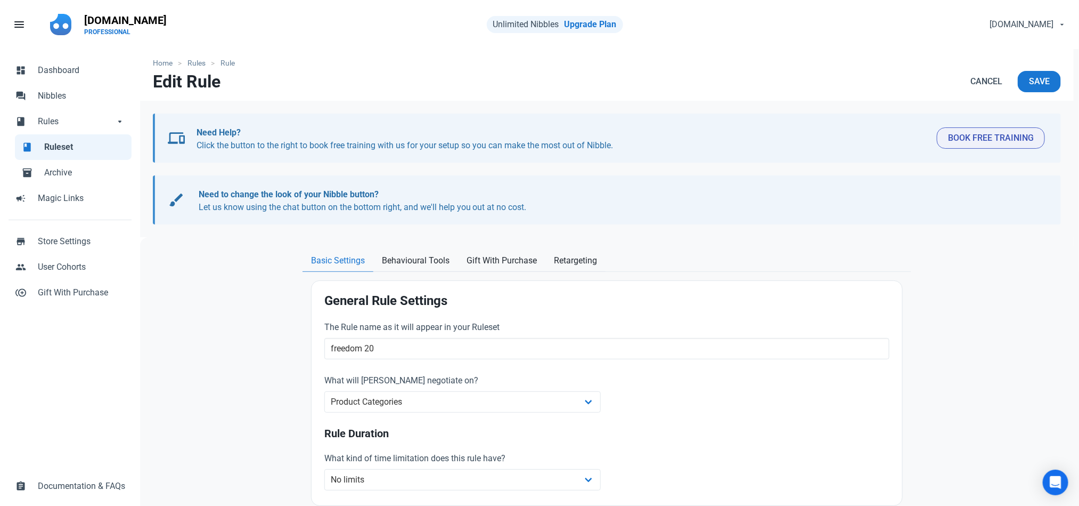
click at [90, 144] on span "Ruleset" at bounding box center [84, 147] width 81 height 13
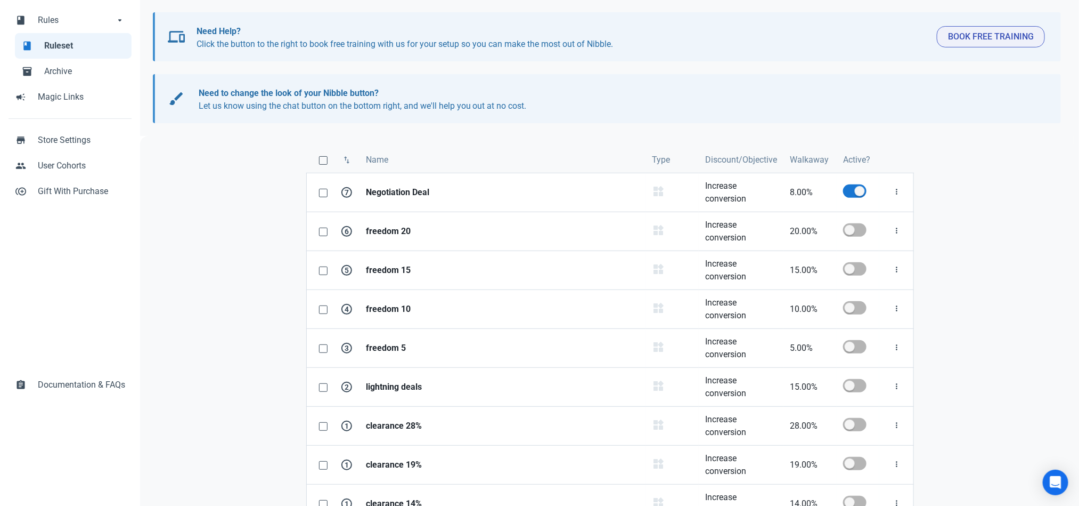
scroll to position [172, 0]
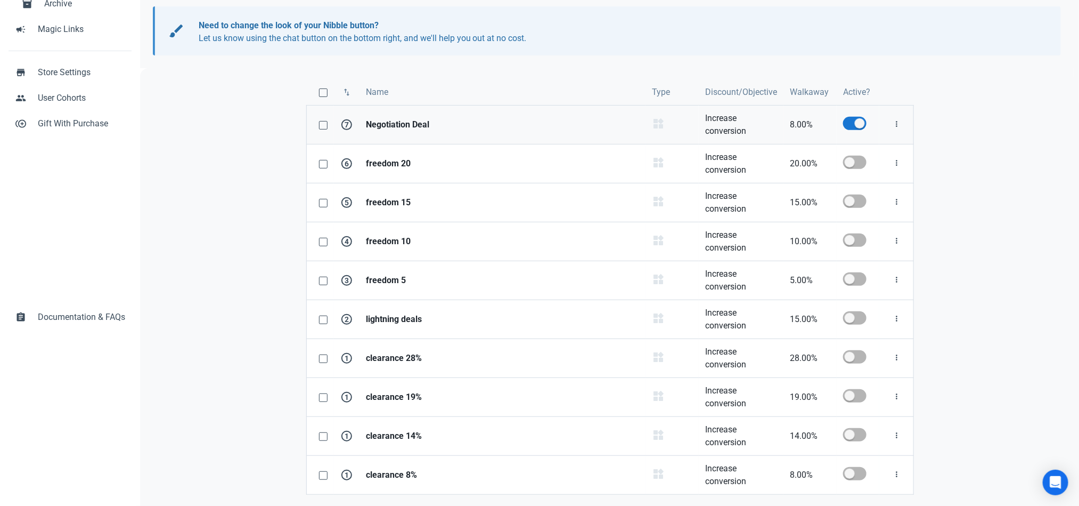
click at [382, 118] on strong "Negotiation Deal" at bounding box center [502, 124] width 273 height 13
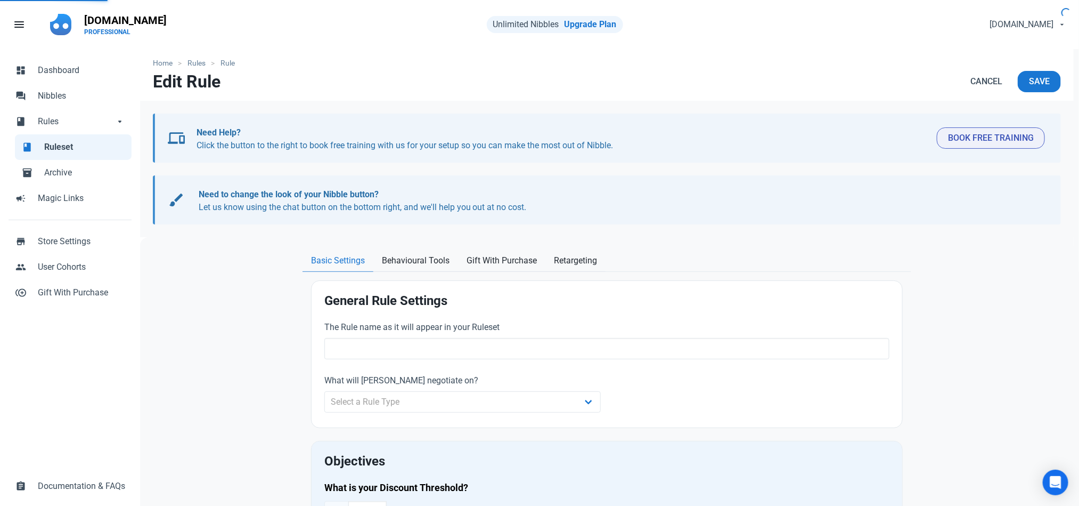
type input "Negotiation Deal"
select select "product_category"
type input "8.00"
radio input "true"
radio input "false"
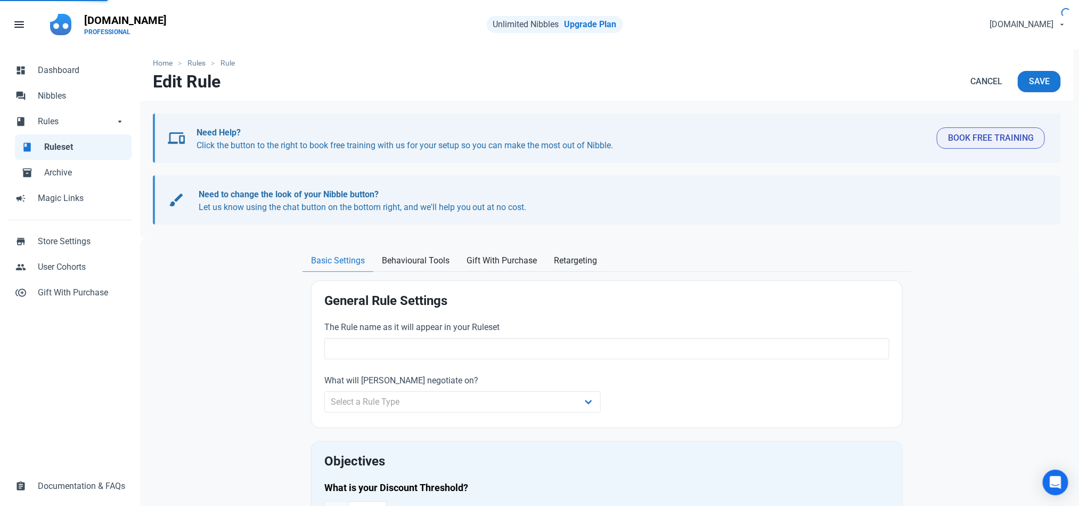
radio input "true"
